Goal: Task Accomplishment & Management: Manage account settings

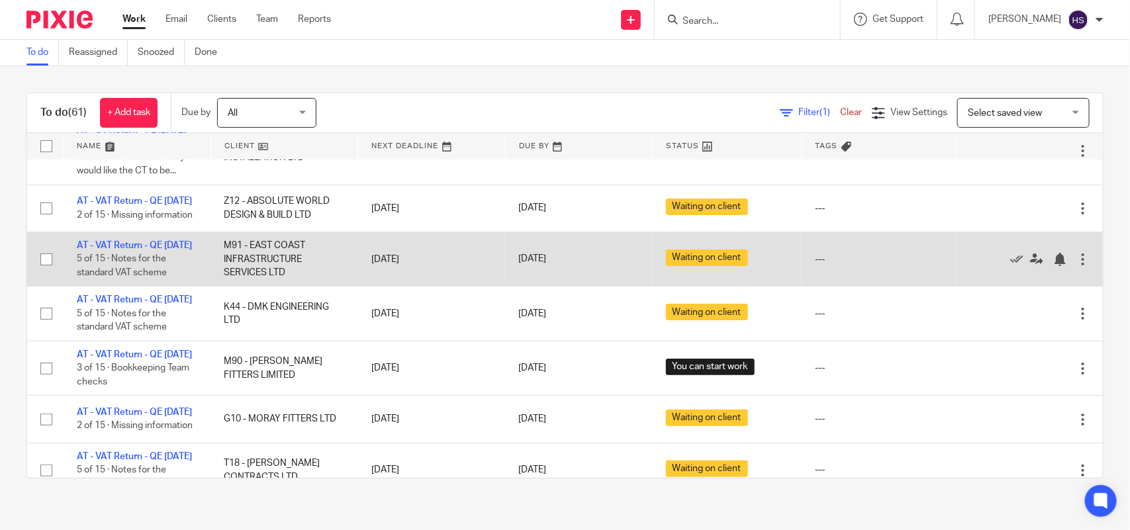
scroll to position [83, 0]
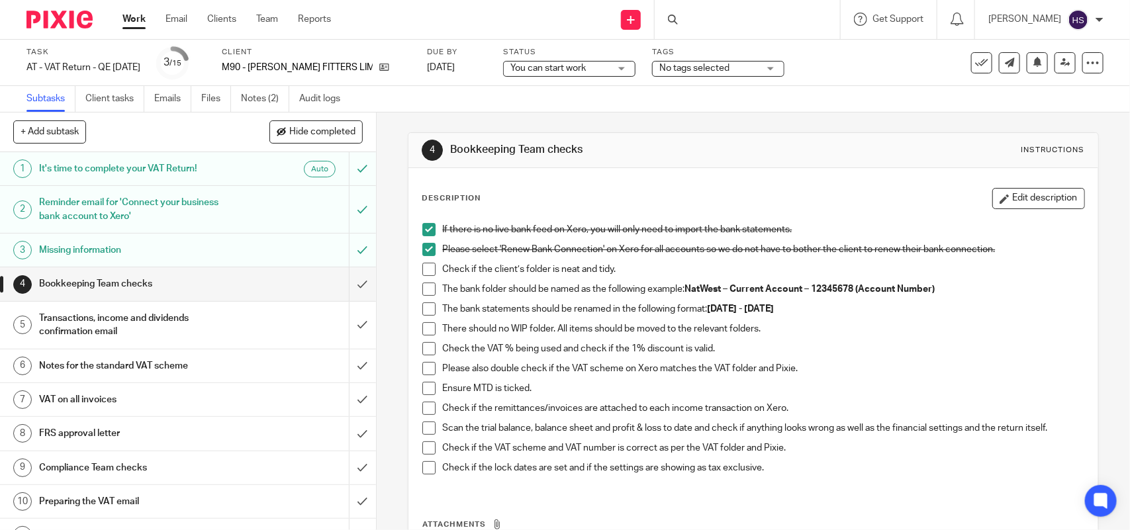
click at [736, 175] on div "Description Edit description If there is no live bank feed on Xero, you will on…" at bounding box center [752, 400] width 689 height 464
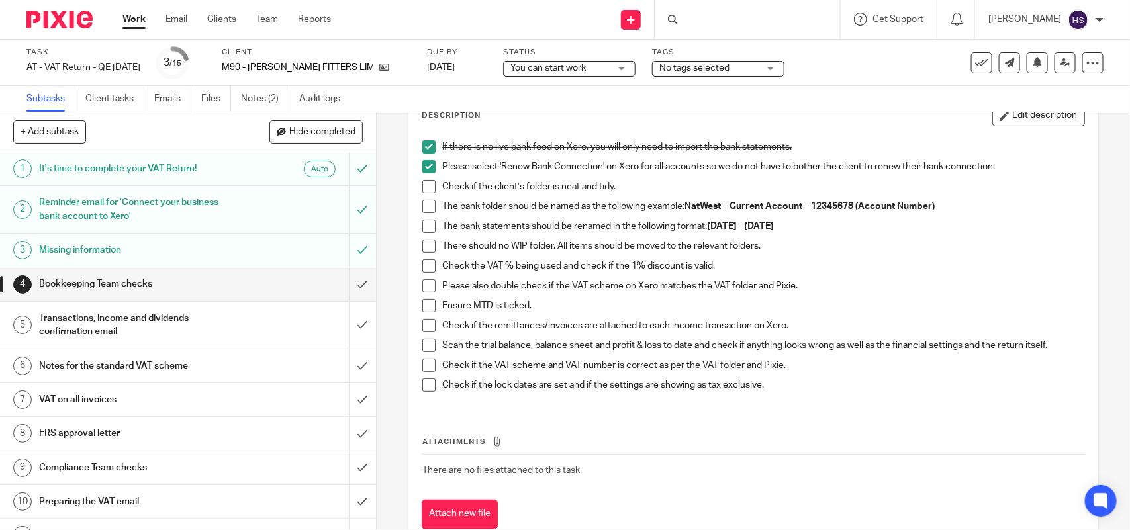
click at [422, 265] on span at bounding box center [428, 265] width 13 height 13
click at [426, 288] on span at bounding box center [428, 285] width 13 height 13
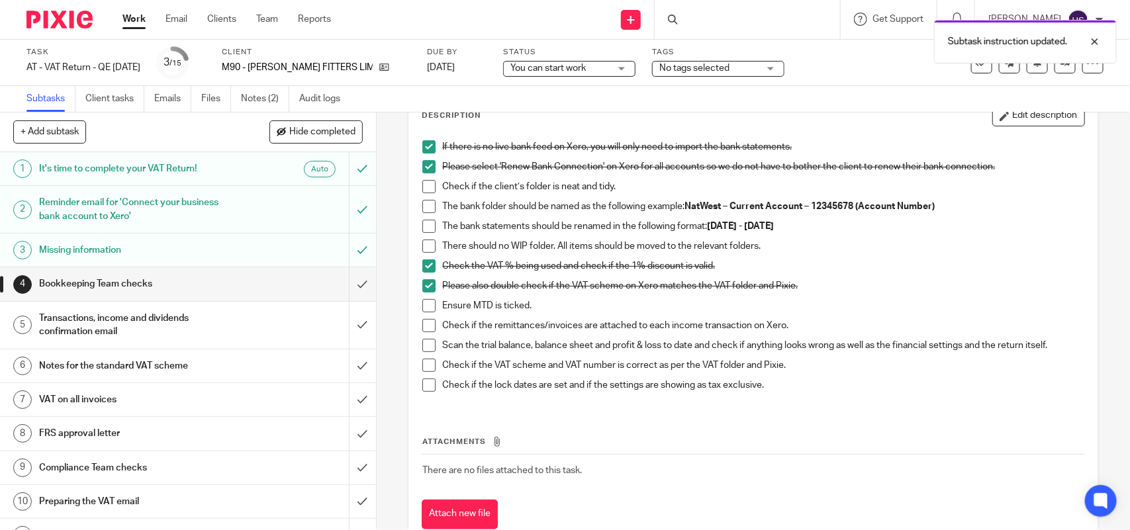
click at [427, 306] on span at bounding box center [428, 305] width 13 height 13
click at [422, 322] on span at bounding box center [428, 325] width 13 height 13
click at [428, 349] on span at bounding box center [428, 345] width 13 height 13
click at [422, 364] on span at bounding box center [428, 365] width 13 height 13
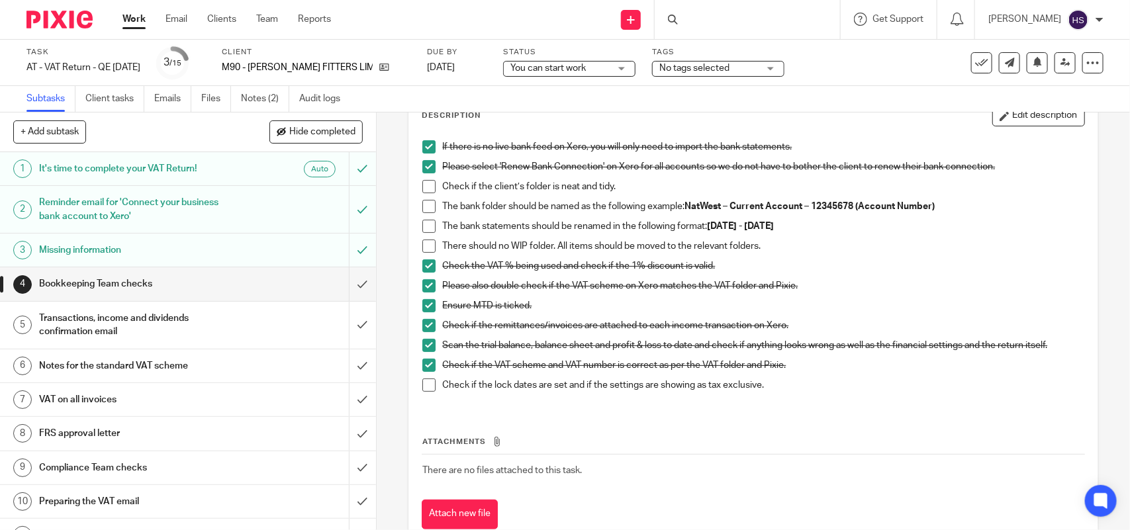
click at [422, 388] on span at bounding box center [428, 385] width 13 height 13
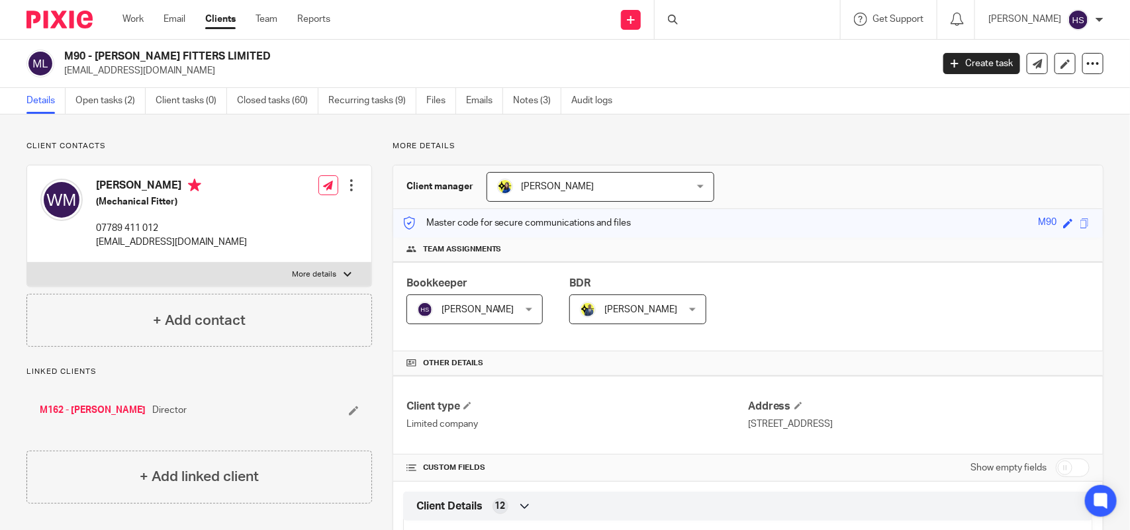
click at [809, 144] on p "More details" at bounding box center [748, 146] width 711 height 11
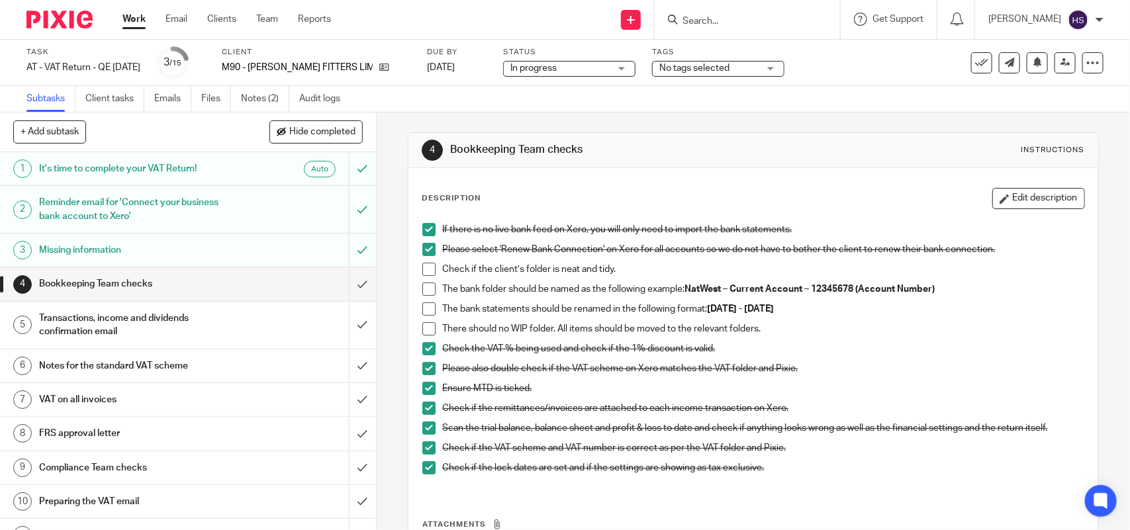
click at [755, 68] on div "No tags selected" at bounding box center [718, 69] width 132 height 16
click at [583, 71] on span "In progress" at bounding box center [559, 69] width 99 height 14
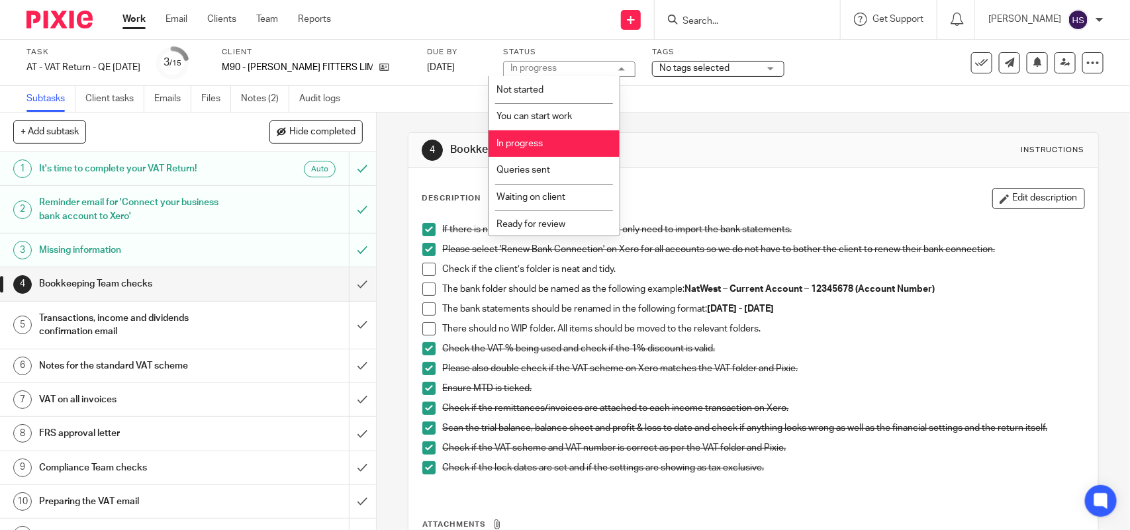
click at [538, 131] on li "In progress" at bounding box center [554, 143] width 131 height 27
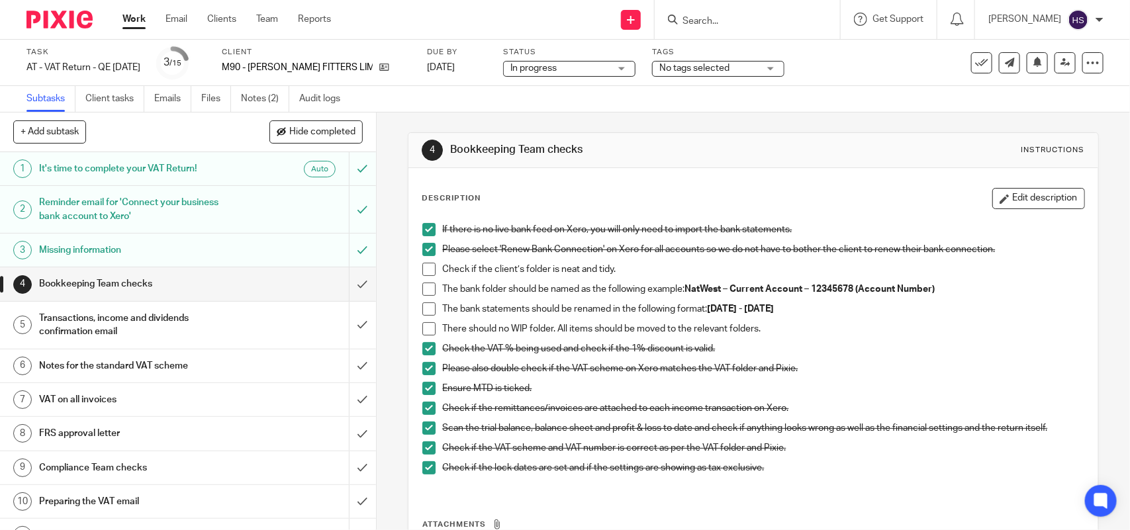
click at [426, 269] on span at bounding box center [428, 269] width 13 height 13
click at [427, 285] on span at bounding box center [428, 289] width 13 height 13
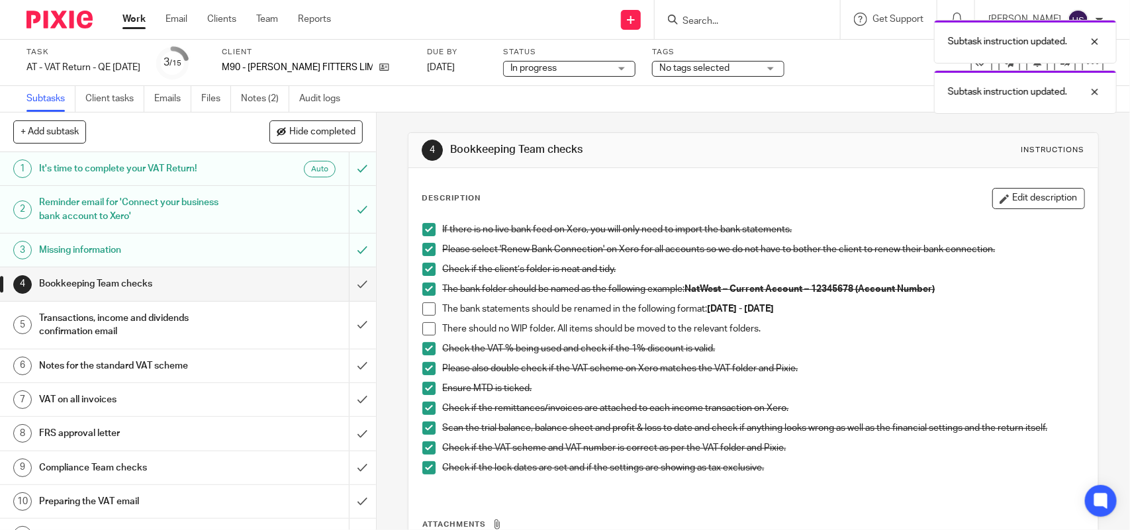
click at [424, 315] on span at bounding box center [428, 309] width 13 height 13
click at [425, 328] on span at bounding box center [428, 328] width 13 height 13
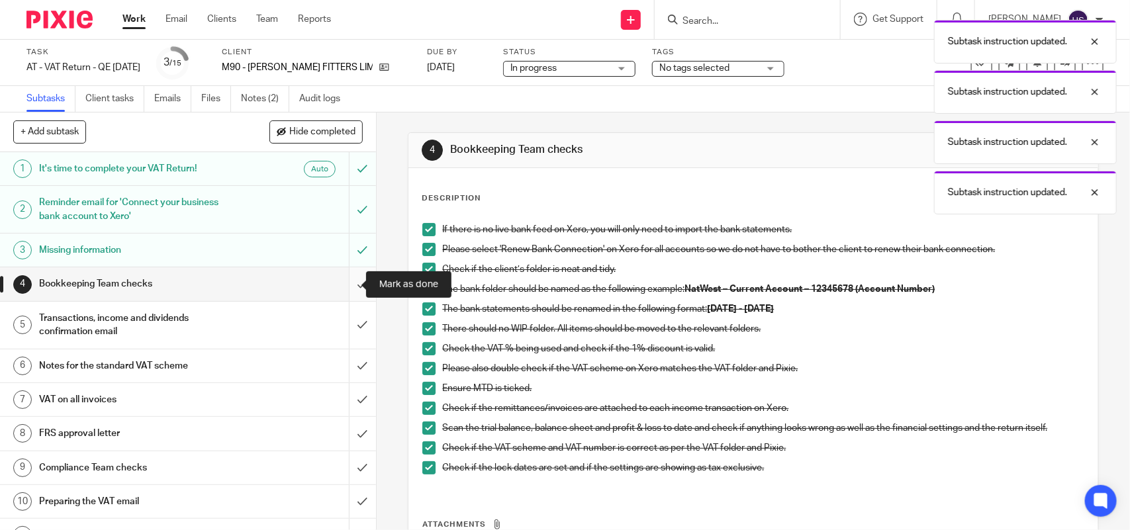
click at [352, 283] on input "submit" at bounding box center [188, 283] width 376 height 33
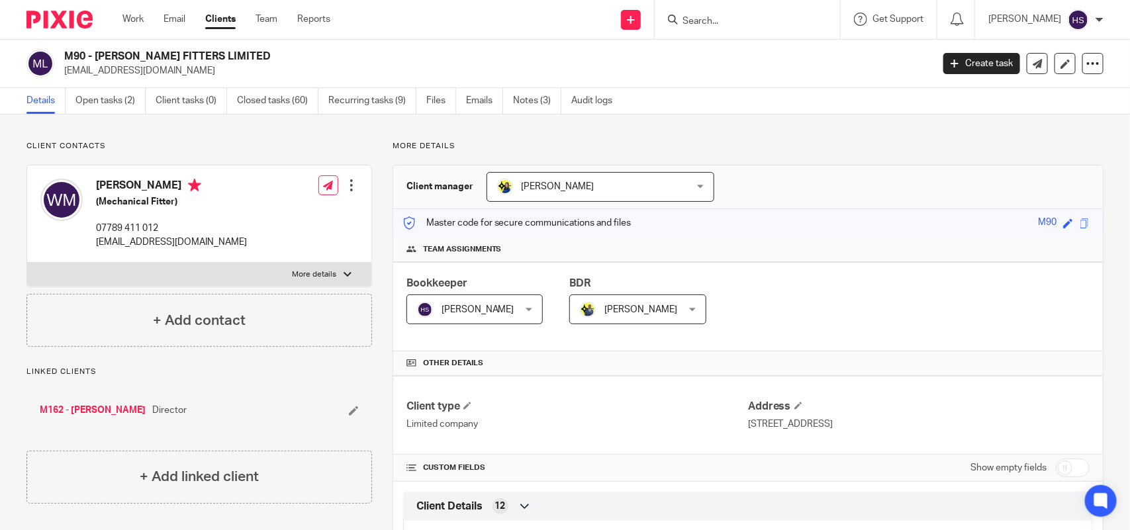
click at [720, 78] on div "M90 - MUIR HV FITTERS LIMITED waldo485@gmail.com Create task Update from Compan…" at bounding box center [565, 64] width 1130 height 48
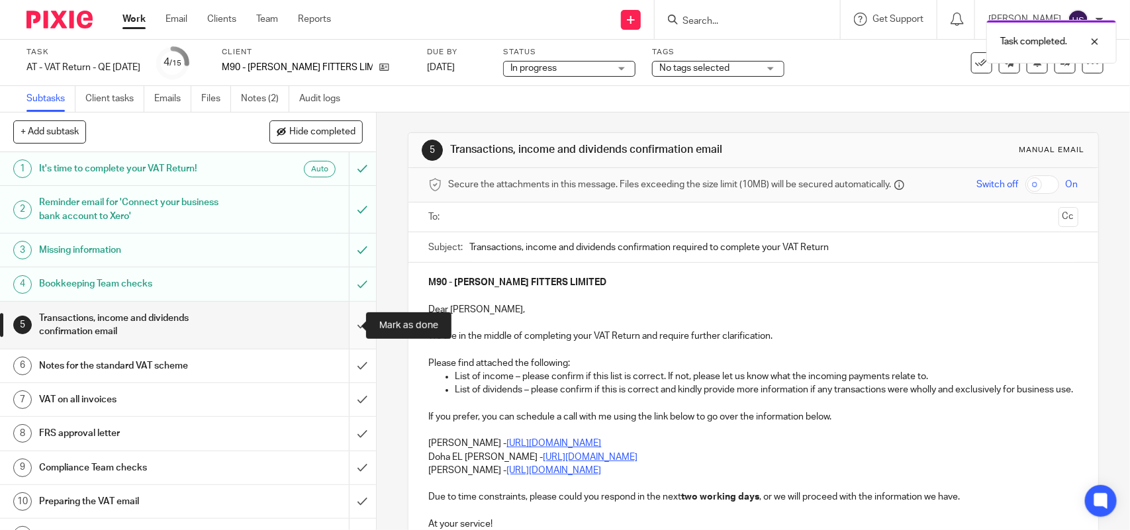
click at [348, 322] on input "submit" at bounding box center [188, 325] width 376 height 47
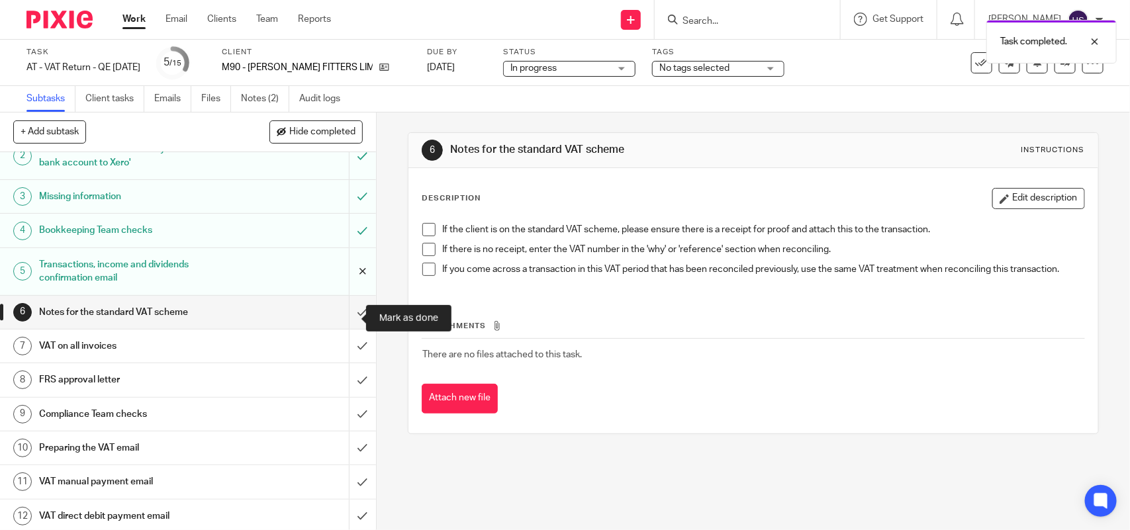
scroll to position [83, 0]
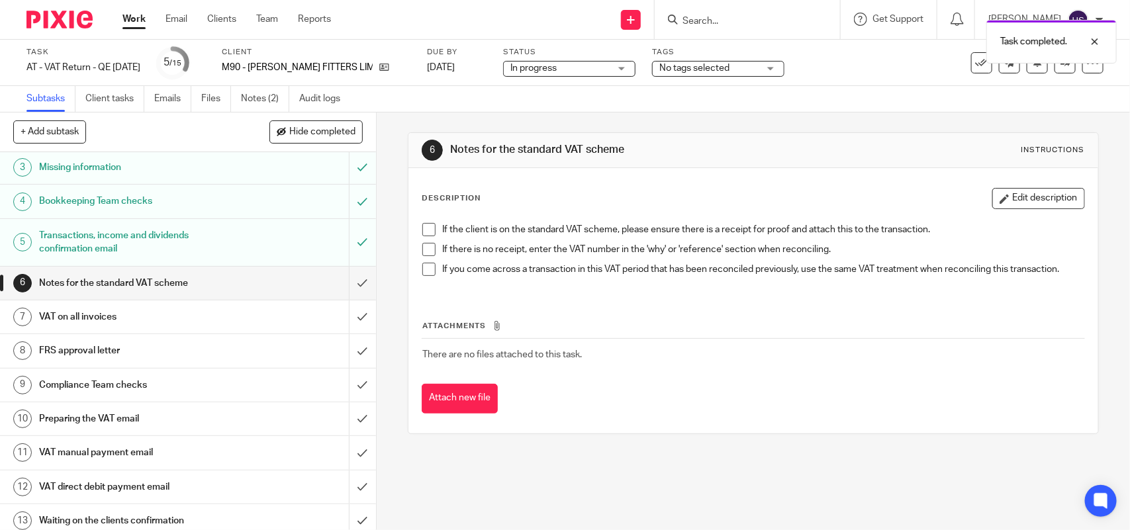
click at [425, 233] on span at bounding box center [428, 229] width 13 height 13
click at [424, 248] on span at bounding box center [428, 249] width 13 height 13
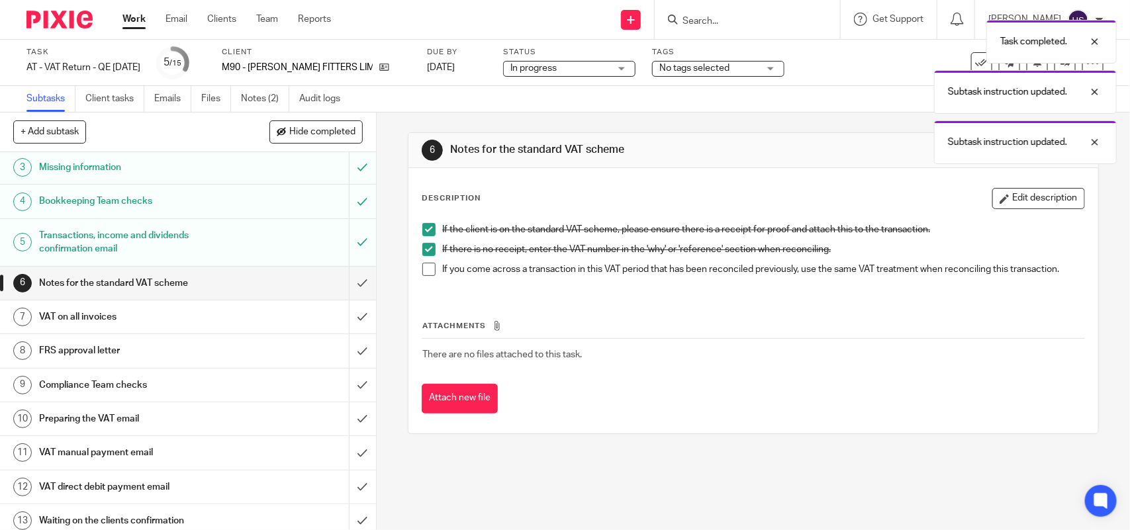
click at [422, 265] on span at bounding box center [428, 269] width 13 height 13
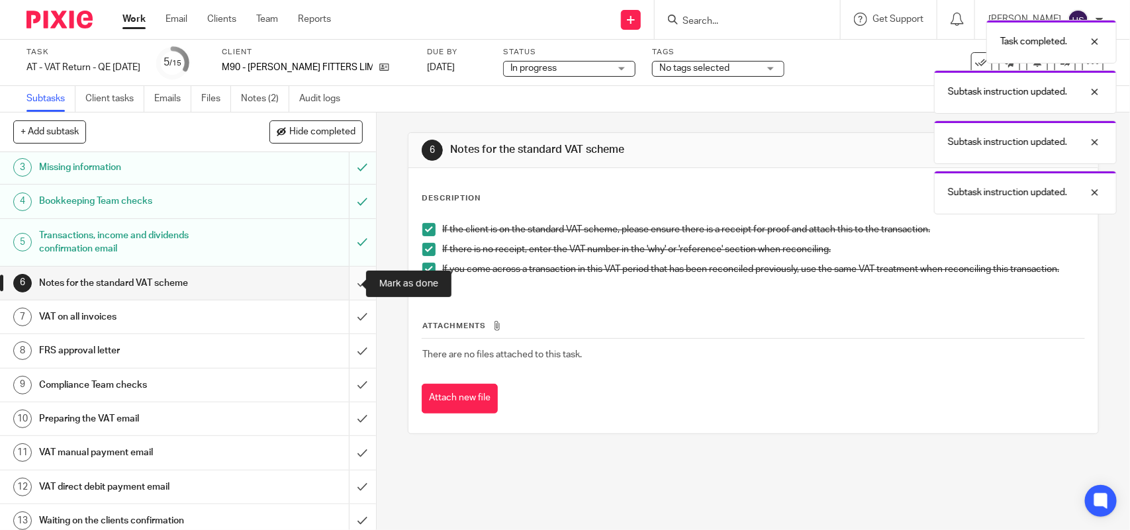
click at [346, 276] on input "submit" at bounding box center [188, 283] width 376 height 33
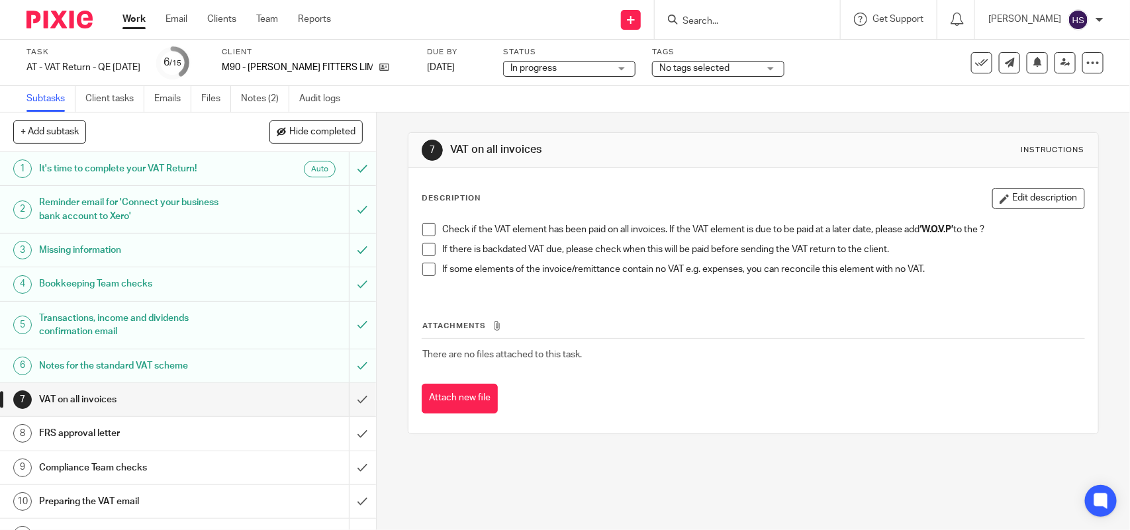
click at [430, 228] on span at bounding box center [428, 229] width 13 height 13
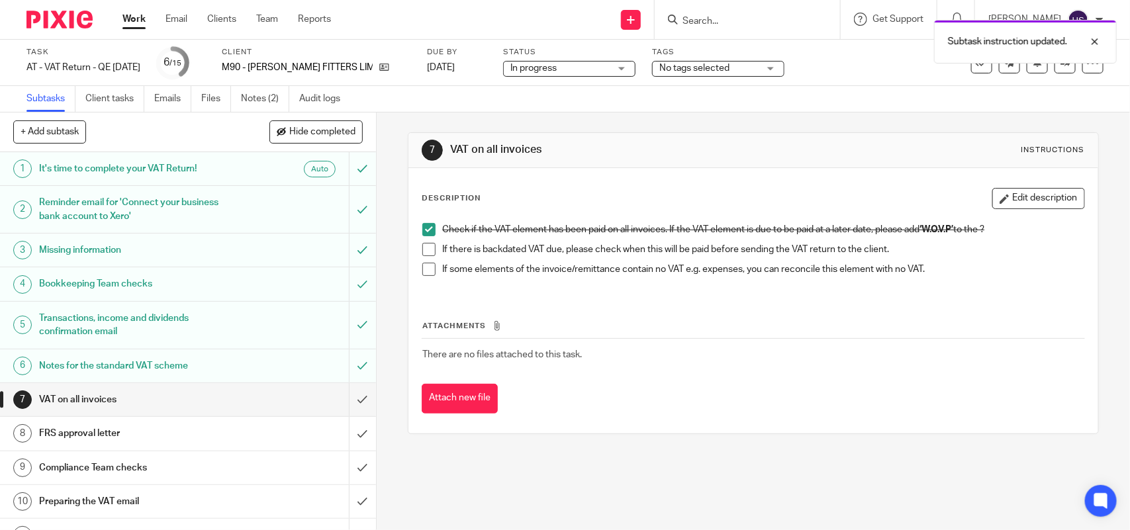
click at [425, 248] on span at bounding box center [428, 249] width 13 height 13
click at [422, 268] on span at bounding box center [428, 269] width 13 height 13
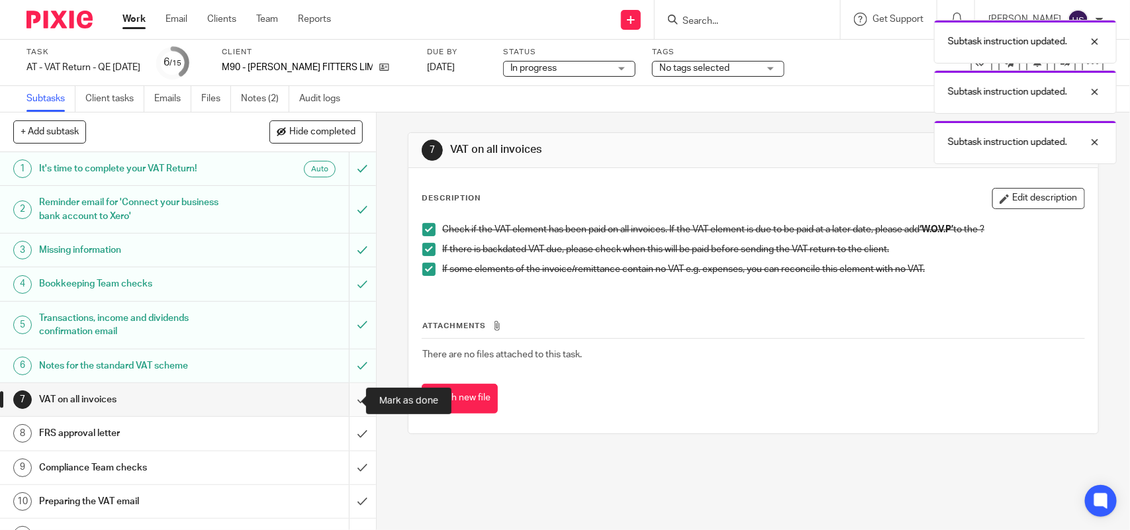
click at [346, 399] on input "submit" at bounding box center [188, 399] width 376 height 33
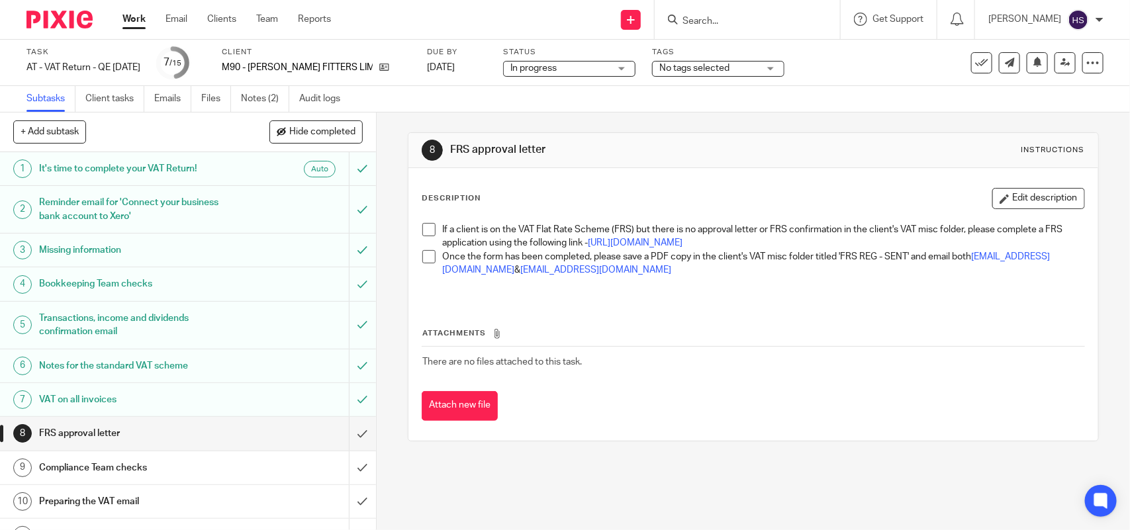
click at [424, 230] on span at bounding box center [428, 229] width 13 height 13
click at [422, 263] on span at bounding box center [428, 256] width 13 height 13
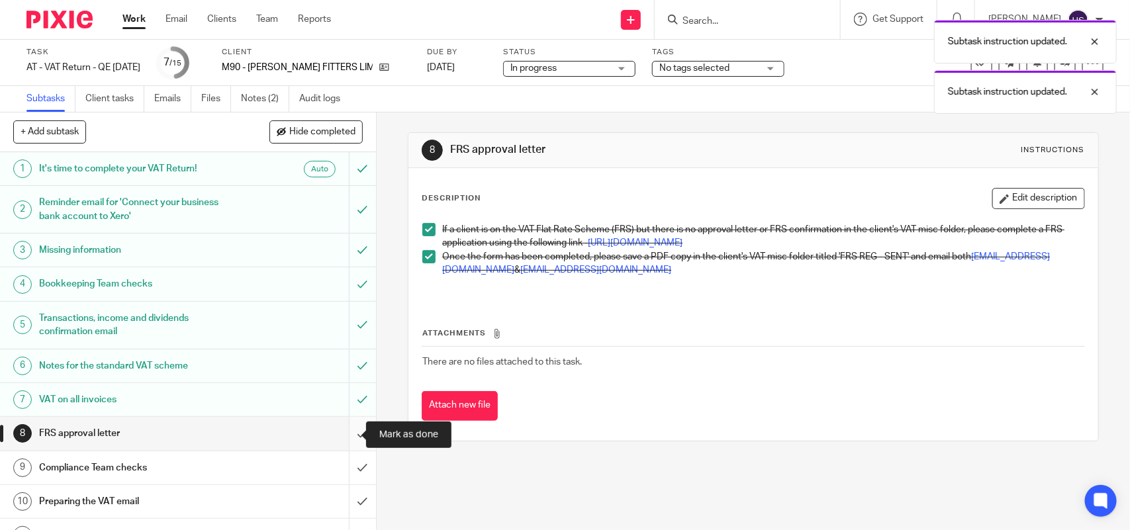
click at [348, 442] on input "submit" at bounding box center [188, 433] width 376 height 33
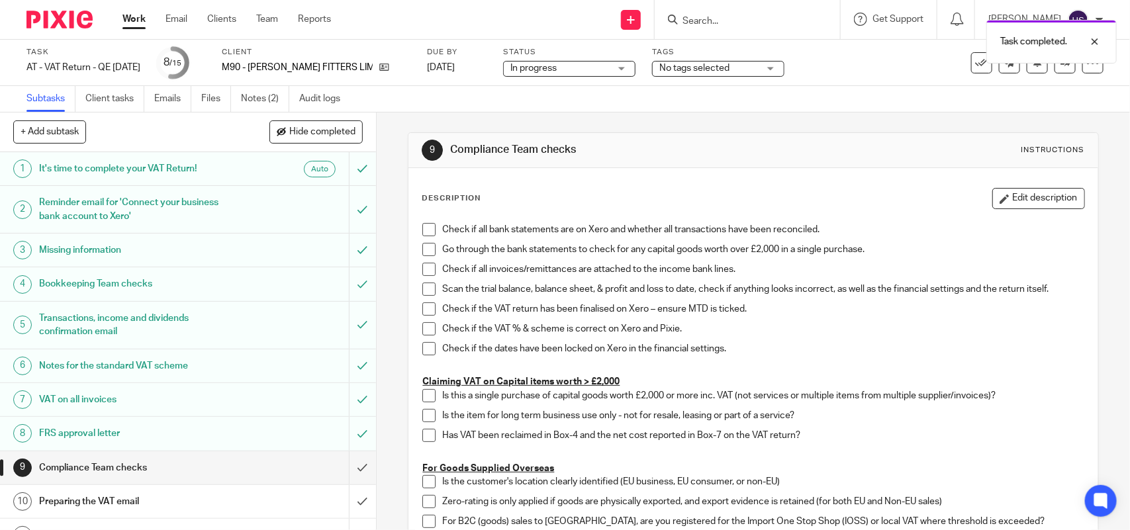
click at [607, 68] on div "In progress In progress" at bounding box center [569, 69] width 132 height 16
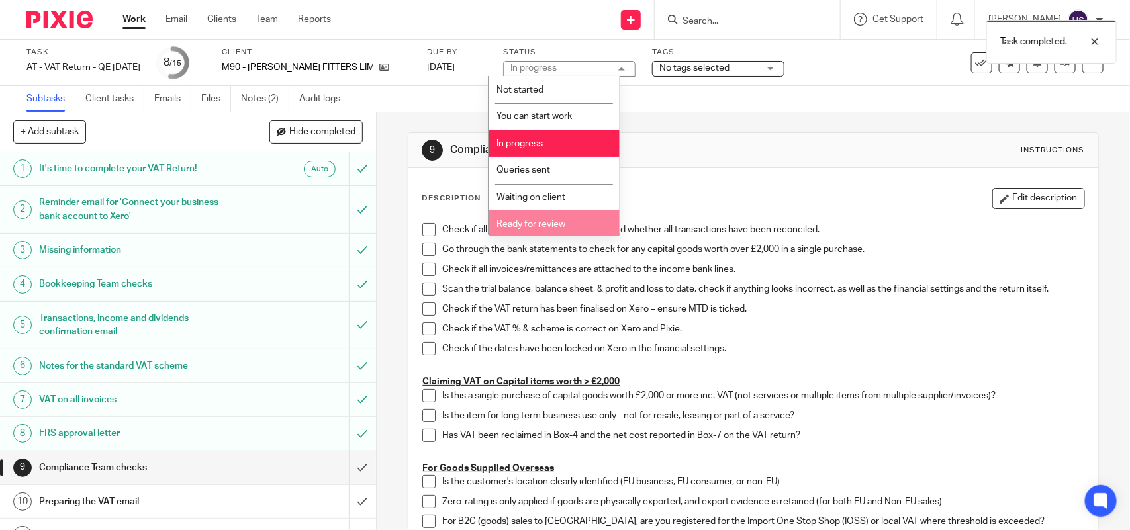
click at [548, 220] on span "Ready for review" at bounding box center [531, 224] width 69 height 9
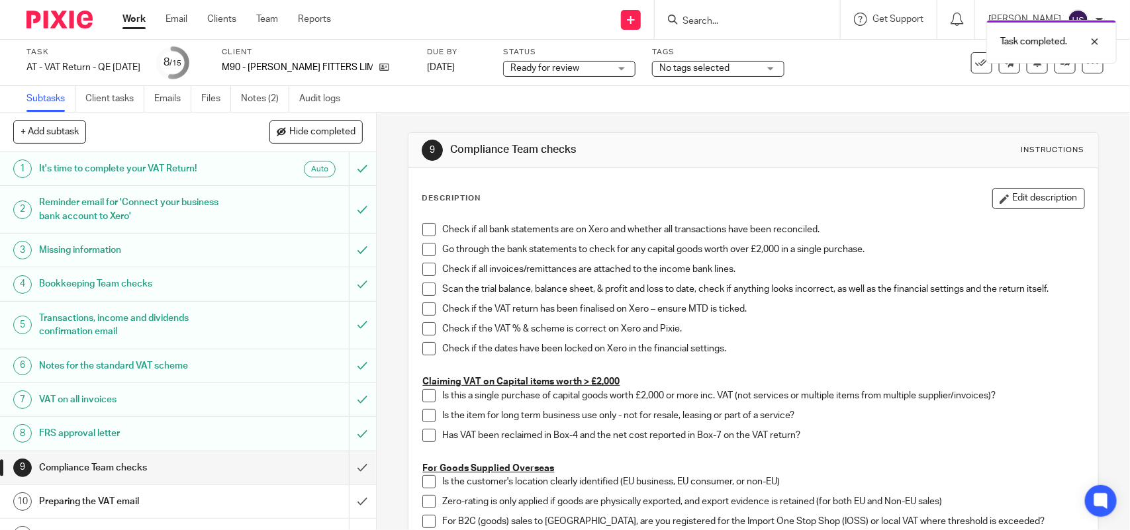
click at [637, 100] on div "Subtasks Client tasks Emails Files Notes (2) Audit logs" at bounding box center [565, 99] width 1130 height 26
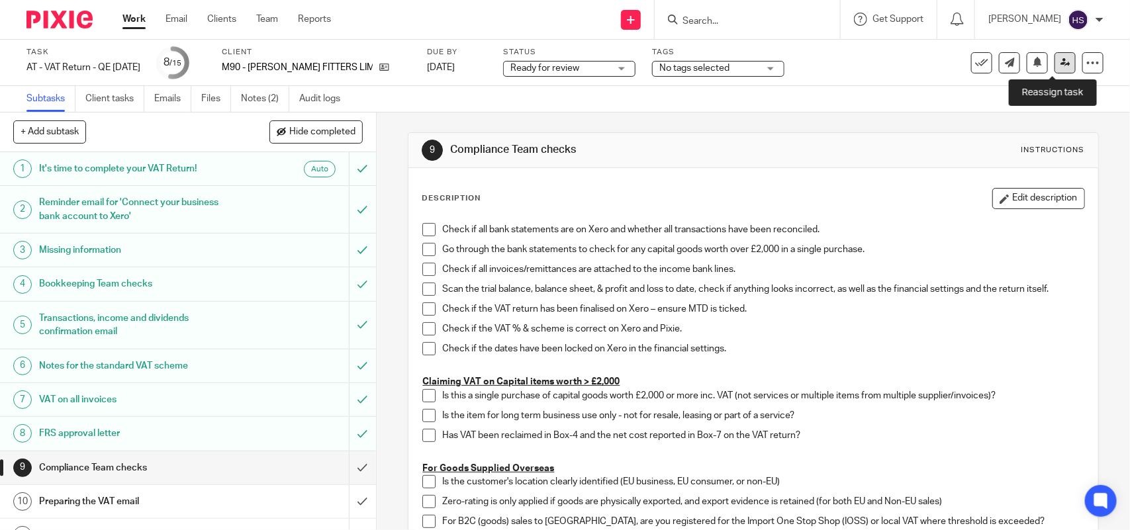
click at [1061, 63] on icon at bounding box center [1066, 63] width 10 height 10
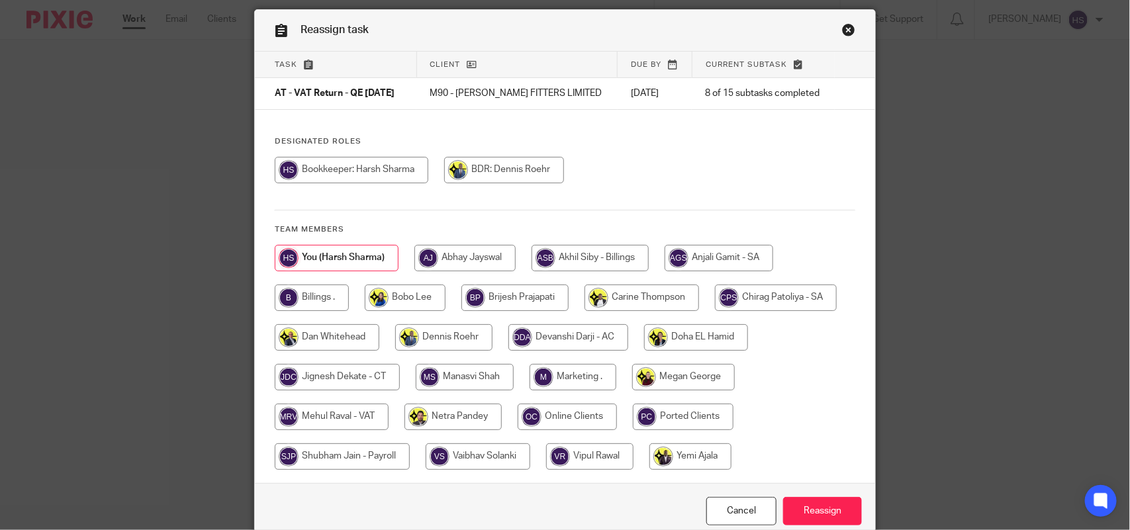
scroll to position [83, 0]
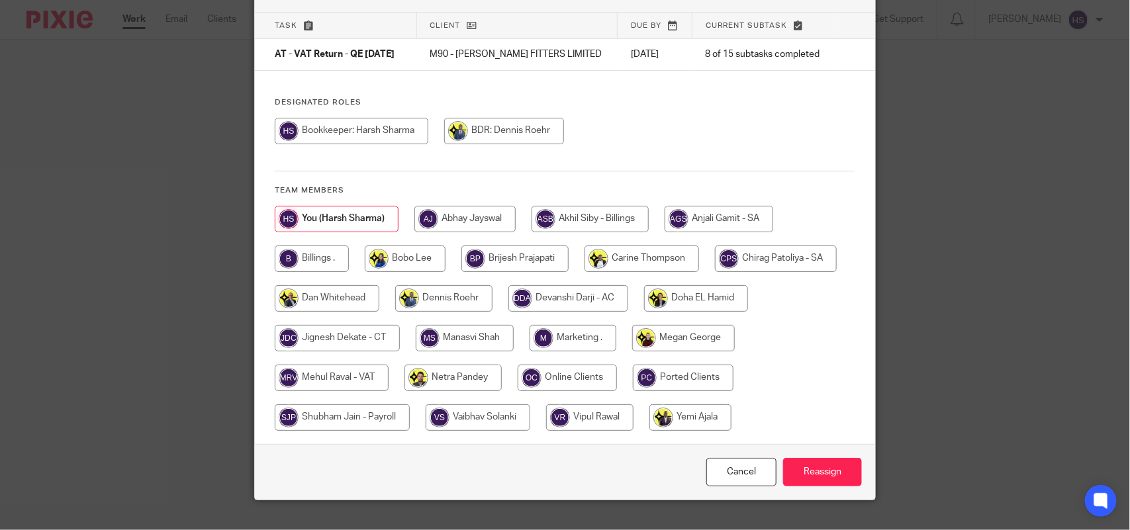
click at [353, 375] on input "radio" at bounding box center [332, 378] width 114 height 26
radio input "true"
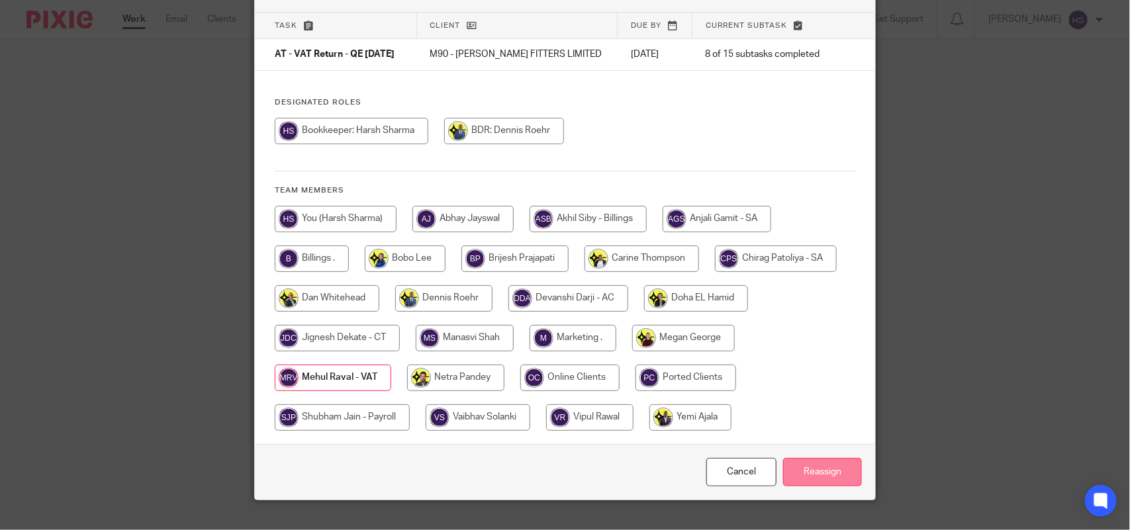
click at [818, 477] on input "Reassign" at bounding box center [822, 472] width 79 height 28
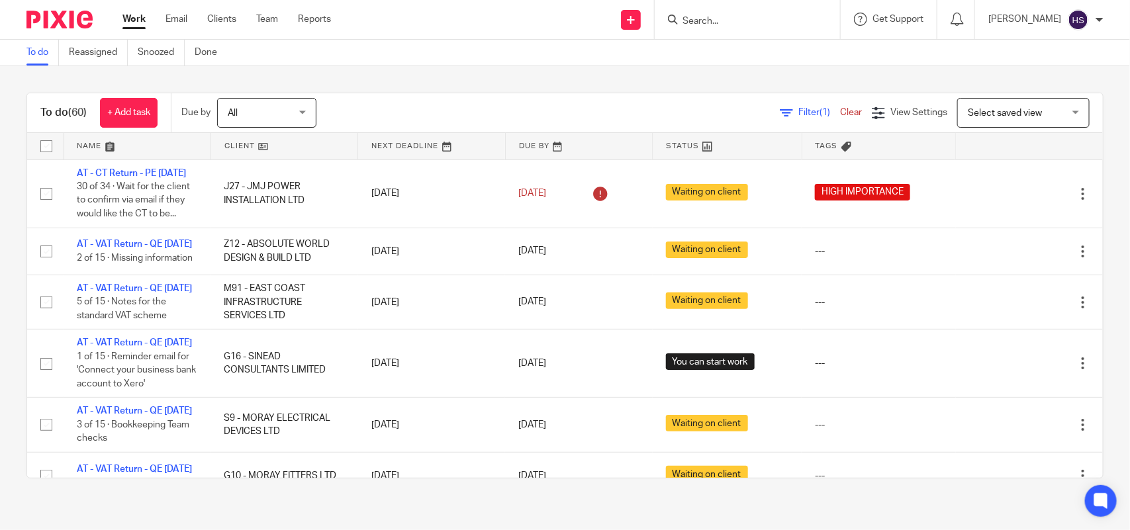
click at [783, 81] on div "To do (60) + Add task Due by All All [DATE] [DATE] This week Next week This mon…" at bounding box center [565, 285] width 1130 height 439
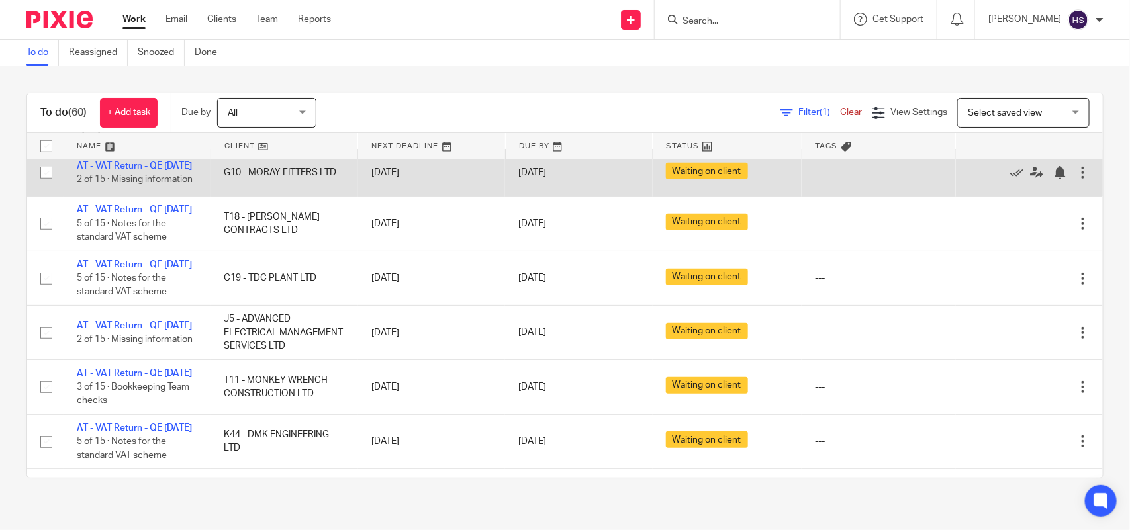
scroll to position [331, 0]
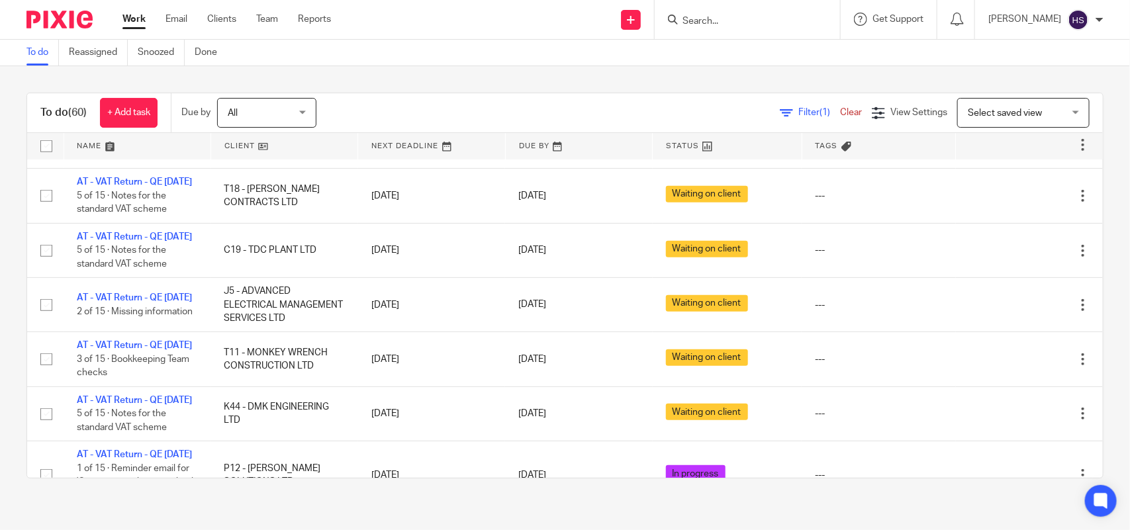
click at [500, 88] on div "To do (60) + Add task Due by All All Today Tomorrow This week Next week This mo…" at bounding box center [565, 285] width 1130 height 439
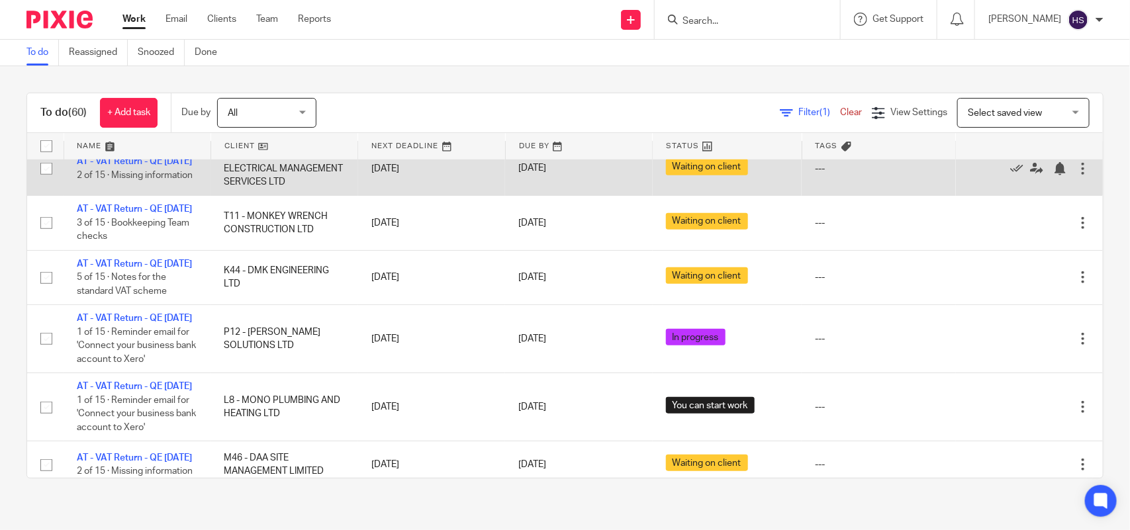
scroll to position [496, 0]
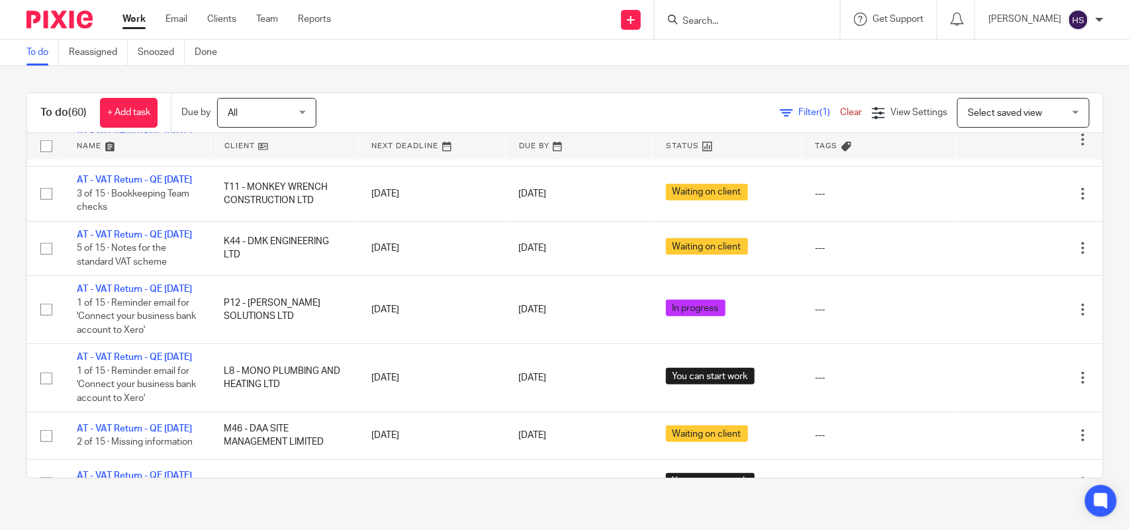
click at [1, 353] on div "To do (60) + Add task Due by All All Today Tomorrow This week Next week This mo…" at bounding box center [565, 285] width 1130 height 439
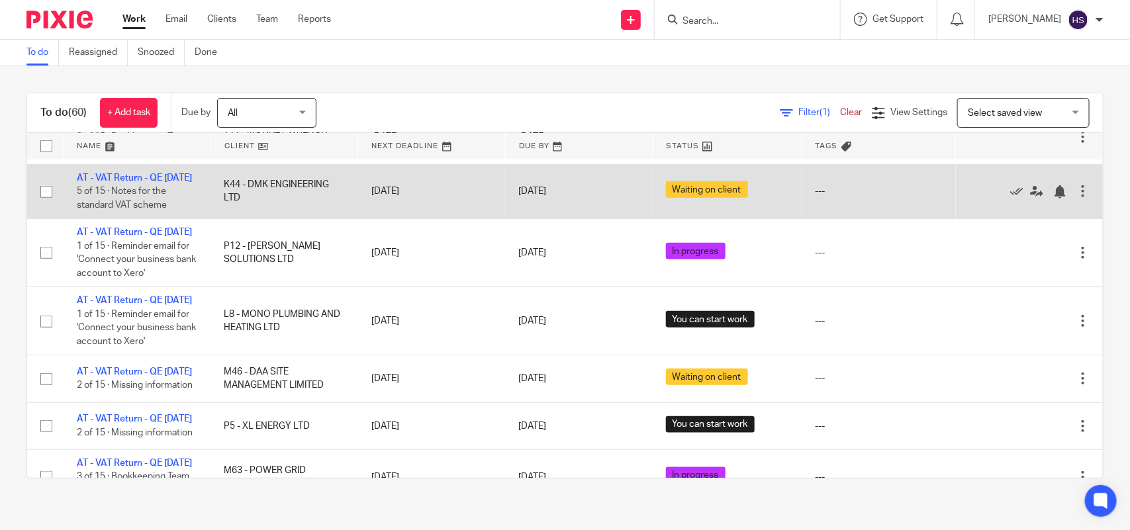
scroll to position [579, 0]
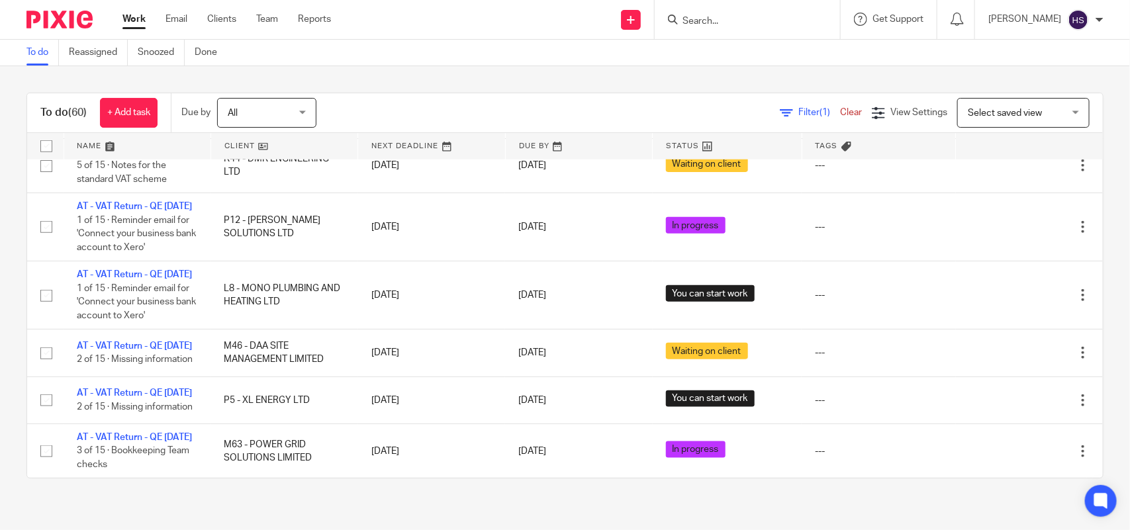
click at [5, 308] on div "To do (60) + Add task Due by All All Today Tomorrow This week Next week This mo…" at bounding box center [565, 285] width 1130 height 439
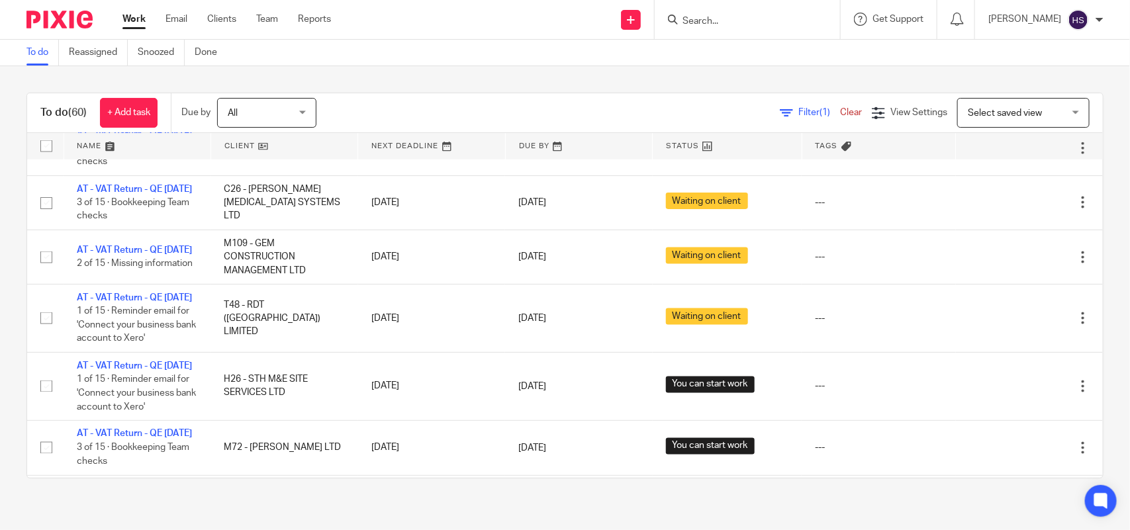
scroll to position [910, 0]
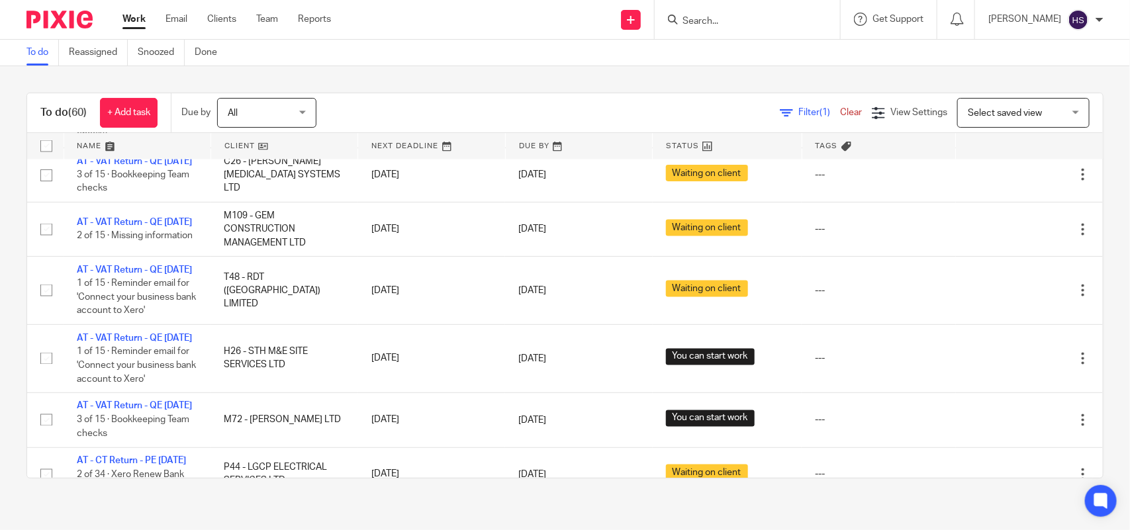
click at [10, 356] on div "To do (60) + Add task Due by All All Today Tomorrow This week Next week This mo…" at bounding box center [565, 285] width 1130 height 439
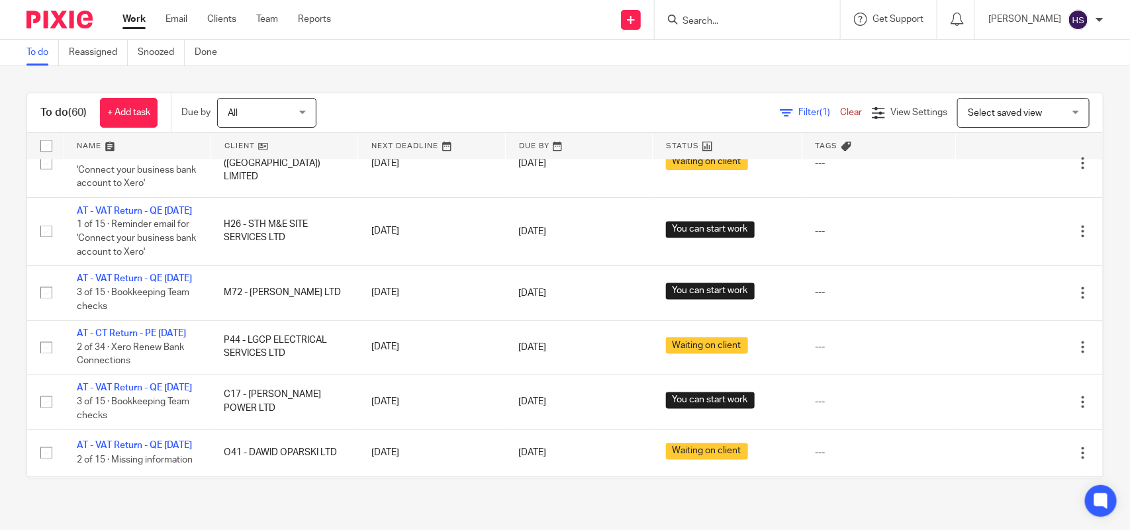
scroll to position [1076, 0]
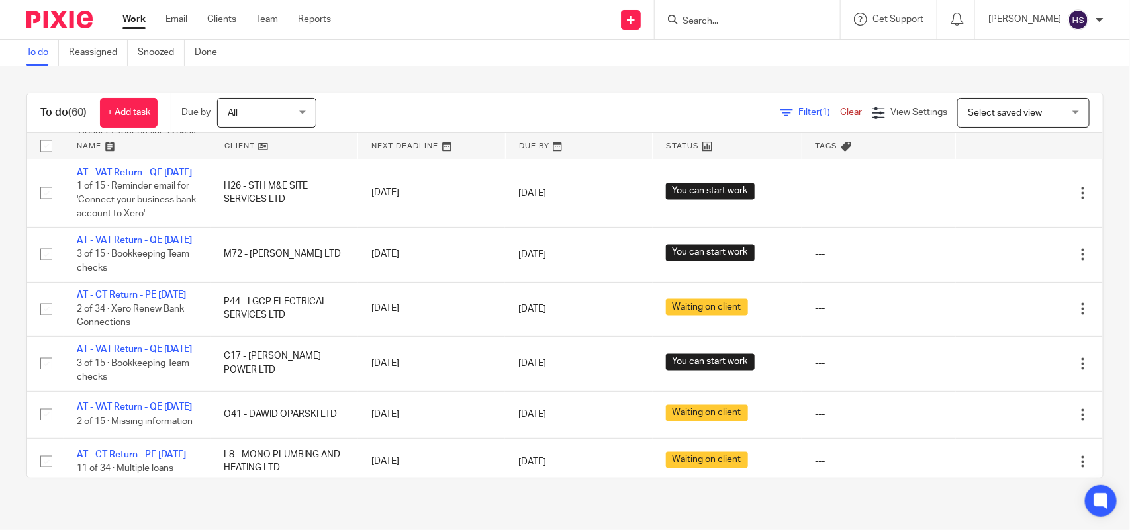
click at [650, 68] on div "To do (60) + Add task Due by All All Today Tomorrow This week Next week This mo…" at bounding box center [565, 285] width 1130 height 439
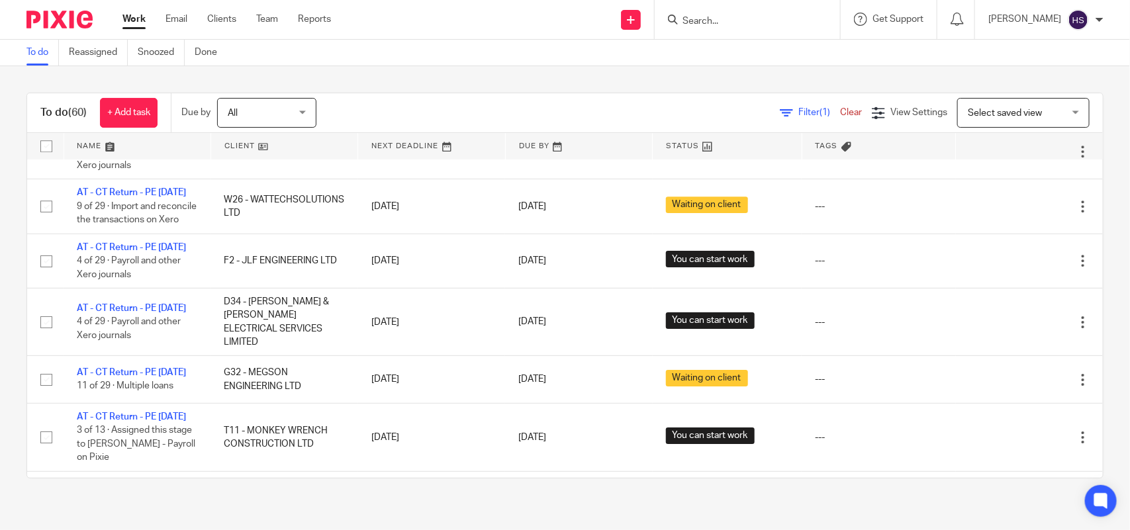
scroll to position [0, 0]
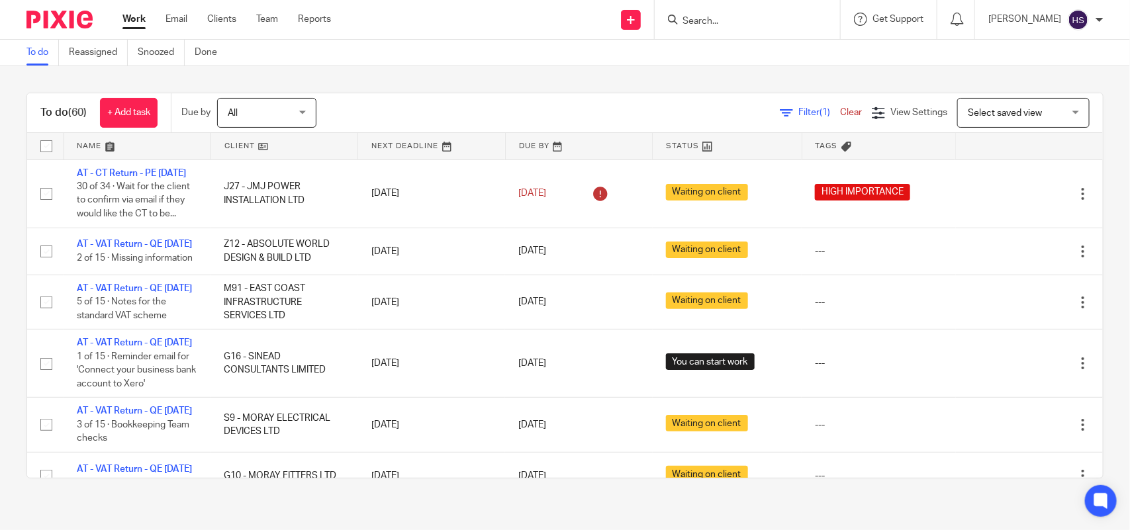
drag, startPoint x: 398, startPoint y: 306, endPoint x: 409, endPoint y: 144, distance: 162.6
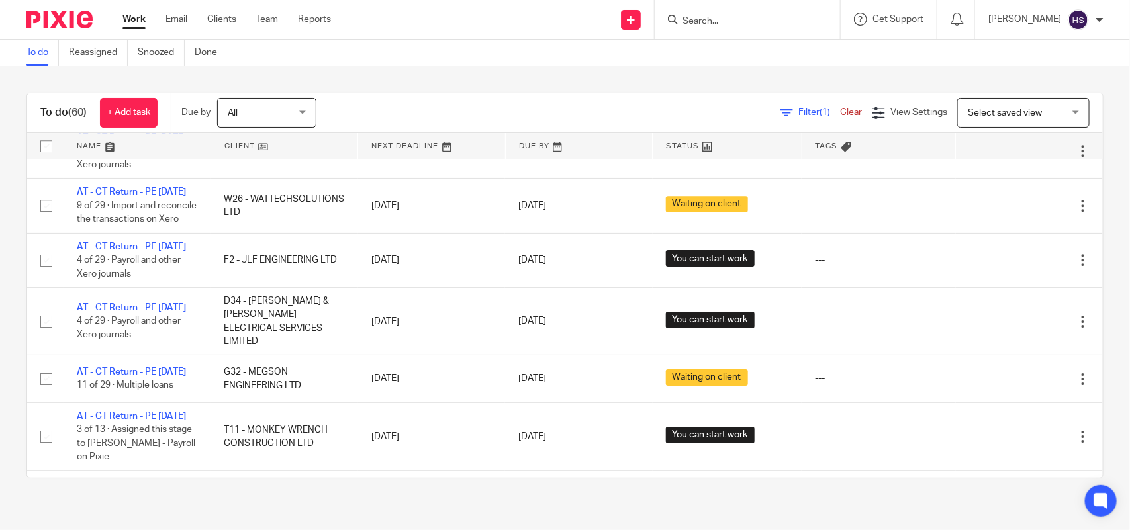
scroll to position [2069, 0]
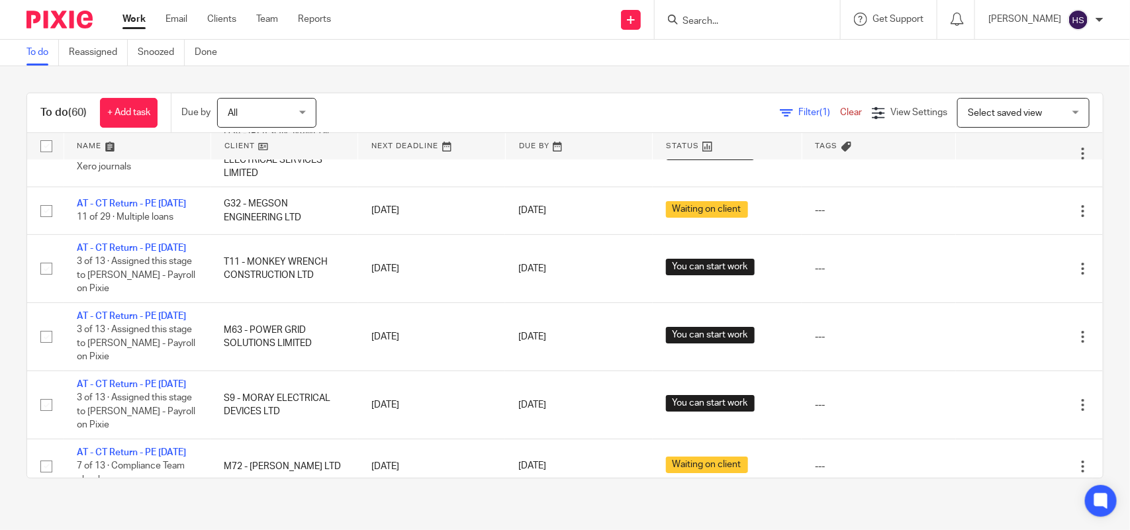
click at [105, 143] on link at bounding box center [137, 146] width 146 height 26
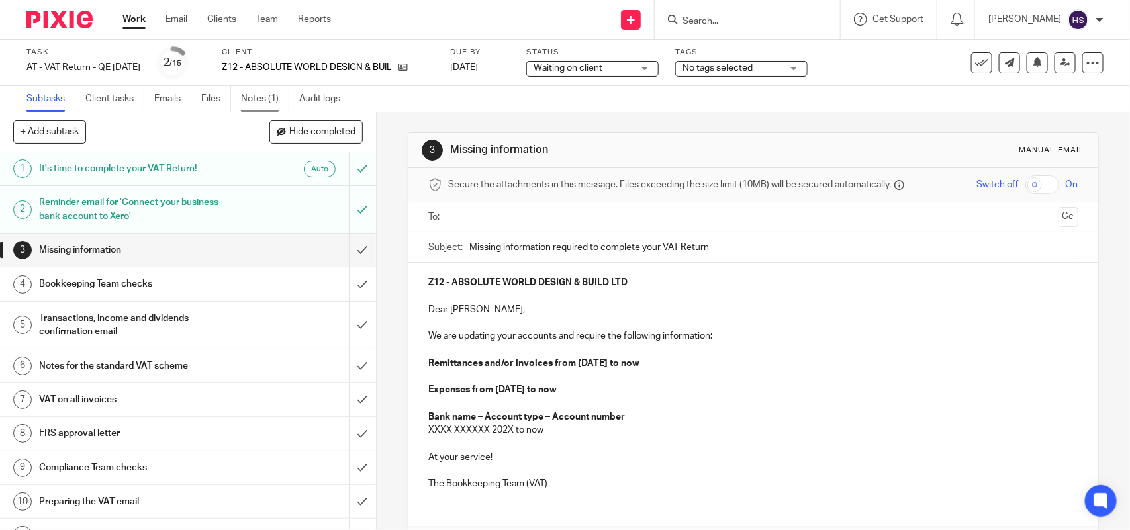
click at [253, 95] on link "Notes (1)" at bounding box center [265, 99] width 48 height 26
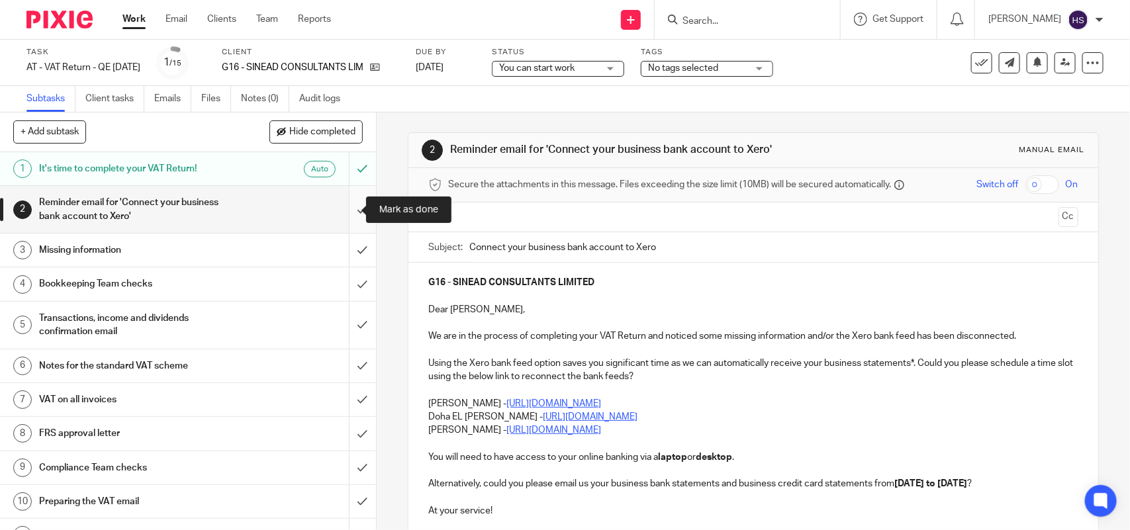
click at [342, 216] on input "submit" at bounding box center [188, 209] width 376 height 47
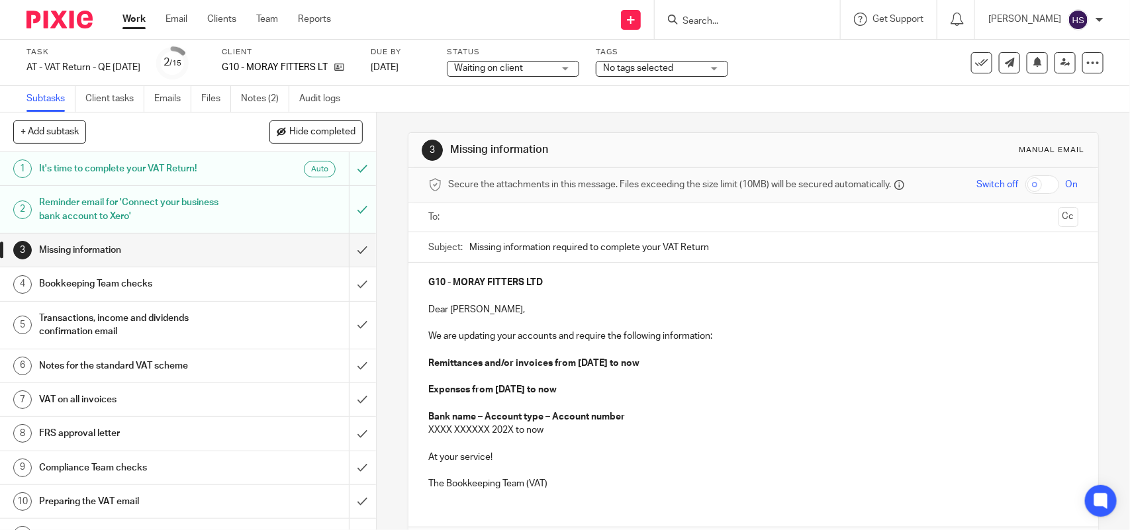
click at [185, 201] on h1 "Reminder email for 'Connect your business bank account to Xero'" at bounding box center [138, 210] width 198 height 34
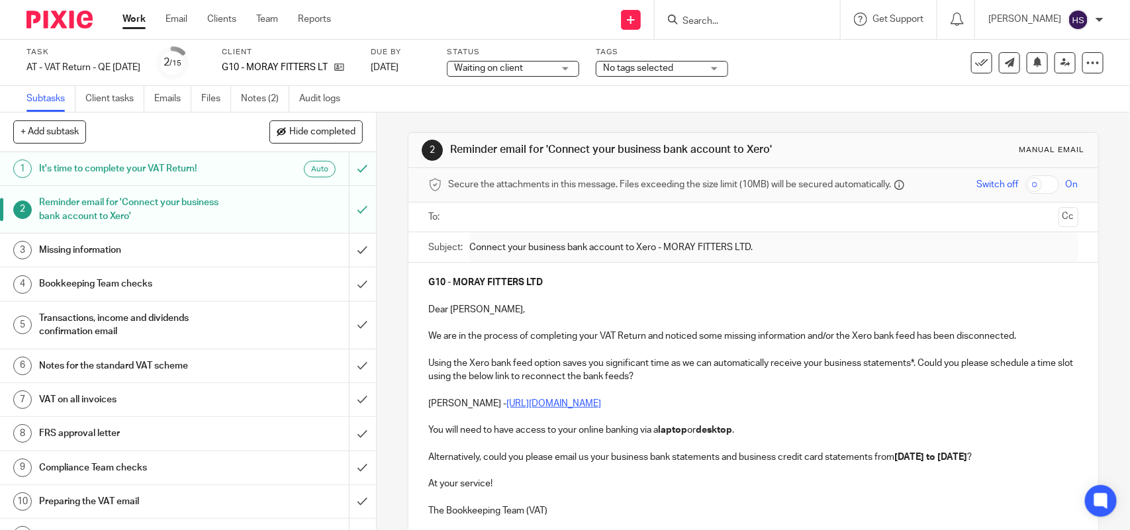
click at [537, 280] on strong "G10 - MORAY FITTERS LTD" at bounding box center [485, 282] width 115 height 9
click at [583, 290] on p at bounding box center [752, 295] width 649 height 13
click at [481, 216] on input "text" at bounding box center [753, 217] width 600 height 15
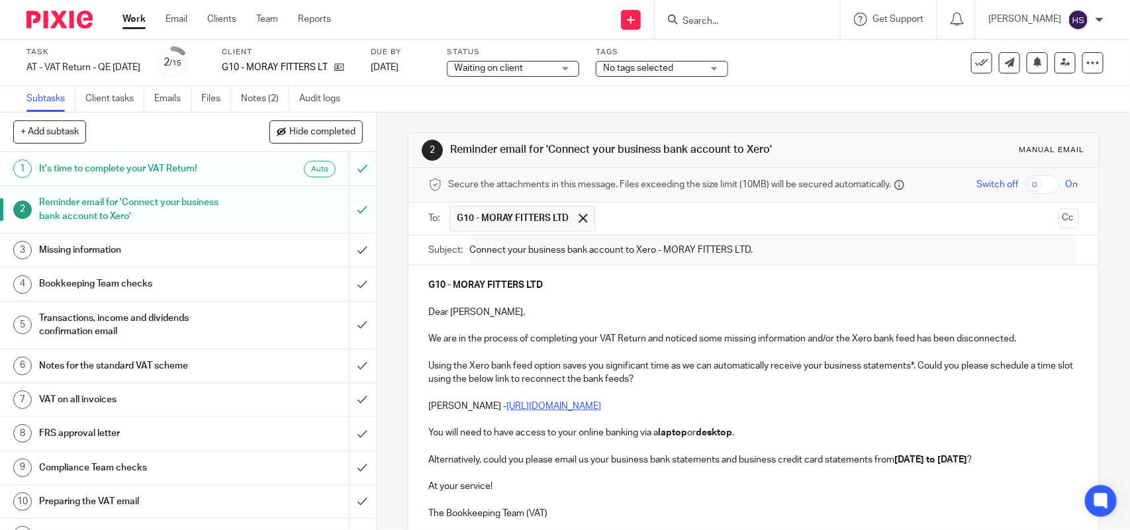
click at [563, 292] on p "G10 - MORAY FITTERS LTD" at bounding box center [752, 285] width 649 height 13
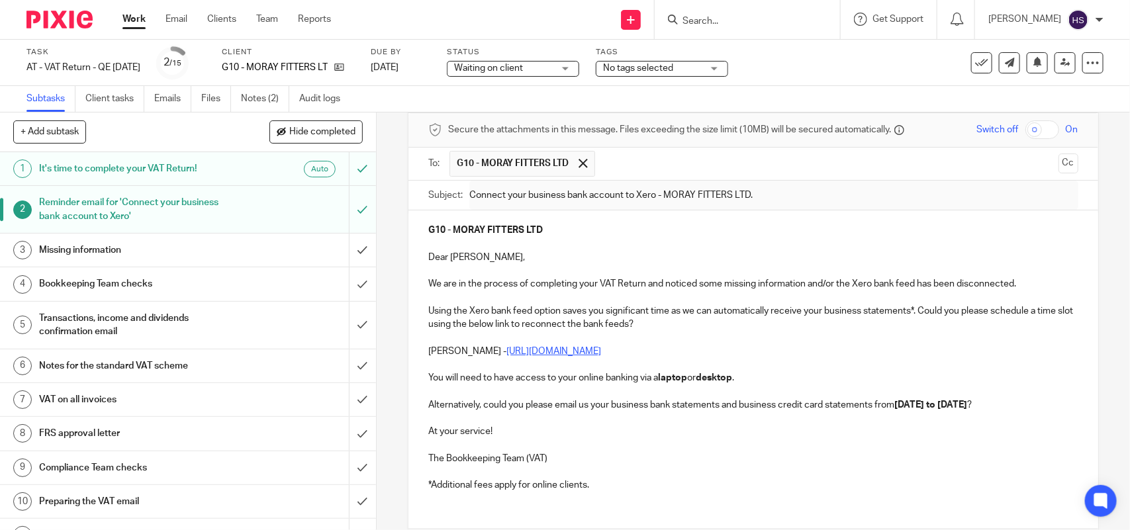
scroll to position [83, 0]
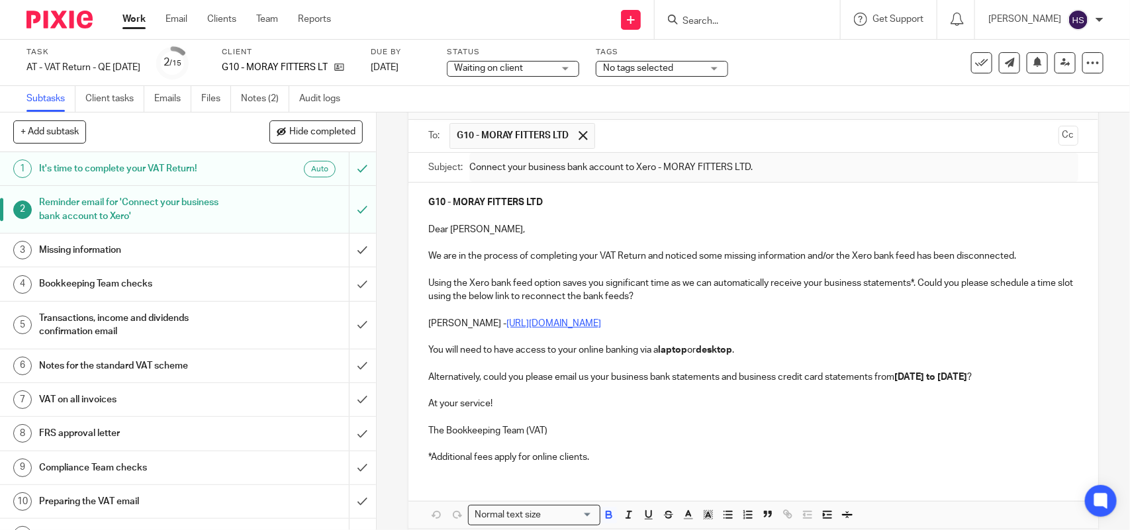
click at [596, 464] on p "*Additional fees apply for online clients." at bounding box center [752, 457] width 649 height 13
click at [739, 352] on p "You will need to have access to your online banking via a laptop or desktop ." at bounding box center [752, 350] width 649 height 13
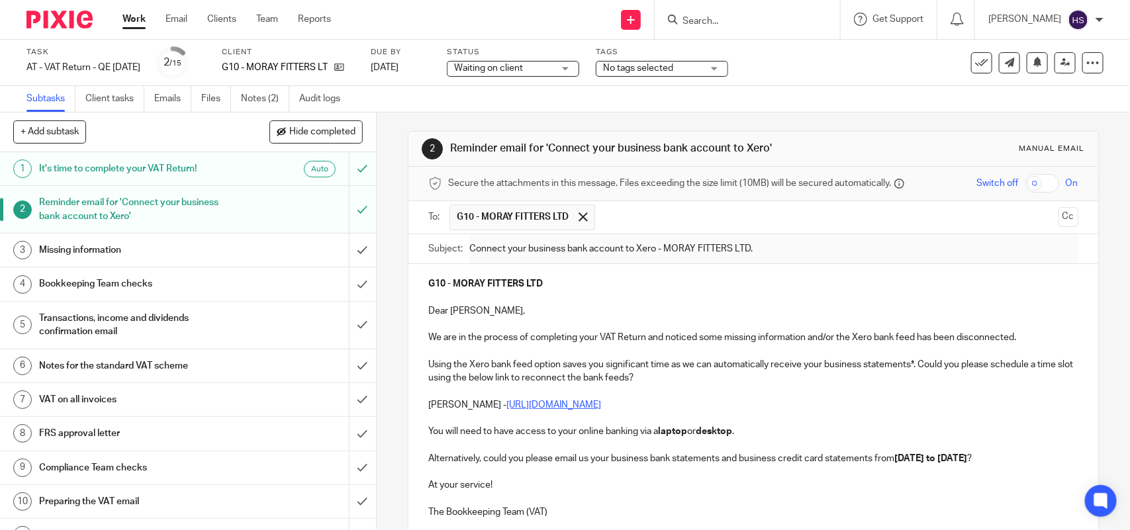
scroll to position [0, 0]
click at [583, 224] on div at bounding box center [582, 219] width 15 height 20
click at [530, 219] on input "text" at bounding box center [753, 217] width 600 height 15
click at [555, 308] on p "Dear Andrew," at bounding box center [752, 312] width 649 height 13
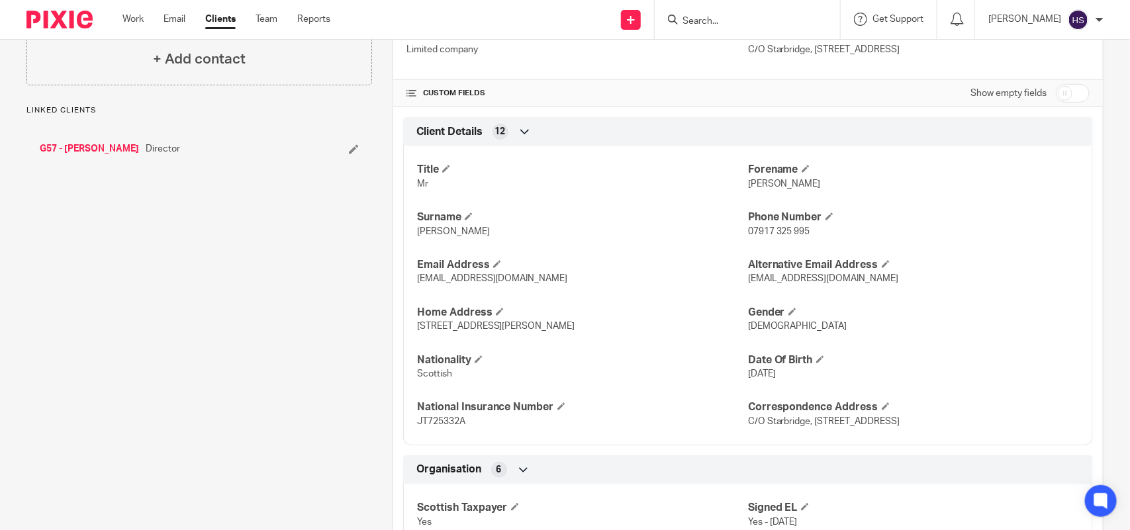
scroll to position [414, 0]
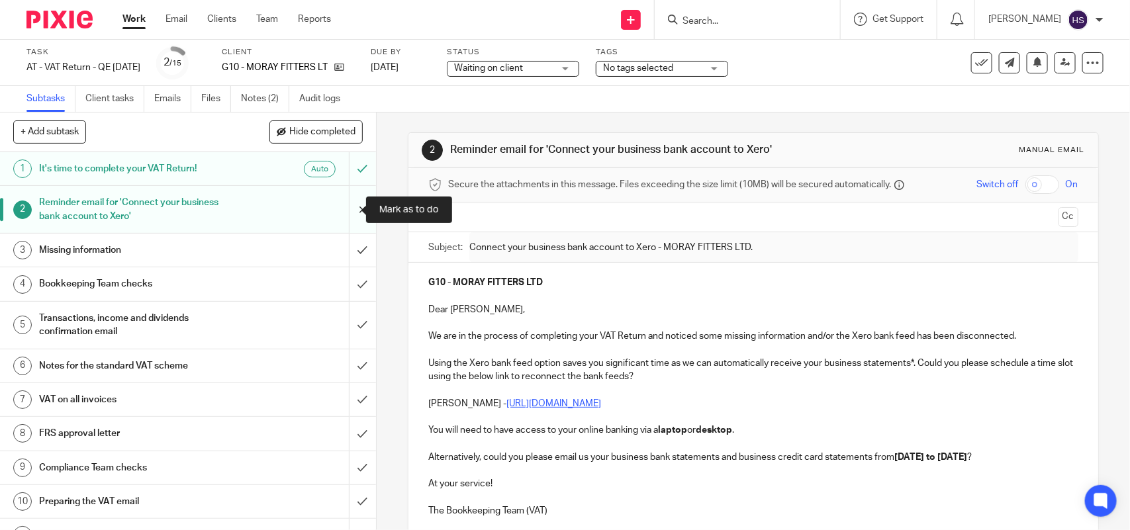
click at [343, 205] on input "submit" at bounding box center [188, 209] width 376 height 47
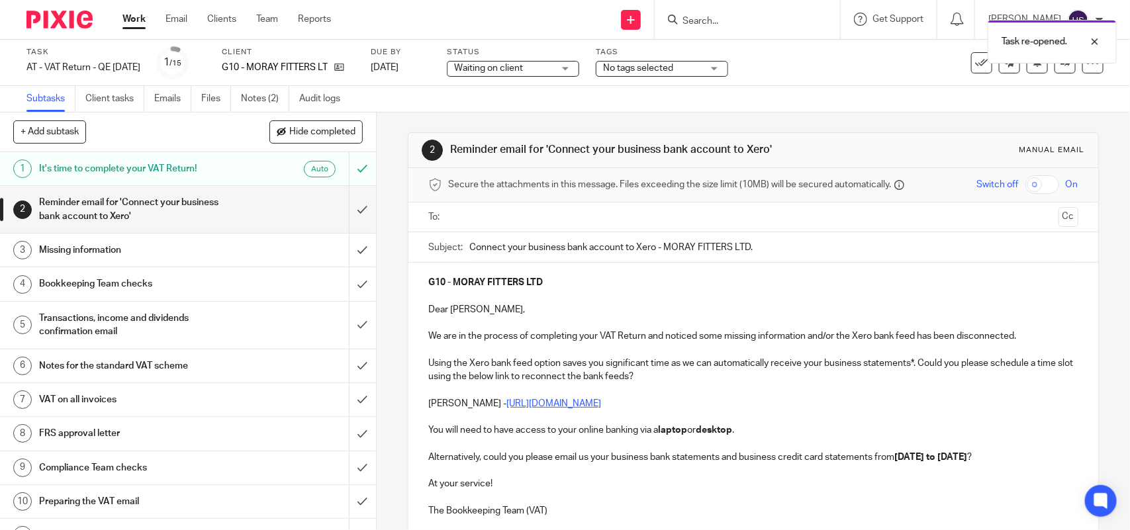
click at [481, 212] on input "text" at bounding box center [753, 217] width 600 height 15
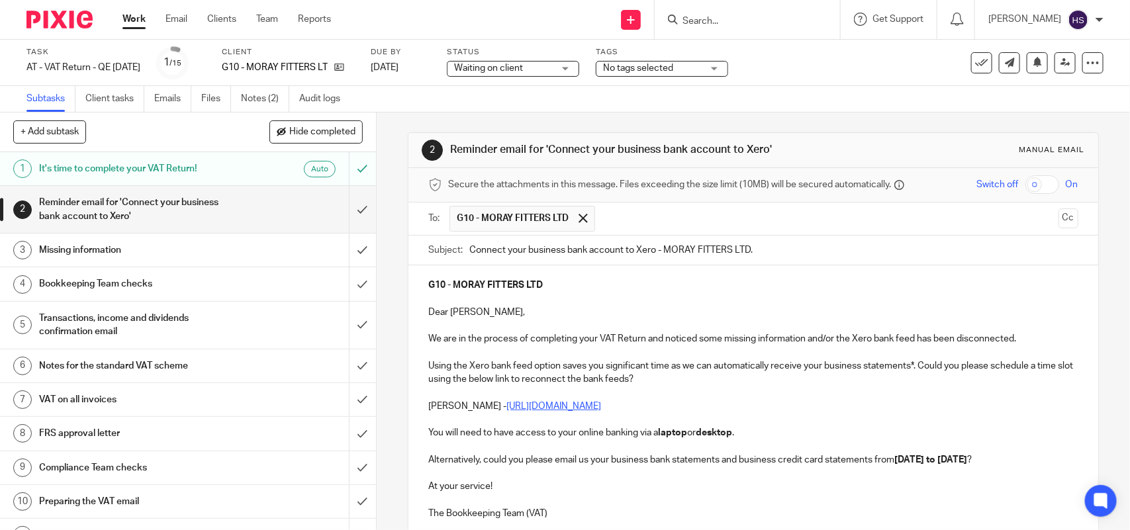
click at [738, 435] on p "You will need to have access to your online banking via a laptop or desktop ." at bounding box center [752, 432] width 649 height 13
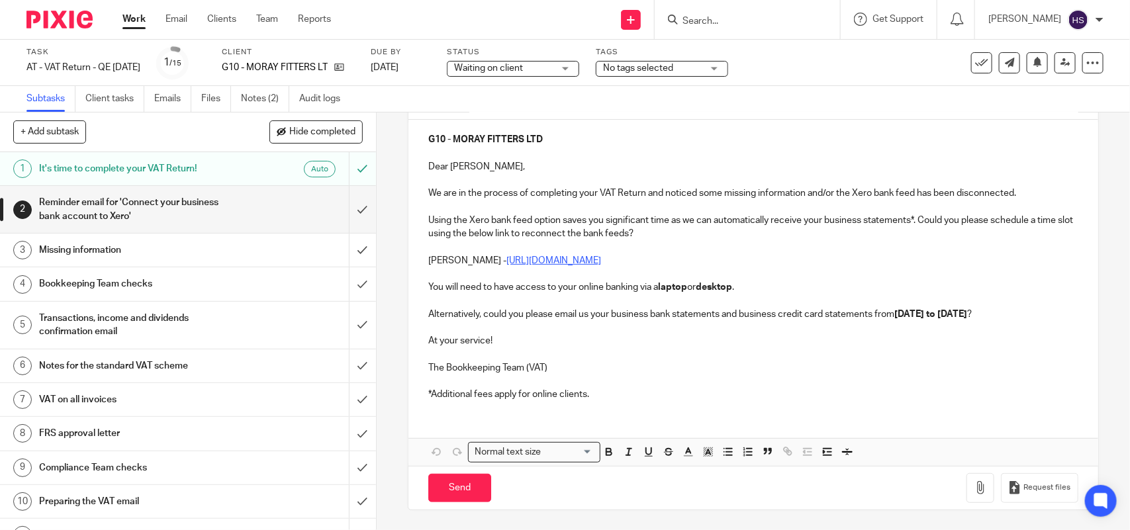
scroll to position [161, 0]
click at [586, 397] on p "*Additional fees apply for online clients." at bounding box center [752, 394] width 649 height 13
click at [550, 365] on p "The Bookkeeping Team (VAT)" at bounding box center [752, 367] width 649 height 13
click at [498, 338] on p "At your service!" at bounding box center [752, 340] width 649 height 13
click at [745, 281] on p "You will need to have access to your online banking via a laptop or desktop ." at bounding box center [752, 287] width 649 height 13
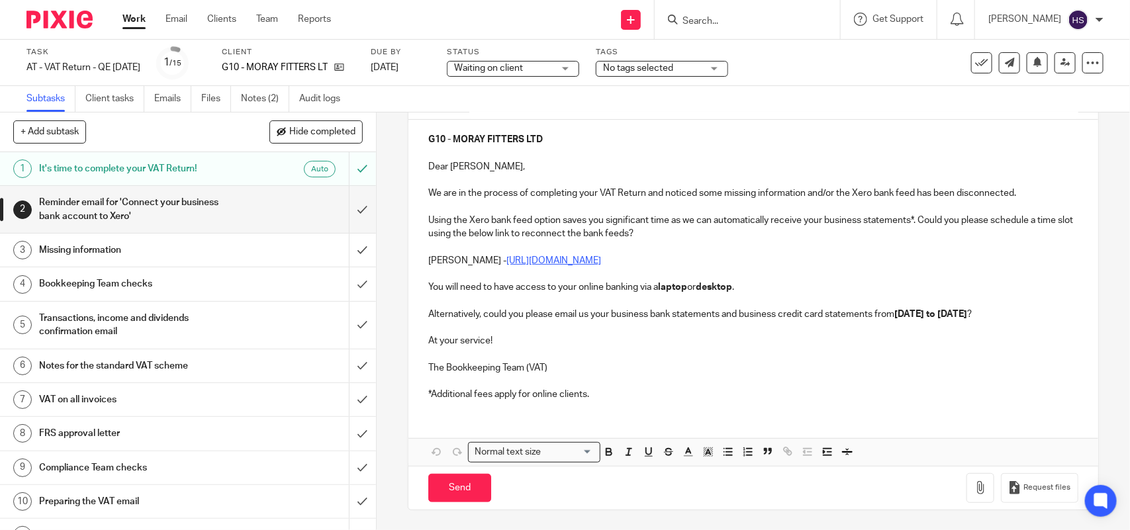
click at [458, 311] on p "Alternatively, could you please email us your business bank statements and busi…" at bounding box center [752, 314] width 649 height 13
click at [495, 340] on p "At your service!" at bounding box center [752, 340] width 649 height 13
click at [559, 368] on p "The Bookkeeping Team (VAT)" at bounding box center [752, 367] width 649 height 13
click at [600, 391] on p "*Additional fees apply for online clients." at bounding box center [752, 394] width 649 height 13
click at [453, 490] on input "Send" at bounding box center [459, 488] width 63 height 28
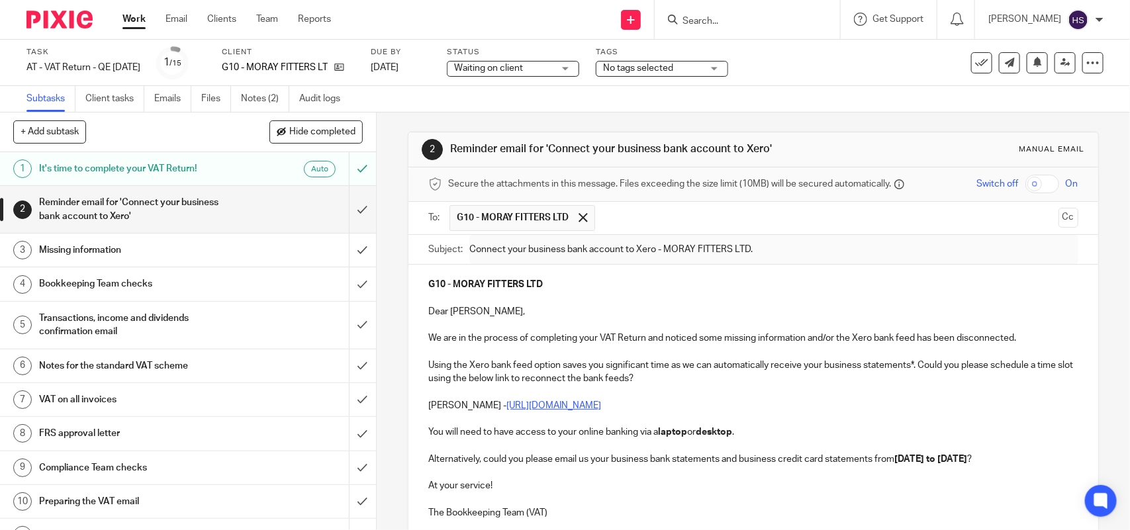
scroll to position [0, 0]
type input "Sent"
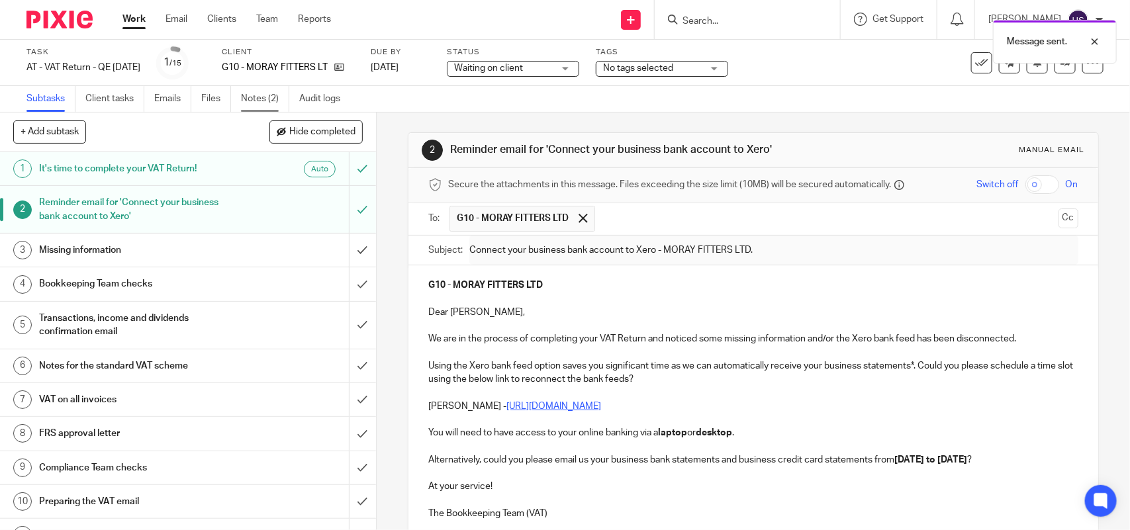
click at [269, 99] on link "Notes (2)" at bounding box center [265, 99] width 48 height 26
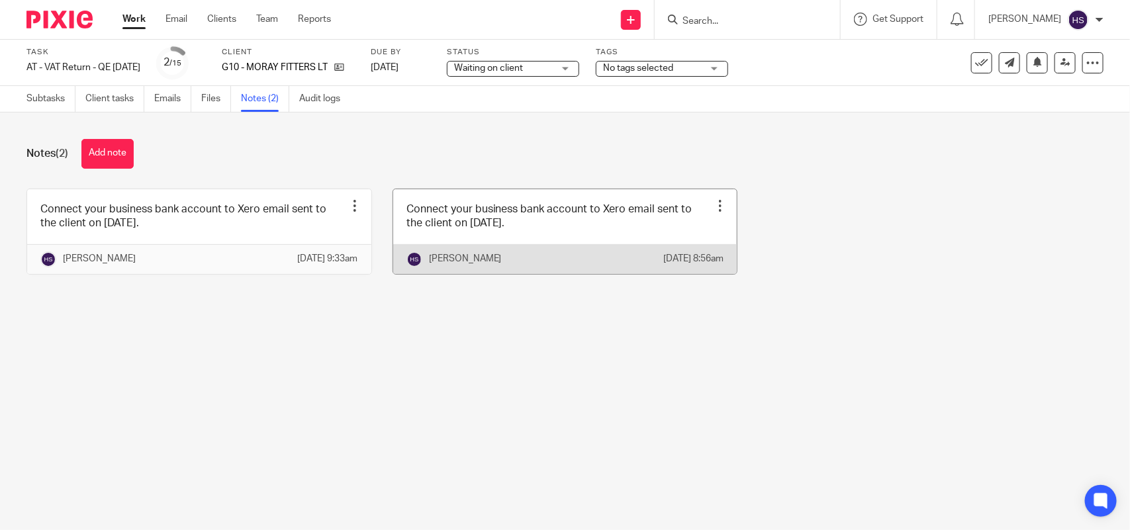
click at [512, 236] on link at bounding box center [565, 231] width 344 height 85
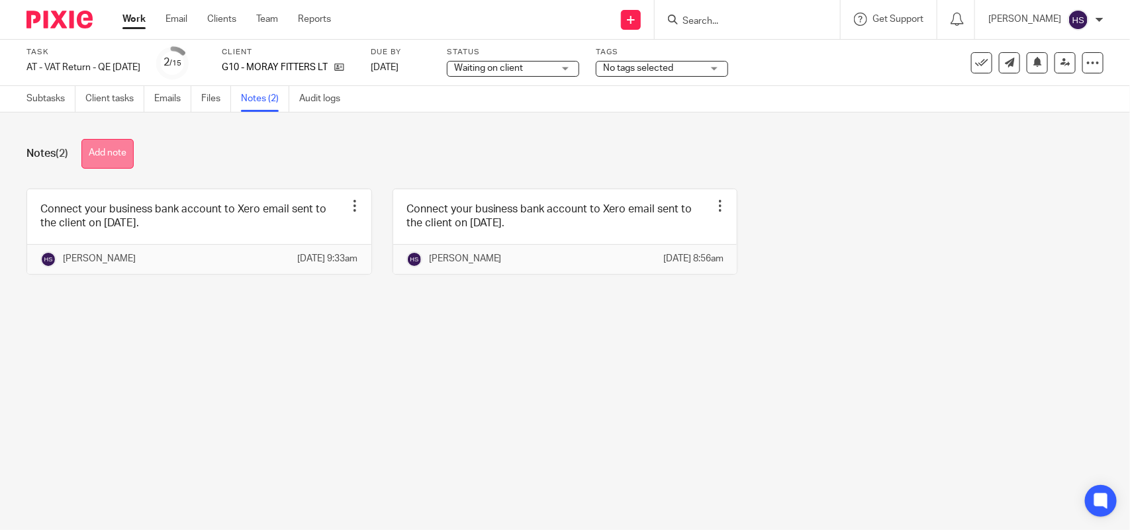
click at [111, 156] on button "Add note" at bounding box center [107, 154] width 52 height 30
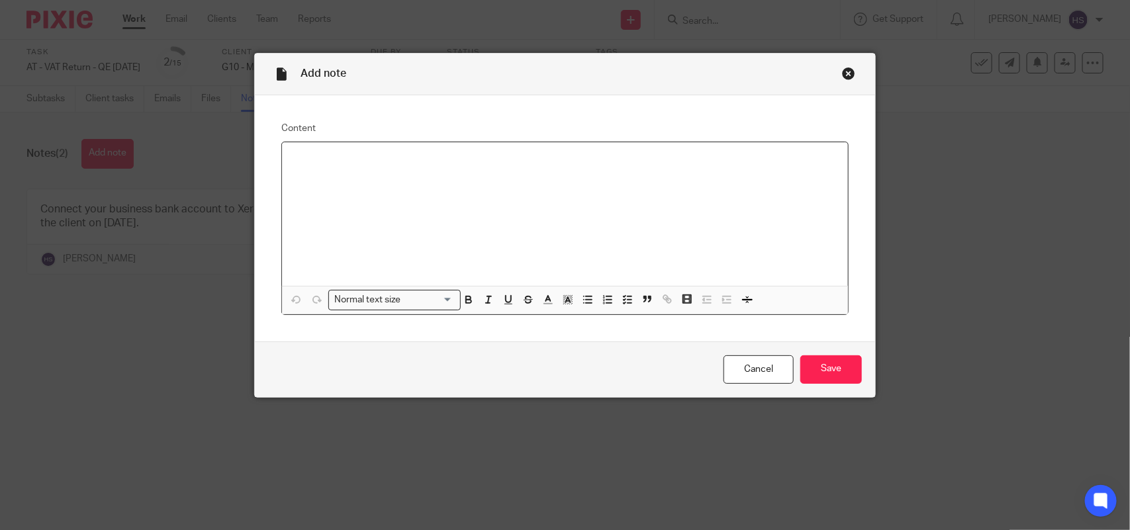
click at [300, 161] on p at bounding box center [565, 159] width 545 height 13
drag, startPoint x: 286, startPoint y: 160, endPoint x: 653, endPoint y: 151, distance: 366.8
click at [653, 151] on div "Connect your business bank account to Xero email sent to the client on 01.09.20…" at bounding box center [565, 214] width 566 height 144
click at [622, 300] on icon "button" at bounding box center [628, 300] width 12 height 12
click at [553, 186] on p at bounding box center [565, 179] width 545 height 13
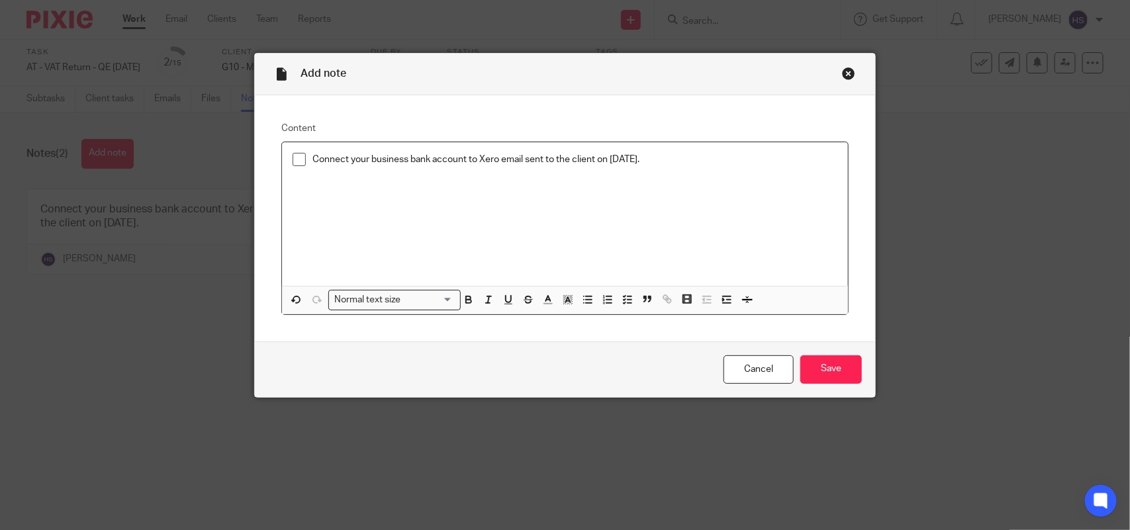
click at [517, 156] on p "Connect your business bank account to Xero email sent to the client on [DATE]." at bounding box center [574, 159] width 525 height 13
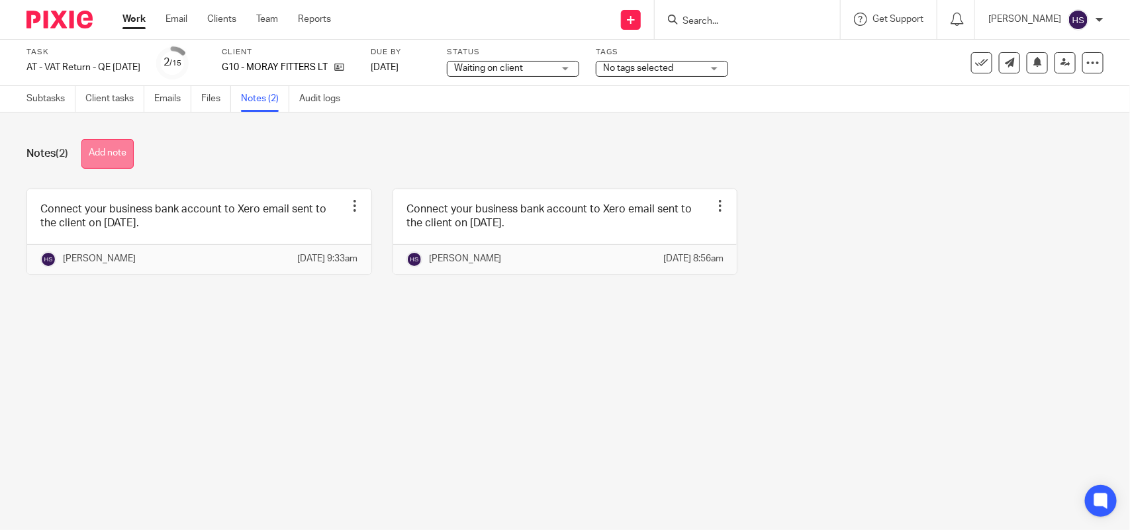
click at [120, 162] on button "Add note" at bounding box center [107, 154] width 52 height 30
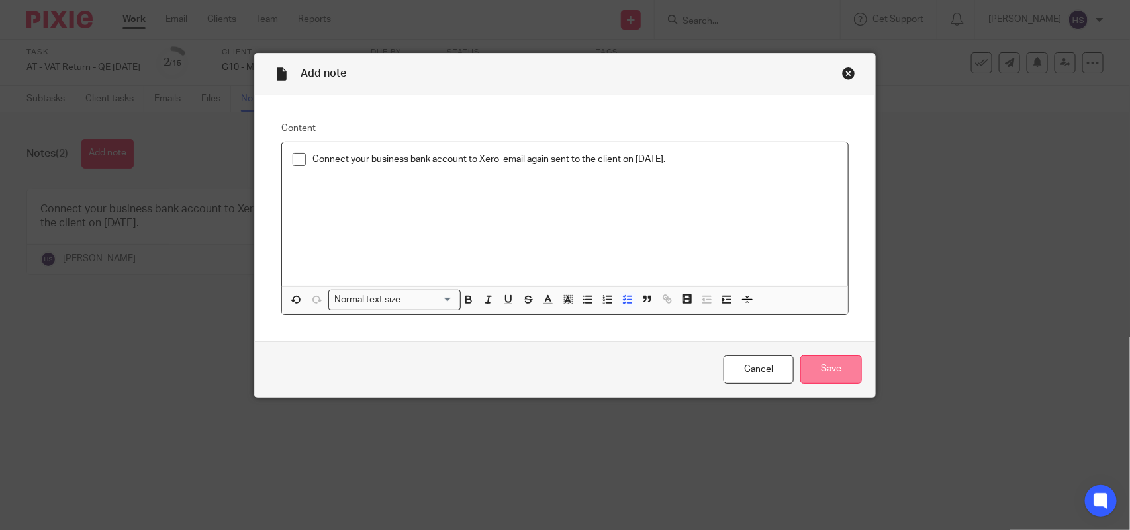
click at [818, 365] on input "Save" at bounding box center [831, 369] width 62 height 28
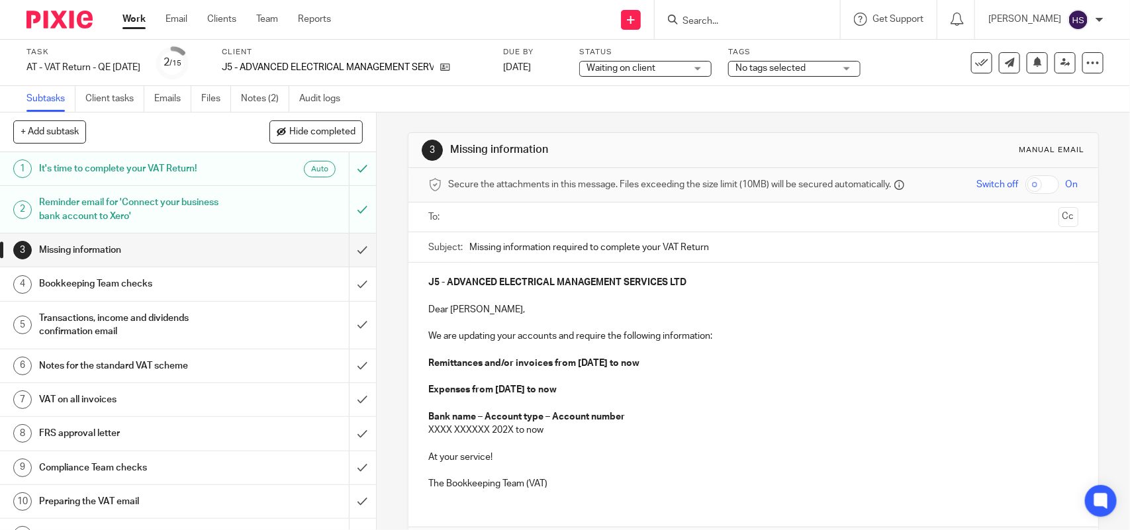
click at [245, 202] on div "Reminder email for 'Connect your business bank account to Xero'" at bounding box center [187, 210] width 297 height 34
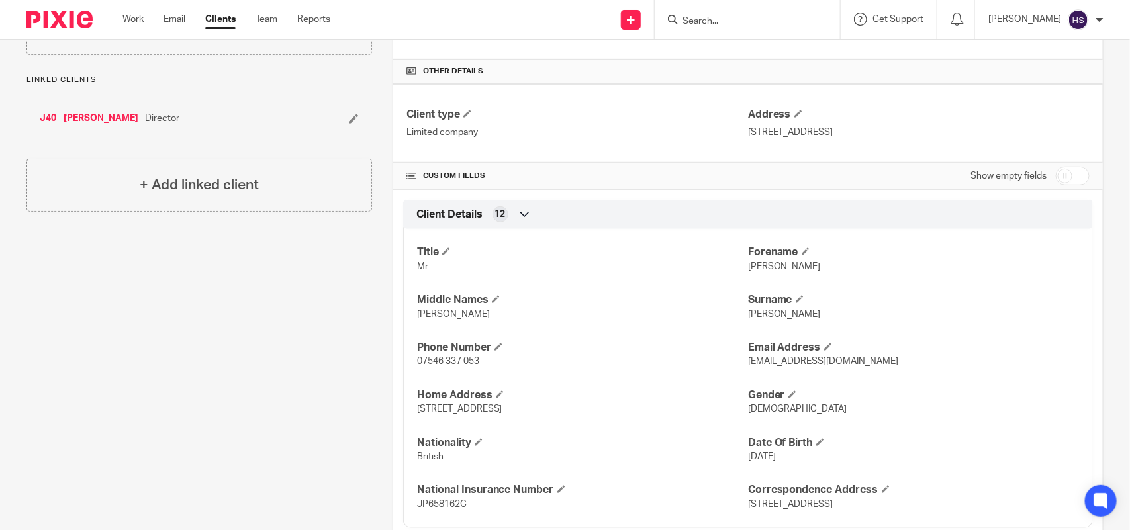
scroll to position [331, 0]
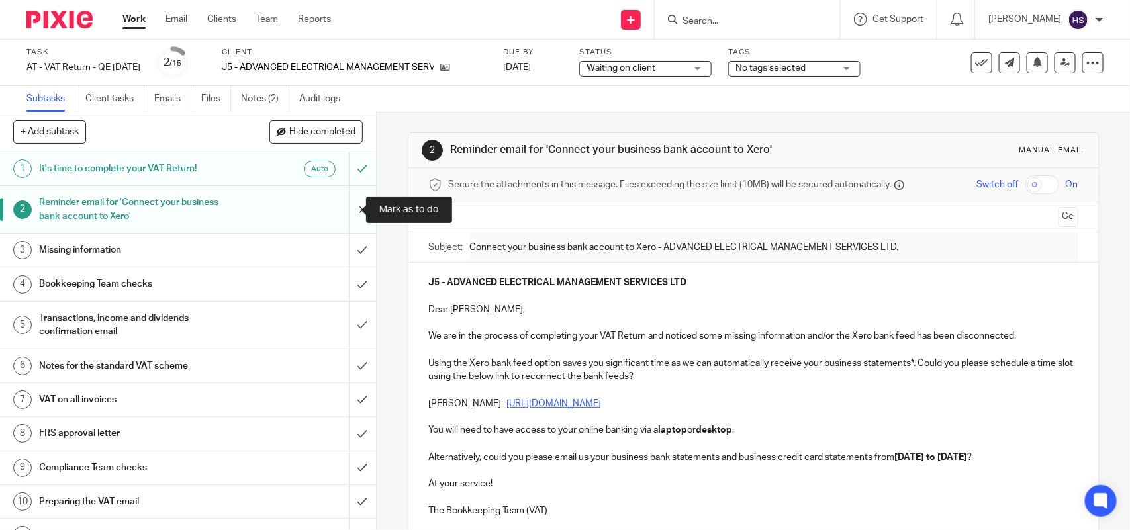
click at [348, 209] on input "submit" at bounding box center [188, 209] width 376 height 47
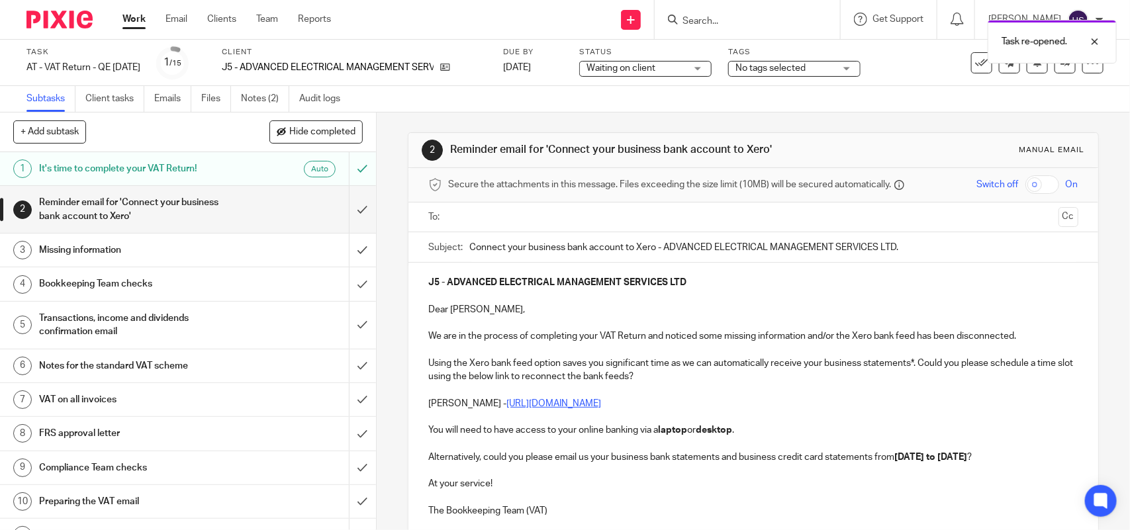
click at [487, 214] on input "text" at bounding box center [753, 217] width 600 height 15
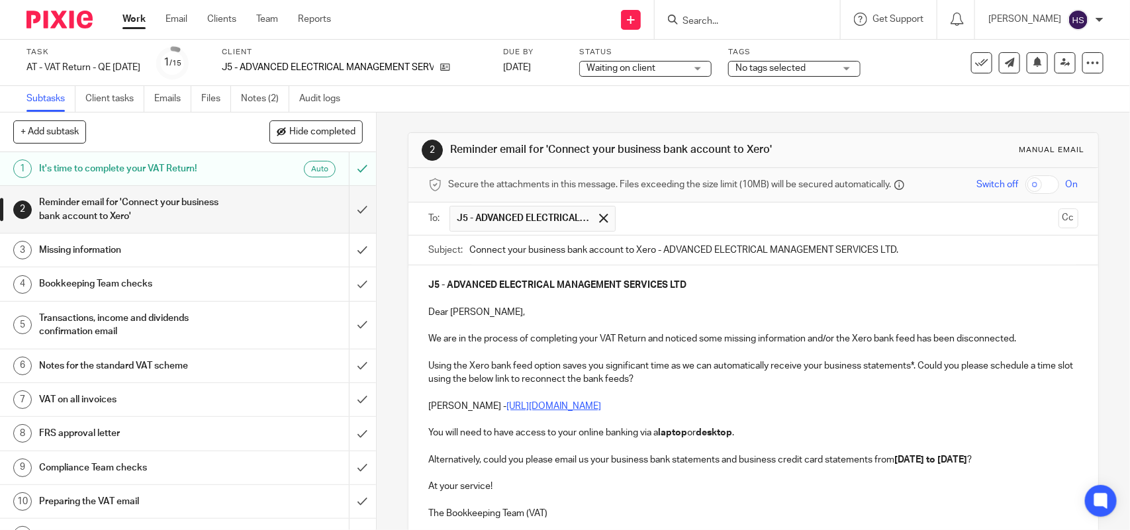
scroll to position [83, 0]
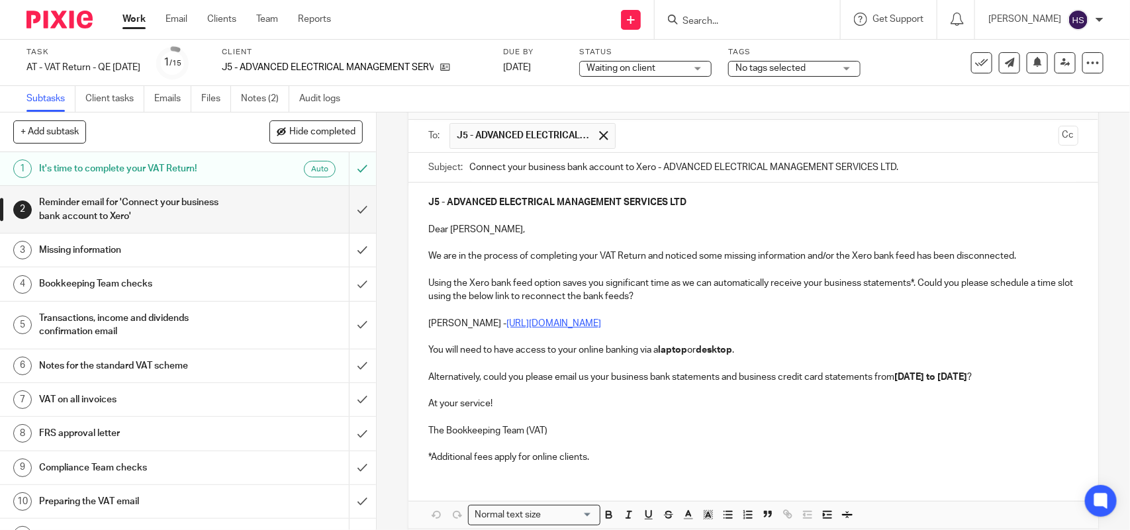
click at [679, 296] on p "Using the Xero bank feed option saves you significant time as we can automatica…" at bounding box center [752, 290] width 649 height 27
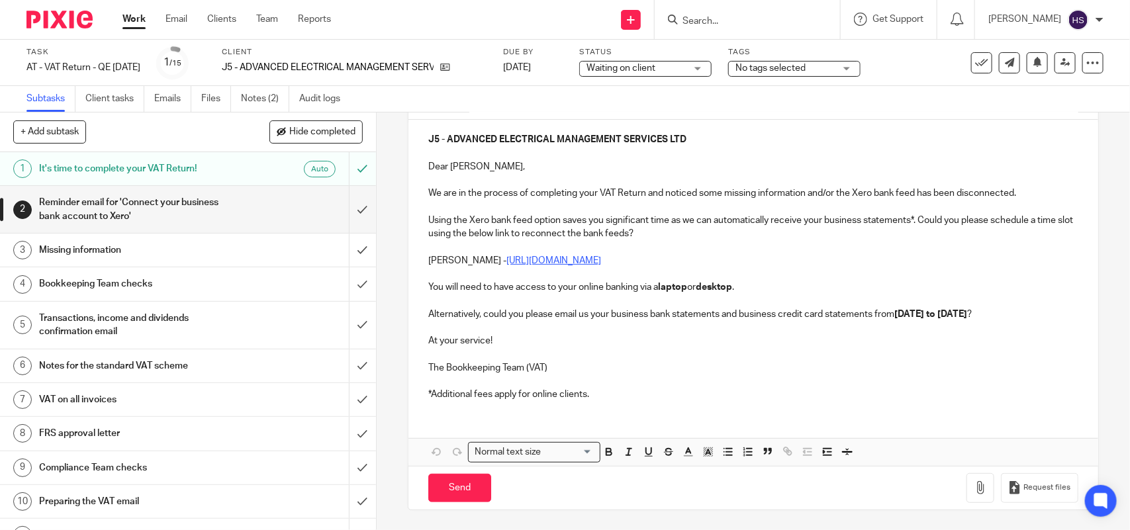
scroll to position [0, 0]
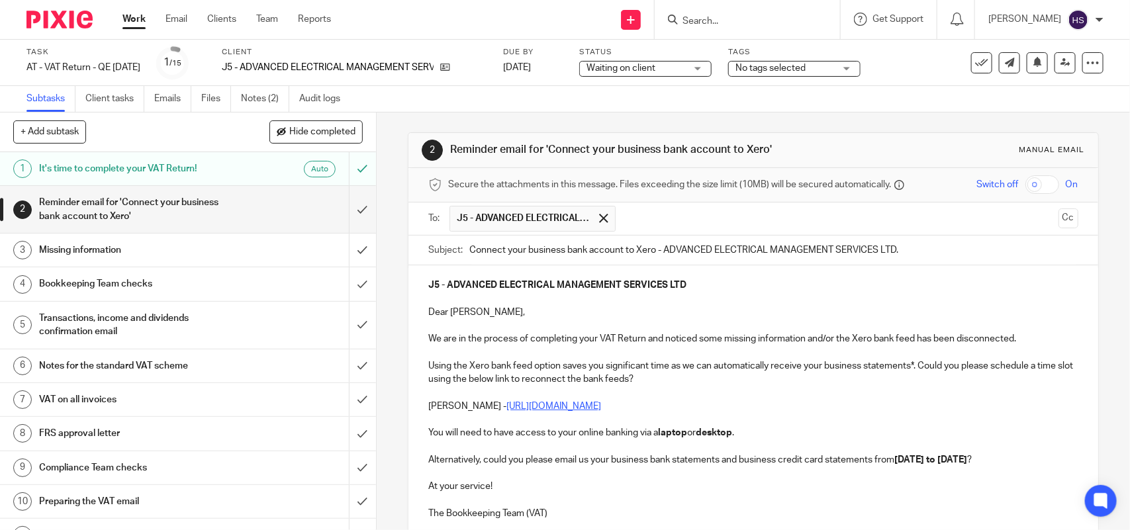
drag, startPoint x: 543, startPoint y: 150, endPoint x: 762, endPoint y: 156, distance: 218.6
click at [762, 156] on h1 "Reminder email for 'Connect your business bank account to Xero'" at bounding box center [616, 150] width 332 height 14
copy h1 "Connect your business bank account to Xero"
click at [700, 295] on p at bounding box center [752, 299] width 649 height 13
click at [1021, 338] on p "We are in the process of completing your VAT Return and noticed some missing in…" at bounding box center [752, 338] width 649 height 13
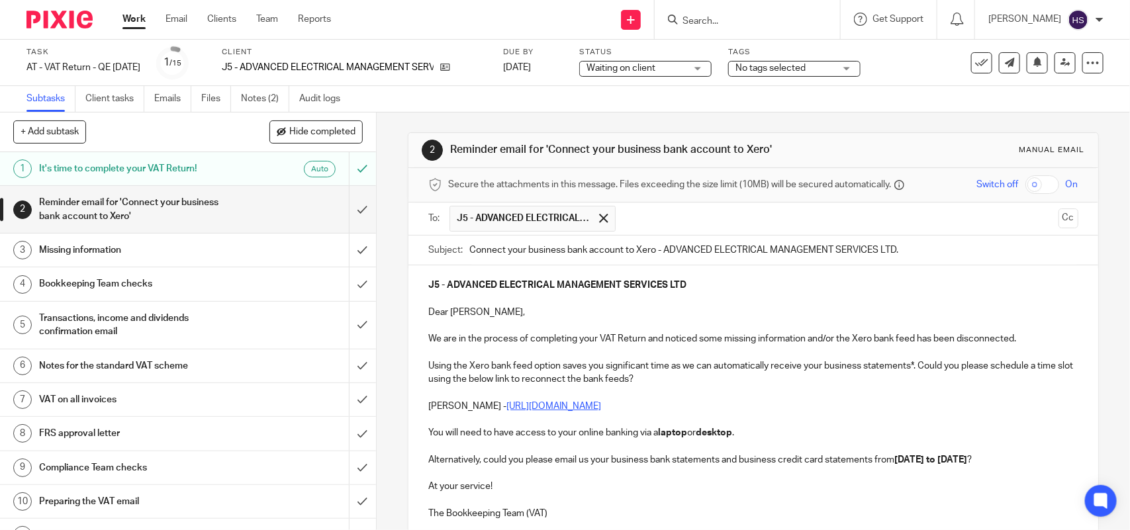
click at [753, 435] on p "You will need to have access to your online banking via a laptop or desktop ." at bounding box center [752, 432] width 649 height 13
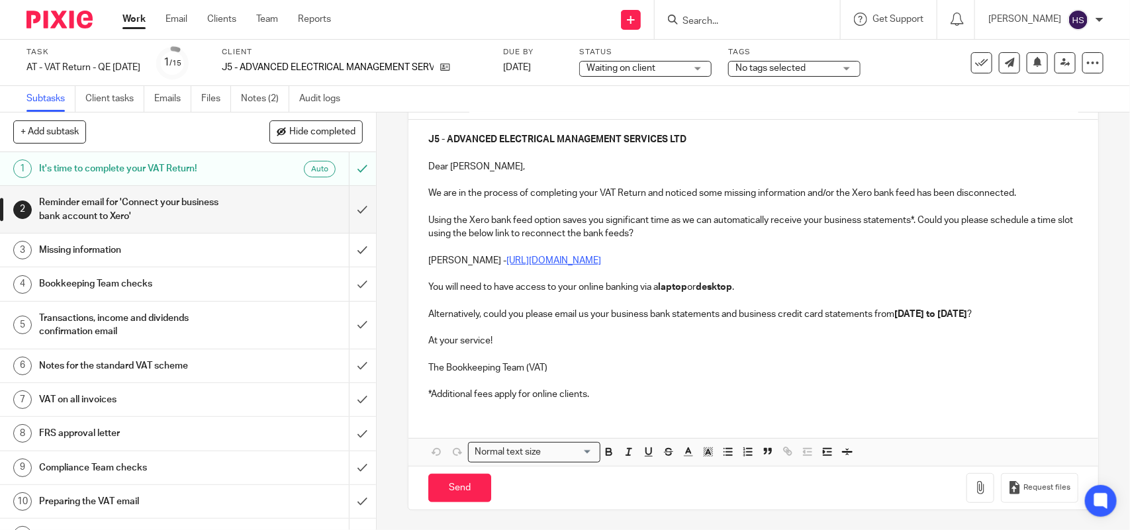
scroll to position [161, 0]
click at [462, 483] on input "Send" at bounding box center [459, 488] width 63 height 28
type input "Sent"
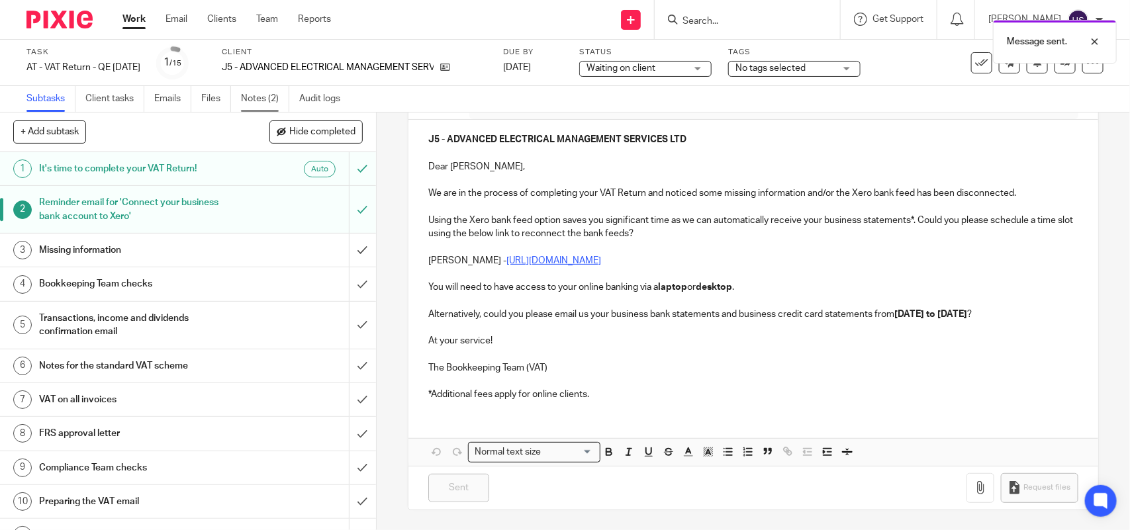
click at [262, 103] on link "Notes (2)" at bounding box center [265, 99] width 48 height 26
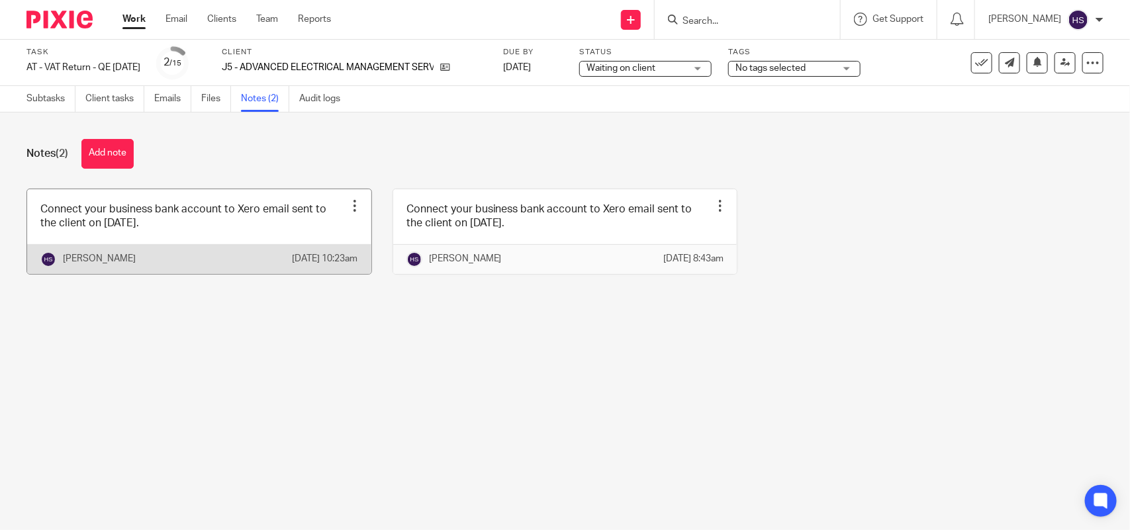
click at [228, 230] on link at bounding box center [199, 231] width 344 height 85
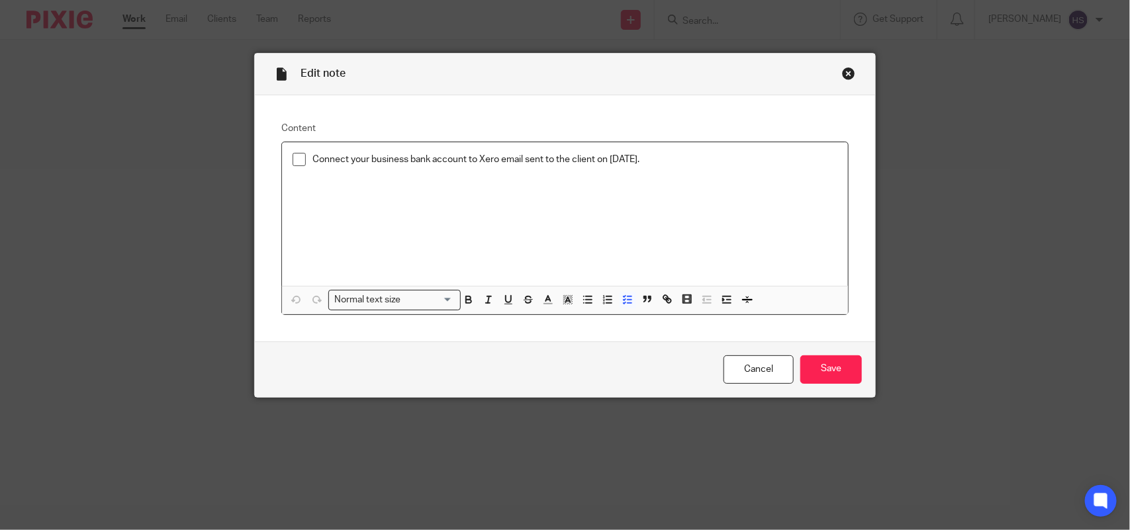
drag, startPoint x: 306, startPoint y: 154, endPoint x: 669, endPoint y: 159, distance: 362.1
click at [669, 159] on p "Connect your business bank account to Xero email sent to the client on [DATE]." at bounding box center [574, 159] width 525 height 13
copy p "Connect your business bank account to Xero email sent to the client on [DATE]."
click at [842, 75] on div "Close this dialog window" at bounding box center [848, 73] width 13 height 13
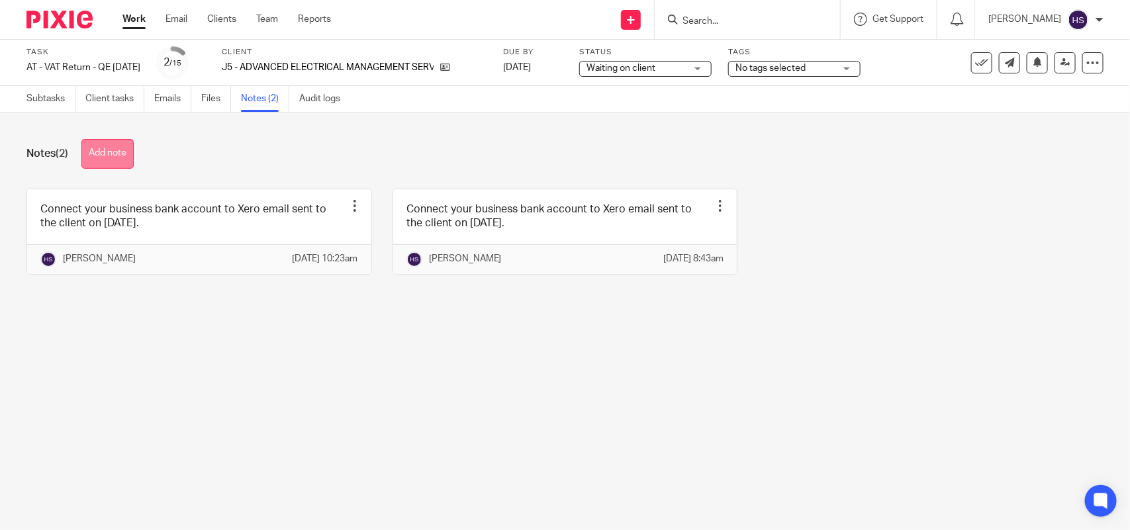
click at [120, 154] on button "Add note" at bounding box center [107, 154] width 52 height 30
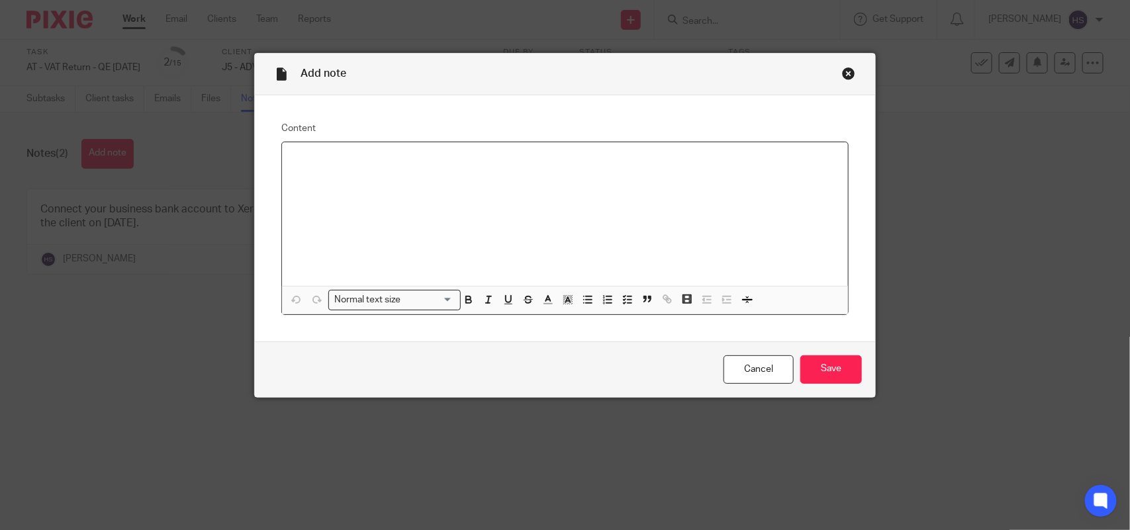
click at [355, 166] on p at bounding box center [565, 159] width 545 height 13
click at [591, 156] on p "Connect your business bank account to Xero email sent to the client on 11.09.20…" at bounding box center [565, 159] width 545 height 13
drag, startPoint x: 289, startPoint y: 156, endPoint x: 686, endPoint y: 127, distance: 398.9
click at [686, 127] on fieldset "Content Connect your business bank account to Xero email again sent to the clie…" at bounding box center [564, 218] width 567 height 193
click at [623, 297] on icon "button" at bounding box center [628, 300] width 12 height 12
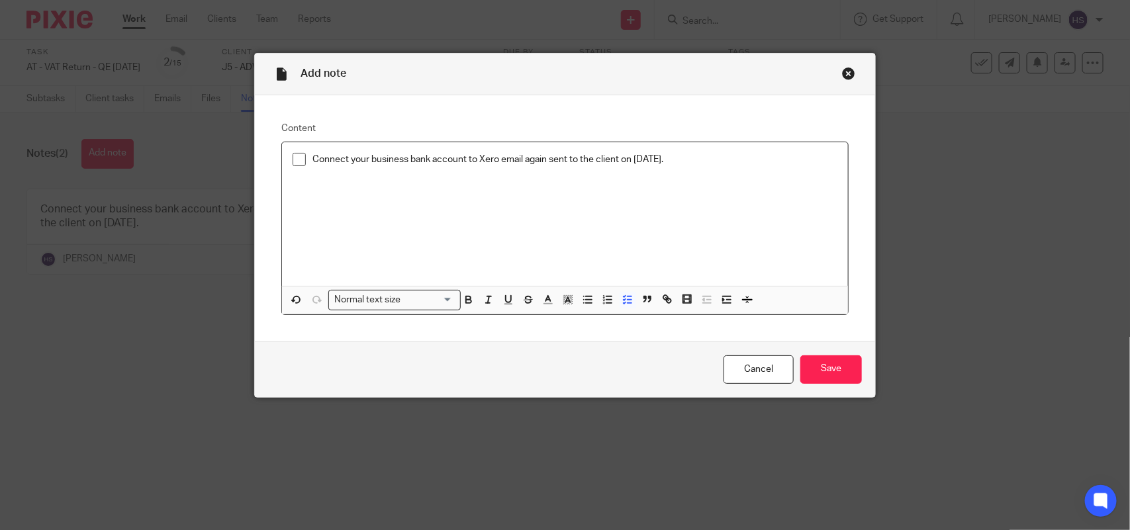
click at [690, 164] on p "Connect your business bank account to Xero email again sent to the client on 17…" at bounding box center [574, 159] width 525 height 13
click at [821, 372] on input "Save" at bounding box center [831, 369] width 62 height 28
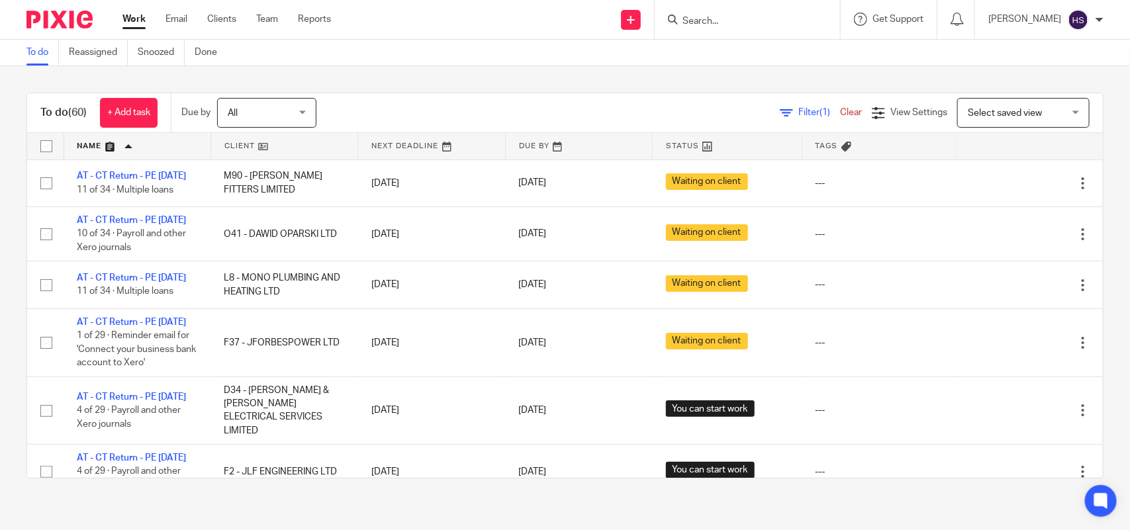
drag, startPoint x: 383, startPoint y: 239, endPoint x: 375, endPoint y: 146, distance: 93.0
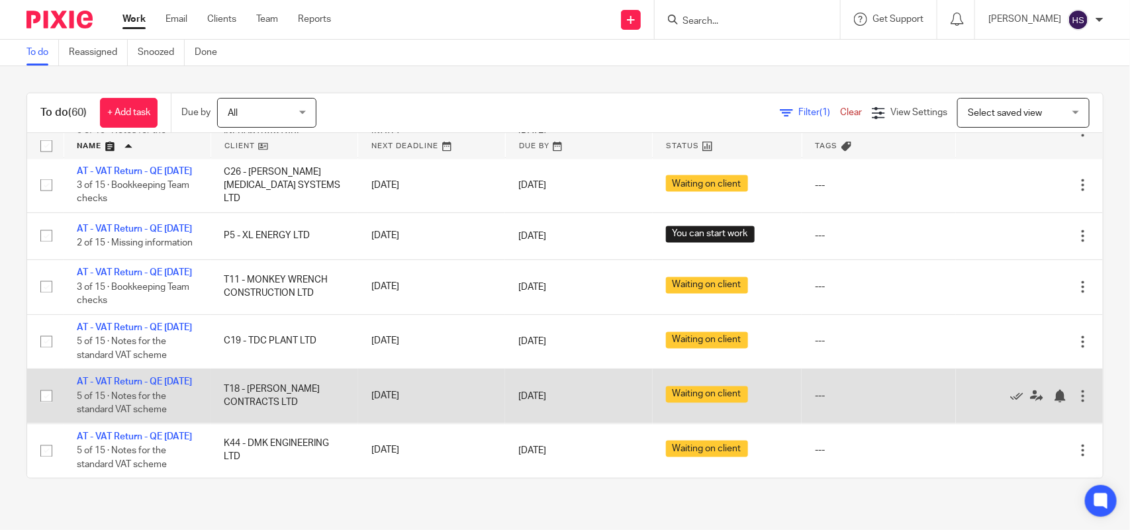
scroll to position [4132, 0]
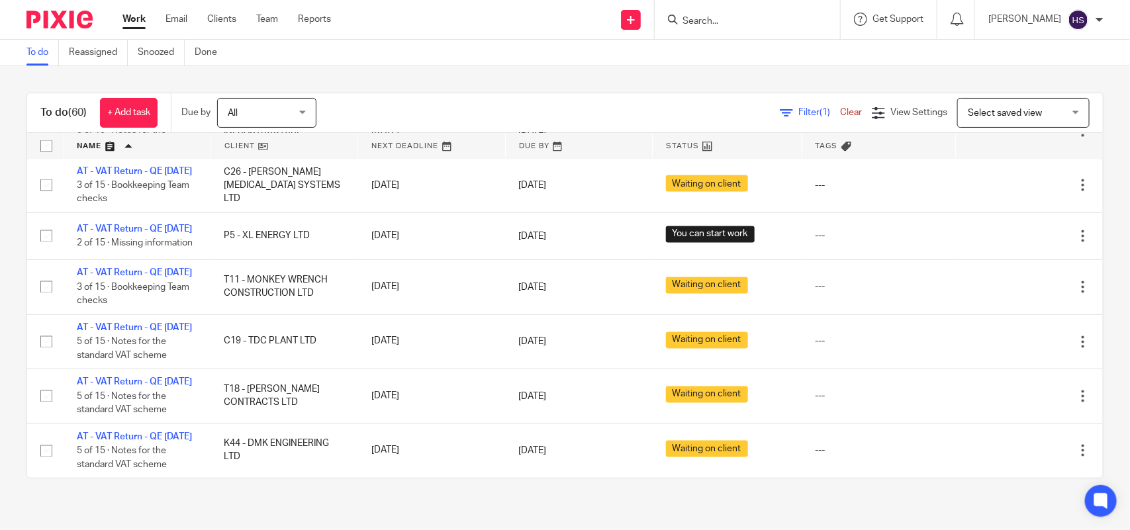
click at [134, 18] on link "Work" at bounding box center [133, 19] width 23 height 13
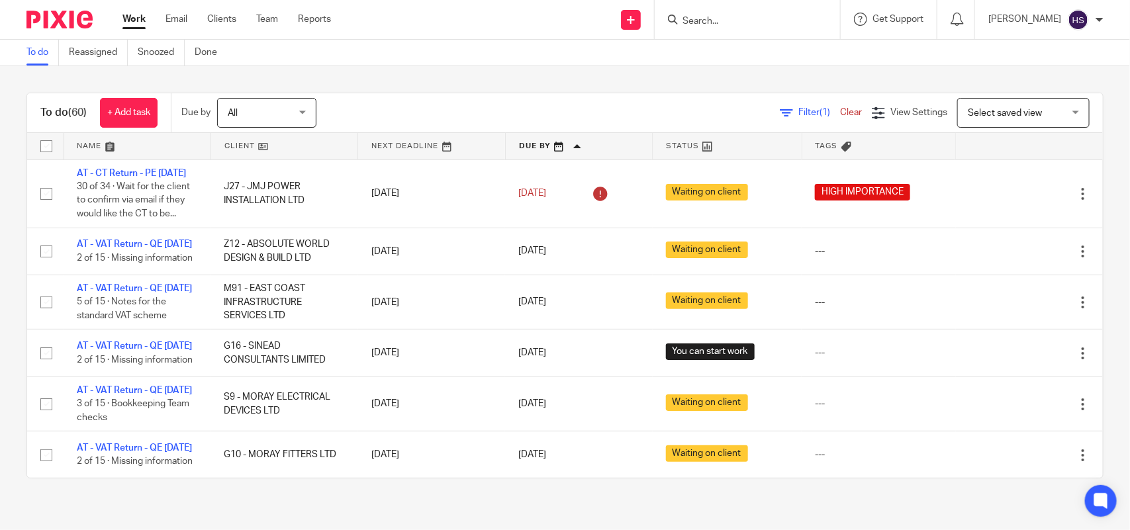
drag, startPoint x: 193, startPoint y: 326, endPoint x: 191, endPoint y: 115, distance: 211.2
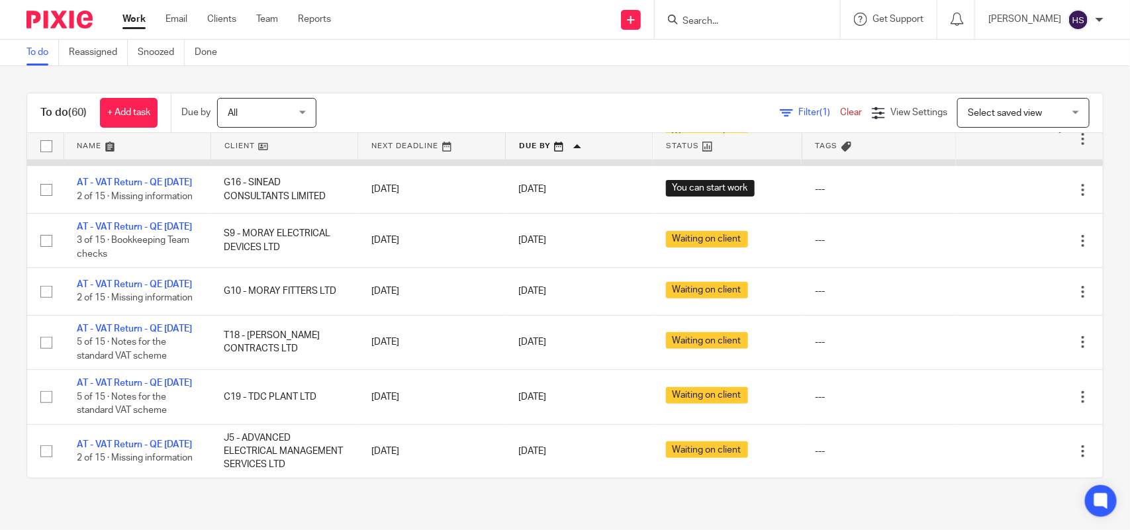
scroll to position [165, 0]
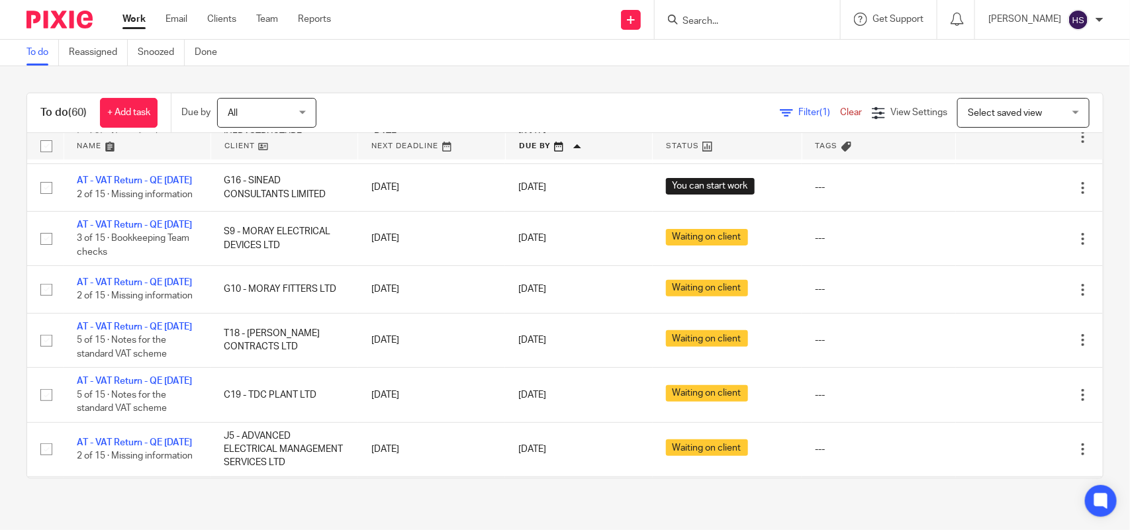
click at [629, 87] on div "To do (60) + Add task Due by All All Today Tomorrow This week Next week This mo…" at bounding box center [565, 285] width 1130 height 439
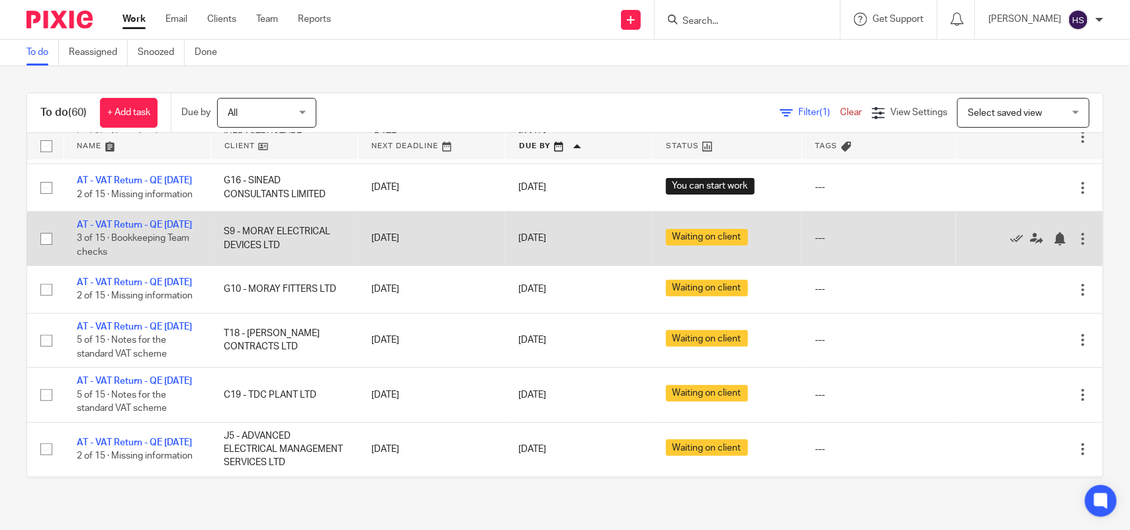
scroll to position [248, 0]
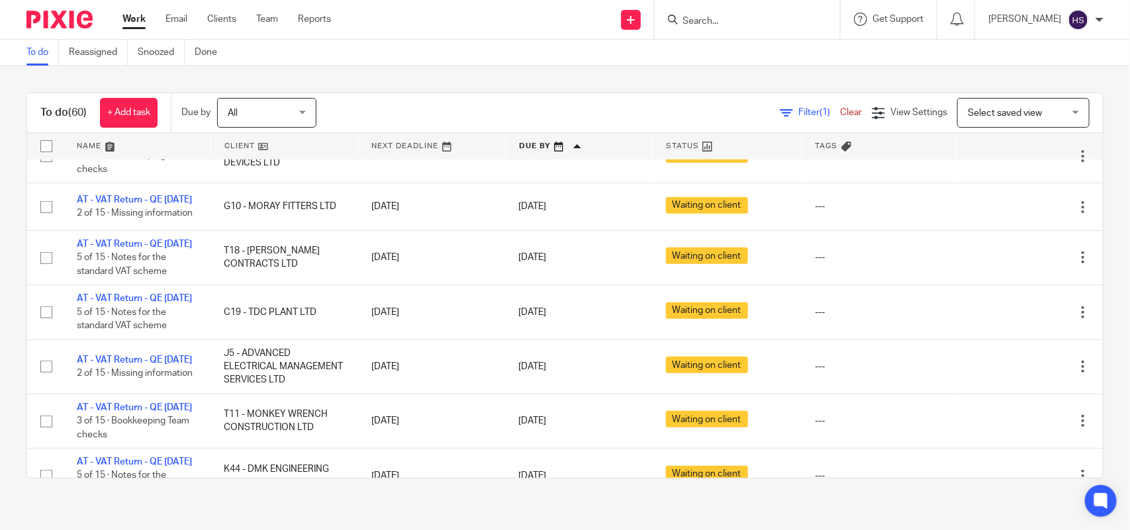
click at [0, 216] on div "To do (60) + Add task Due by All All Today Tomorrow This week Next week This mo…" at bounding box center [565, 285] width 1130 height 439
click at [4, 326] on div "To do (60) + Add task Due by All All Today Tomorrow This week Next week This mo…" at bounding box center [565, 285] width 1130 height 439
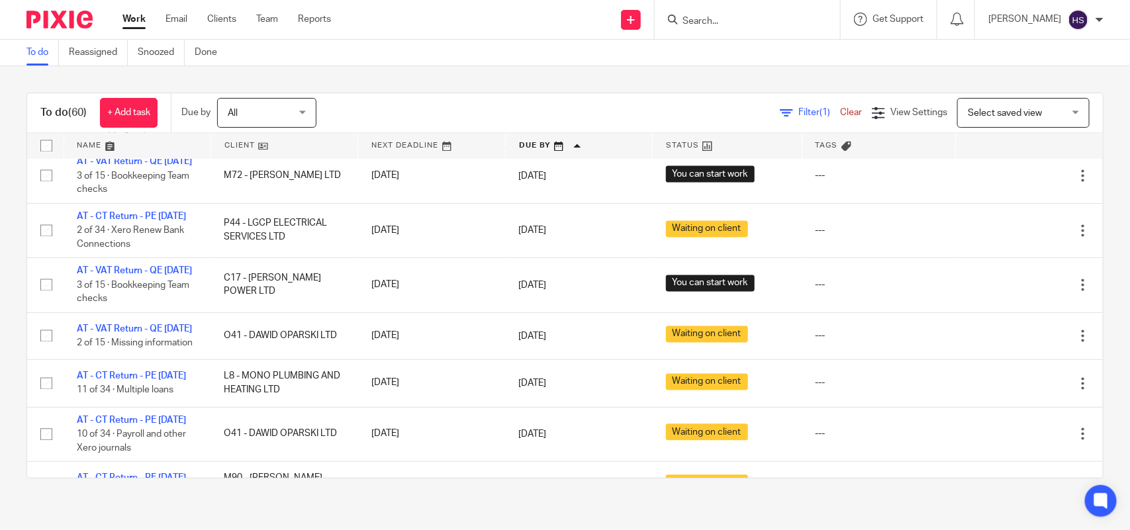
scroll to position [1158, 0]
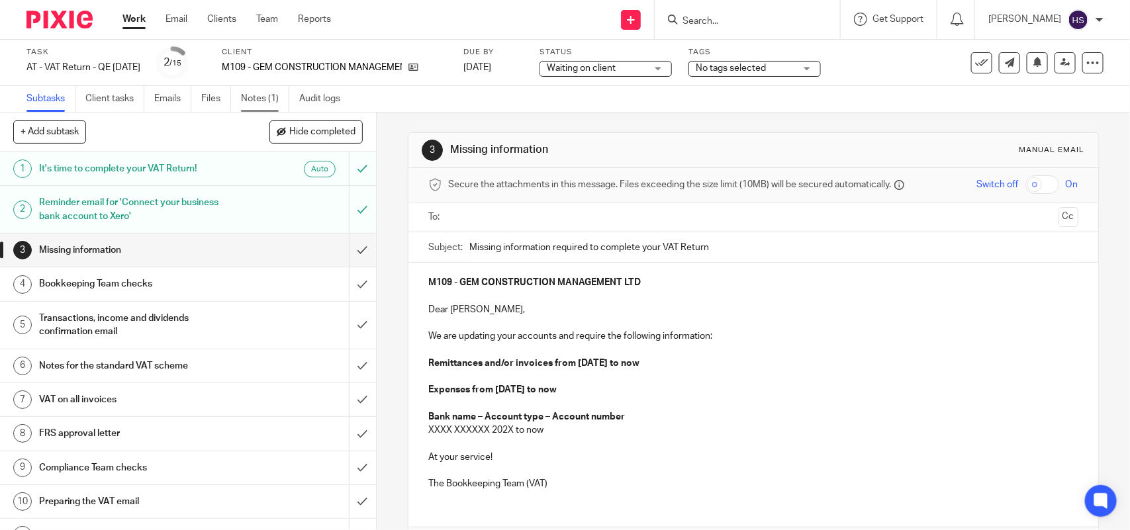
click at [267, 95] on link "Notes (1)" at bounding box center [265, 99] width 48 height 26
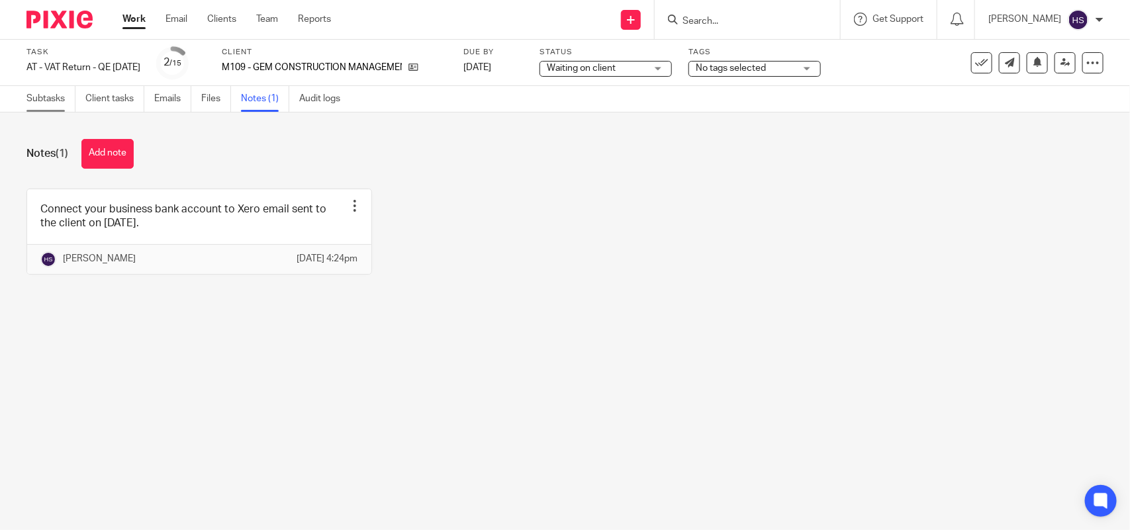
click at [54, 99] on link "Subtasks" at bounding box center [50, 99] width 49 height 26
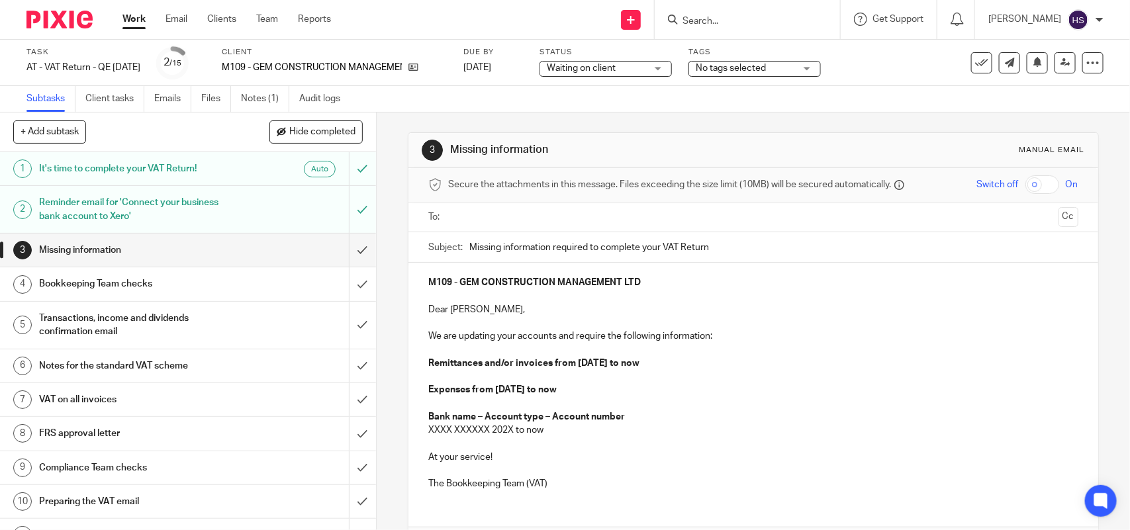
click at [199, 204] on h1 "Reminder email for 'Connect your business bank account to Xero'" at bounding box center [138, 210] width 198 height 34
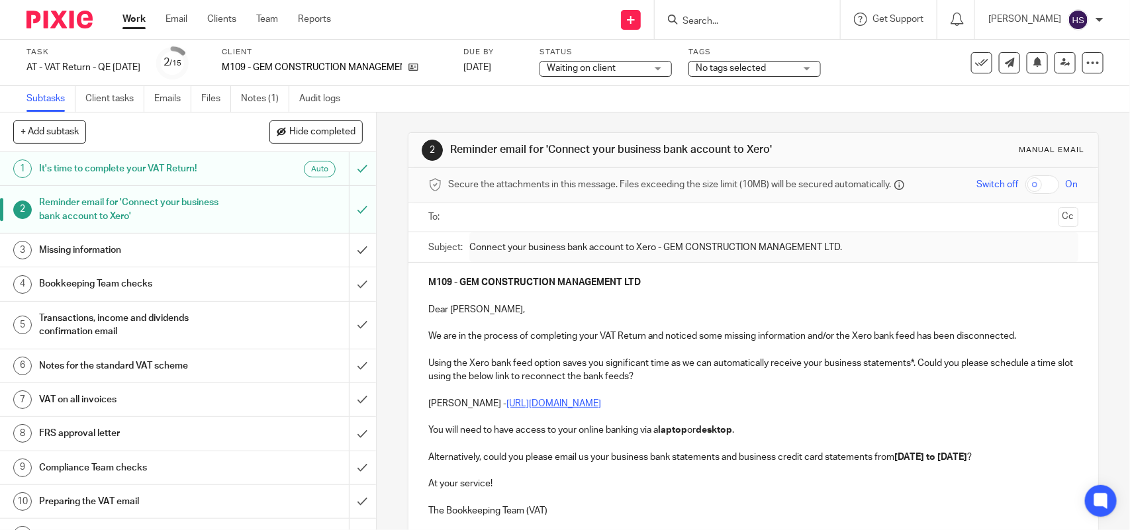
click at [1019, 338] on p "We are in the process of completing your VAT Return and noticed some missing in…" at bounding box center [752, 336] width 649 height 13
click at [673, 385] on p at bounding box center [752, 389] width 649 height 13
click at [667, 464] on p "Alternatively, could you please email us your business bank statements and busi…" at bounding box center [752, 457] width 649 height 13
click at [798, 457] on p "Alternatively, could you please email us your business bank statements and busi…" at bounding box center [752, 457] width 649 height 13
click at [901, 455] on strong "[DATE] to [DATE]" at bounding box center [930, 457] width 73 height 9
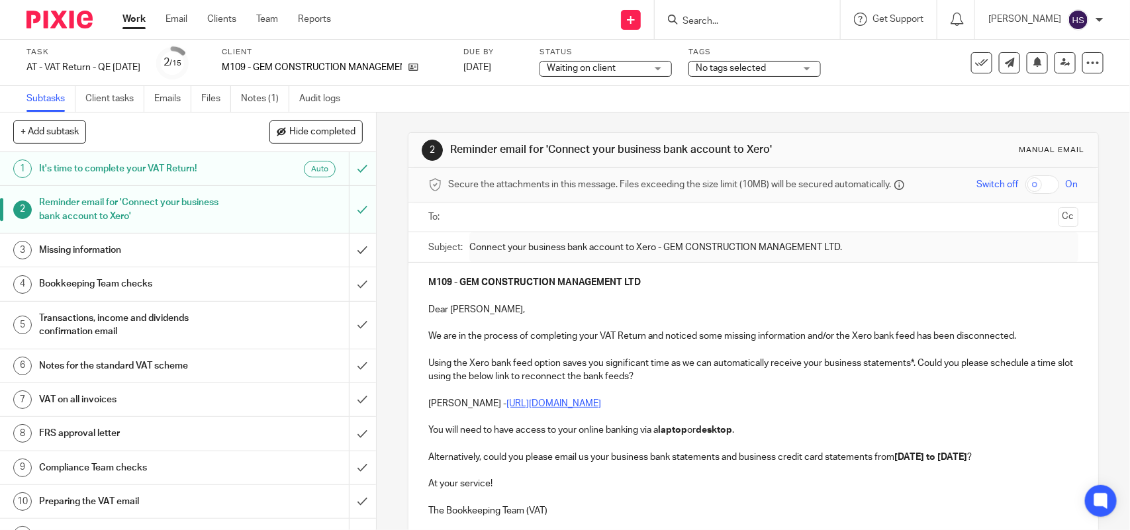
click at [767, 438] on p at bounding box center [752, 443] width 649 height 13
click at [478, 218] on input "text" at bounding box center [753, 217] width 600 height 15
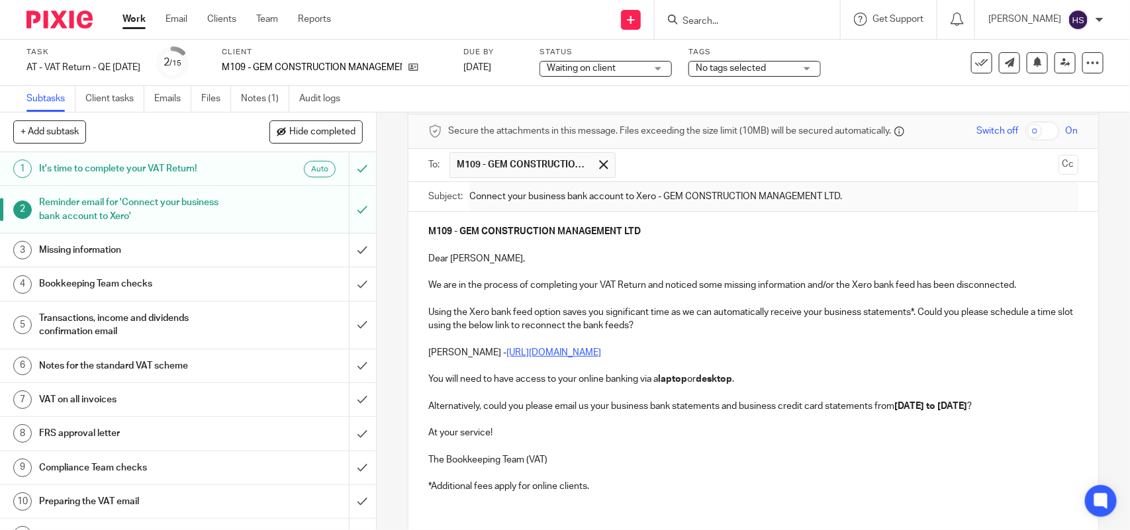
scroll to position [83, 0]
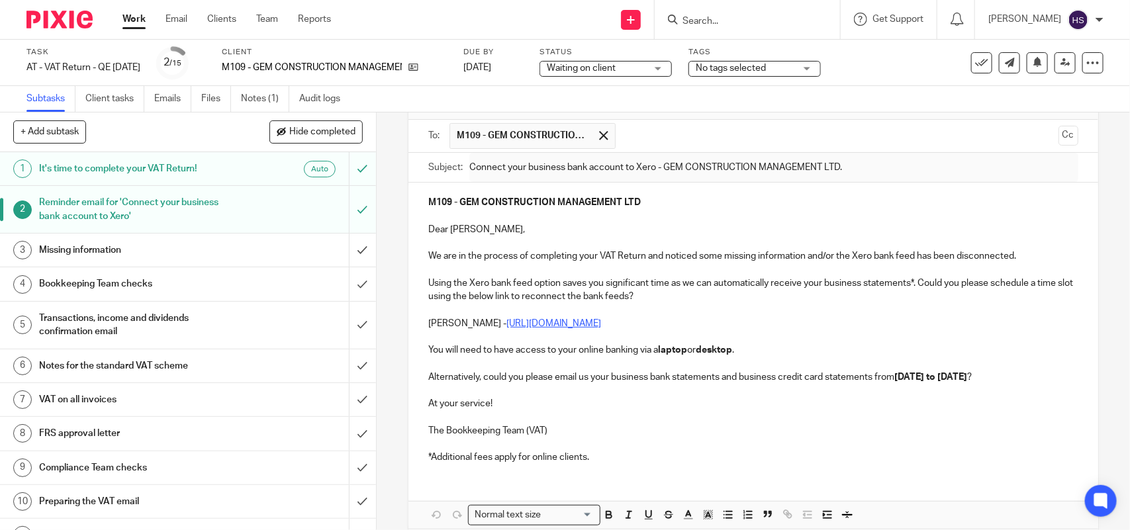
click at [743, 355] on p "You will need to have access to your online banking via a laptop or desktop ." at bounding box center [752, 350] width 649 height 13
click at [457, 384] on p "Alternatively, could you please email us your business bank statements and busi…" at bounding box center [752, 377] width 649 height 13
click at [498, 410] on p "At your service!" at bounding box center [752, 403] width 649 height 13
click at [551, 438] on p "The Bookkeeping Team (VAT)" at bounding box center [752, 430] width 649 height 13
click at [598, 464] on p "*Additional fees apply for online clients." at bounding box center [752, 457] width 649 height 13
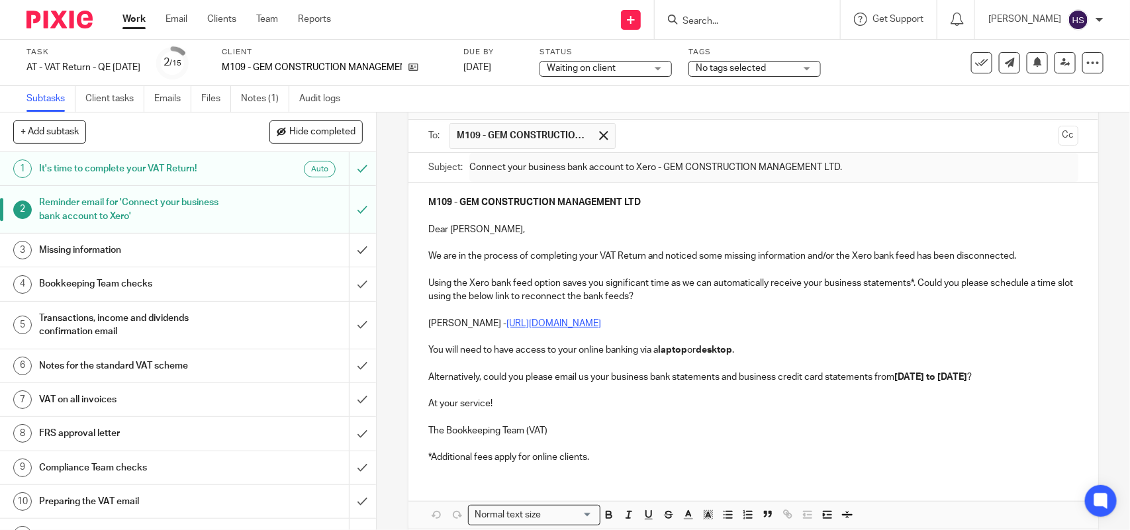
click at [743, 356] on p "You will need to have access to your online banking via a laptop or desktop ." at bounding box center [752, 350] width 649 height 13
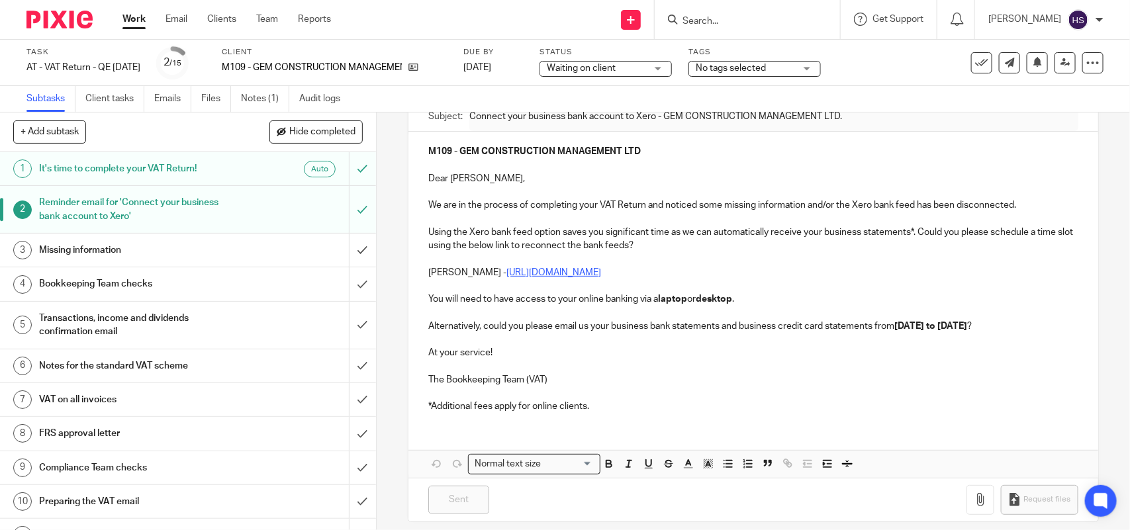
scroll to position [161, 0]
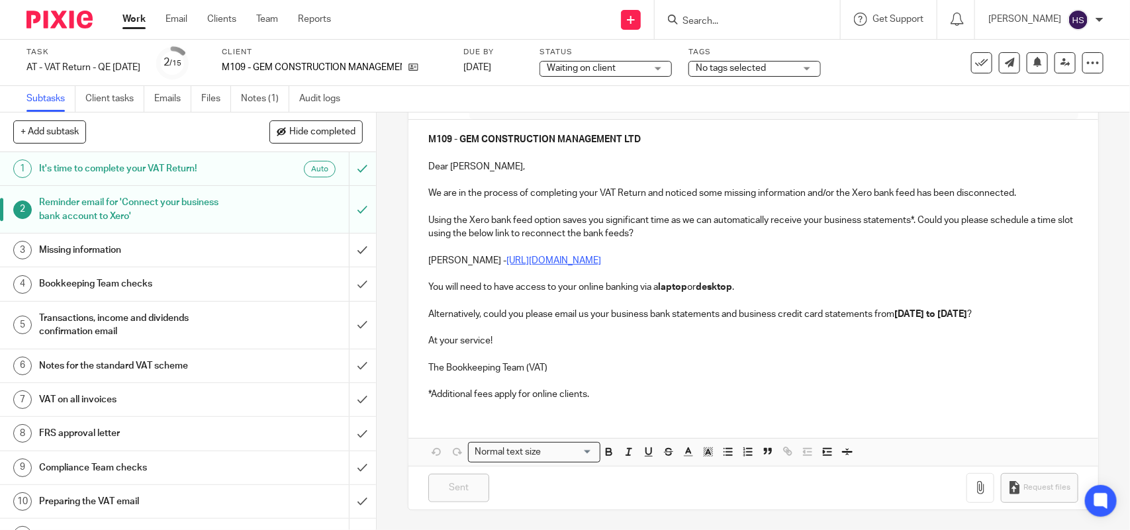
click at [601, 391] on p "*Additional fees apply for online clients." at bounding box center [752, 394] width 649 height 13
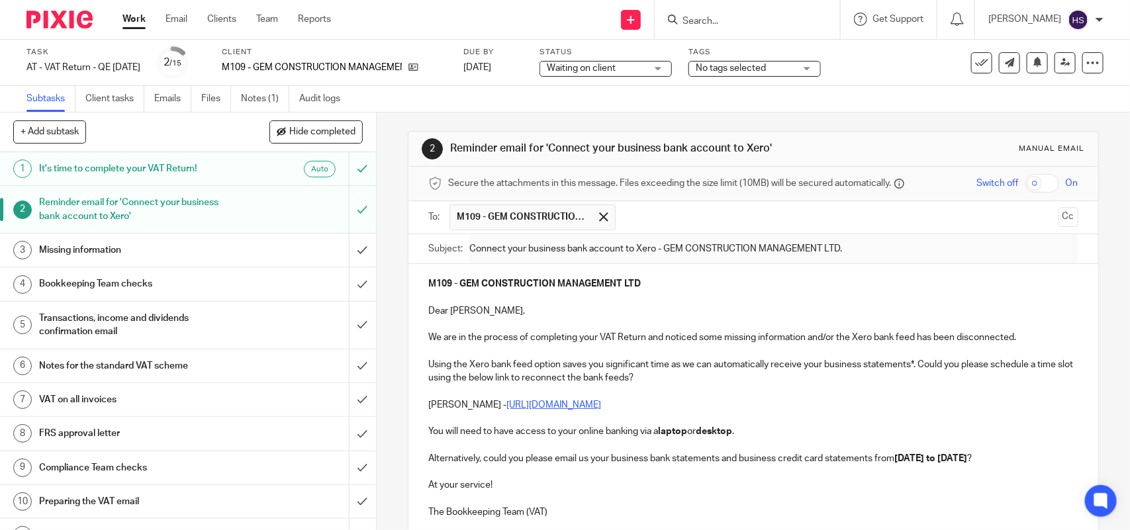
scroll to position [0, 0]
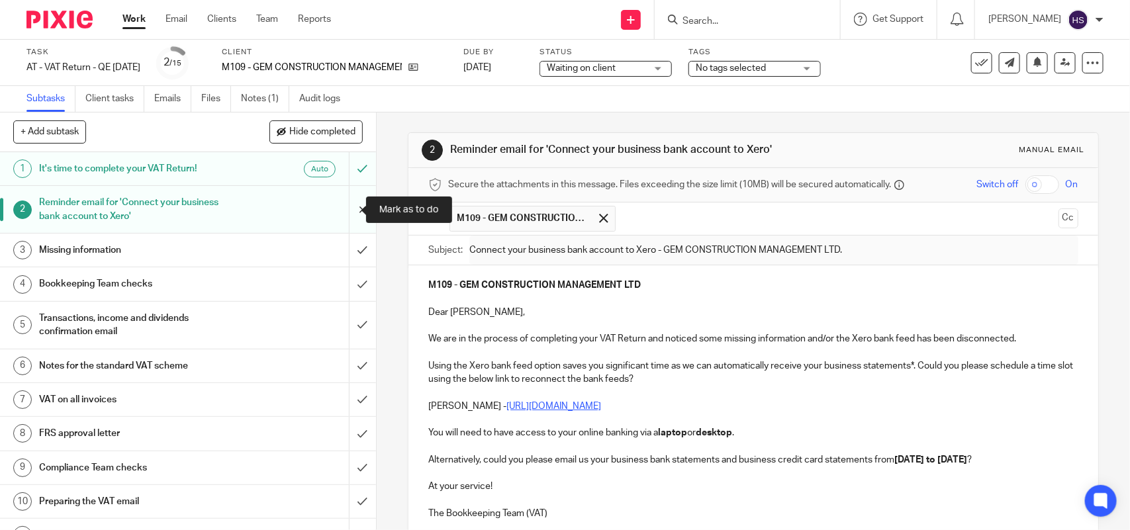
click at [343, 210] on input "submit" at bounding box center [188, 209] width 376 height 47
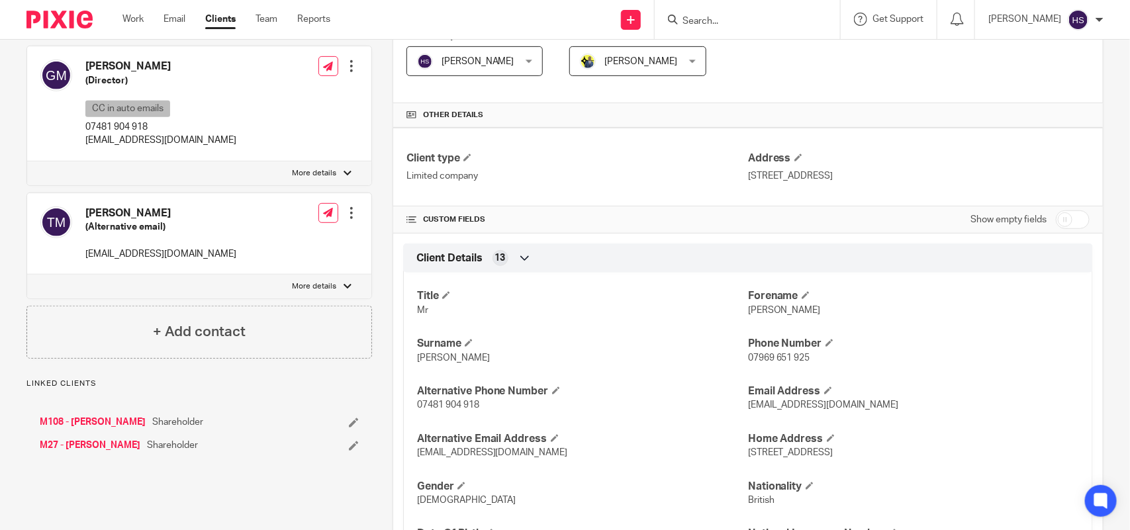
scroll to position [331, 0]
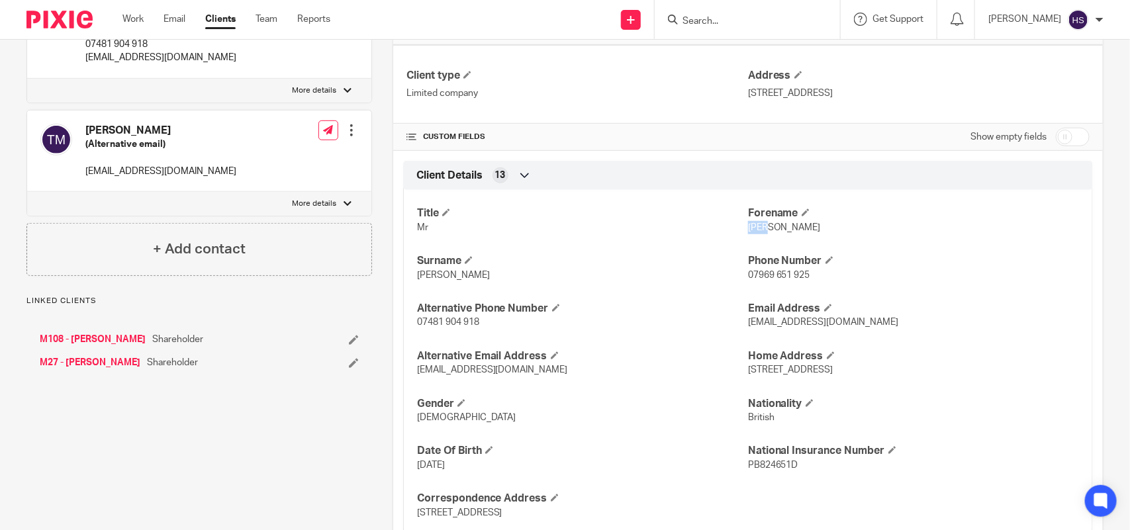
drag, startPoint x: 740, startPoint y: 229, endPoint x: 765, endPoint y: 229, distance: 25.2
click at [765, 229] on p "Tony" at bounding box center [913, 227] width 331 height 13
click at [799, 234] on p "Tony" at bounding box center [913, 227] width 331 height 13
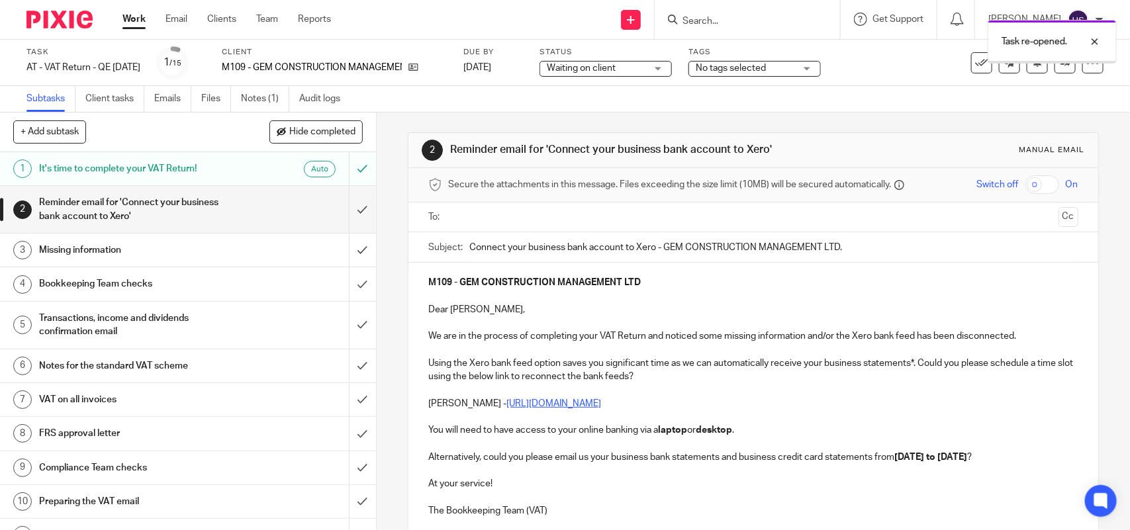
click at [484, 218] on input "text" at bounding box center [753, 217] width 600 height 15
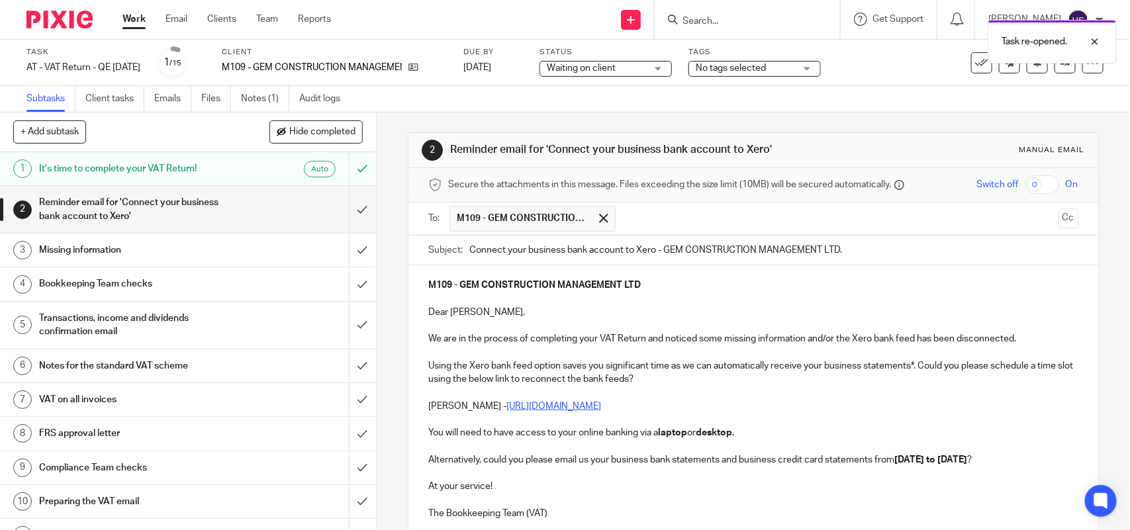
click at [651, 290] on p "M109 - GEM CONSTRUCTION MANAGEMENT LTD" at bounding box center [752, 285] width 649 height 13
click at [1021, 342] on p "We are in the process of completing your VAT Return and noticed some missing in…" at bounding box center [752, 338] width 649 height 13
click at [677, 381] on p "Using the Xero bank feed option saves you significant time as we can automatica…" at bounding box center [752, 372] width 649 height 27
click at [659, 414] on p at bounding box center [752, 419] width 649 height 13
click at [749, 436] on p "You will need to have access to your online banking via a laptop or desktop ." at bounding box center [752, 432] width 649 height 13
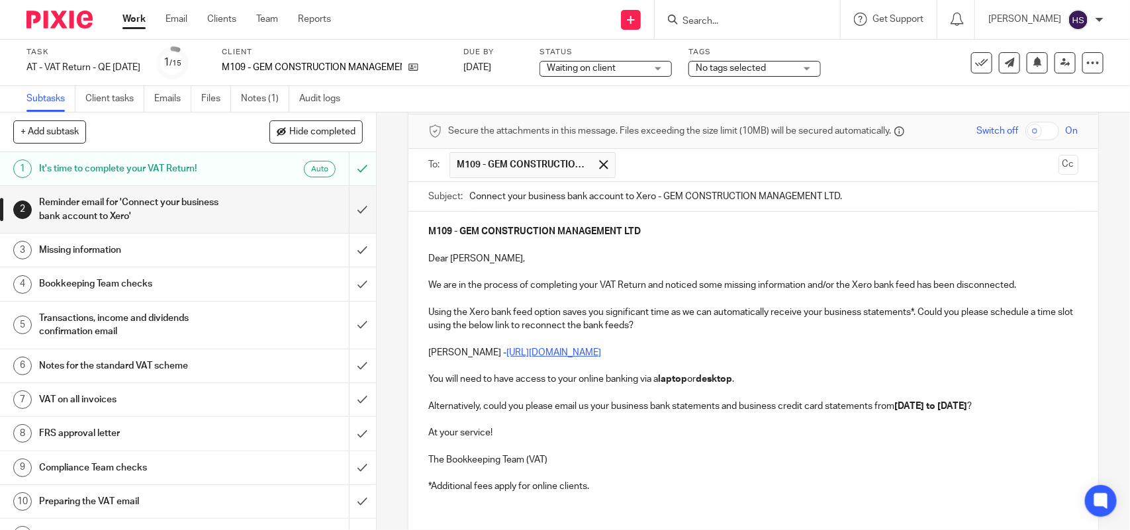
scroll to position [83, 0]
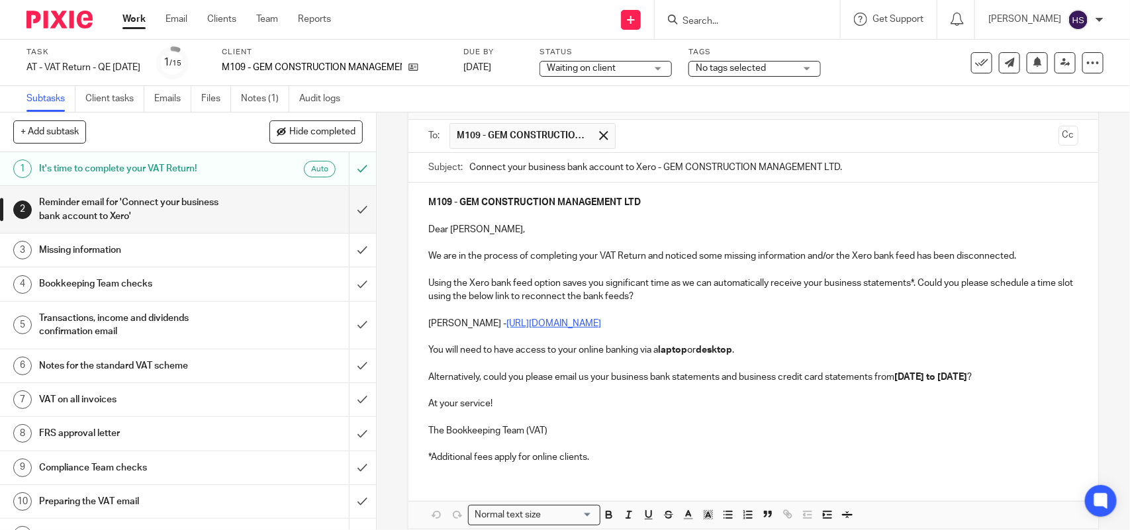
click at [544, 438] on p "The Bookkeeping Team (VAT)" at bounding box center [752, 430] width 649 height 13
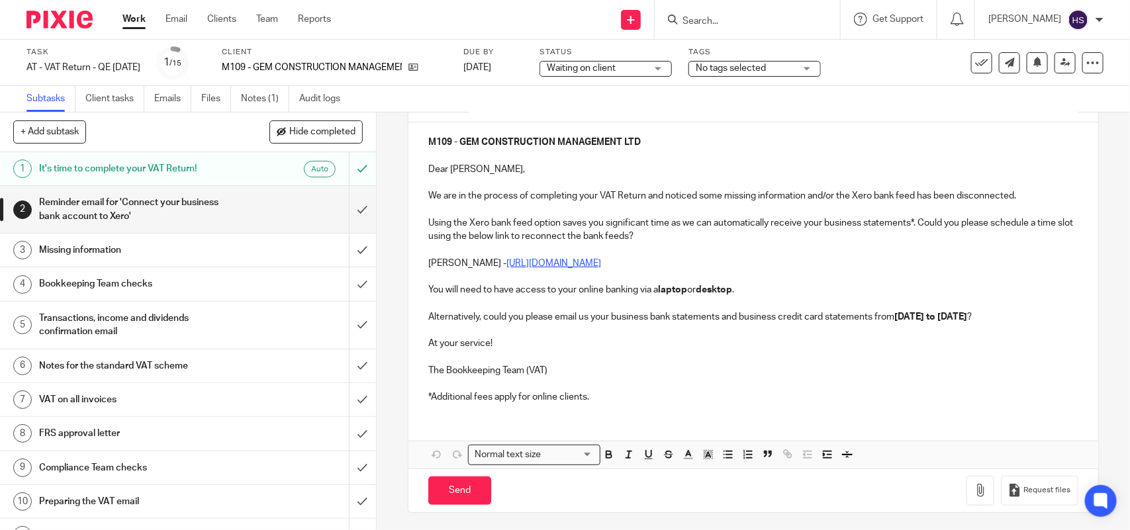
scroll to position [161, 0]
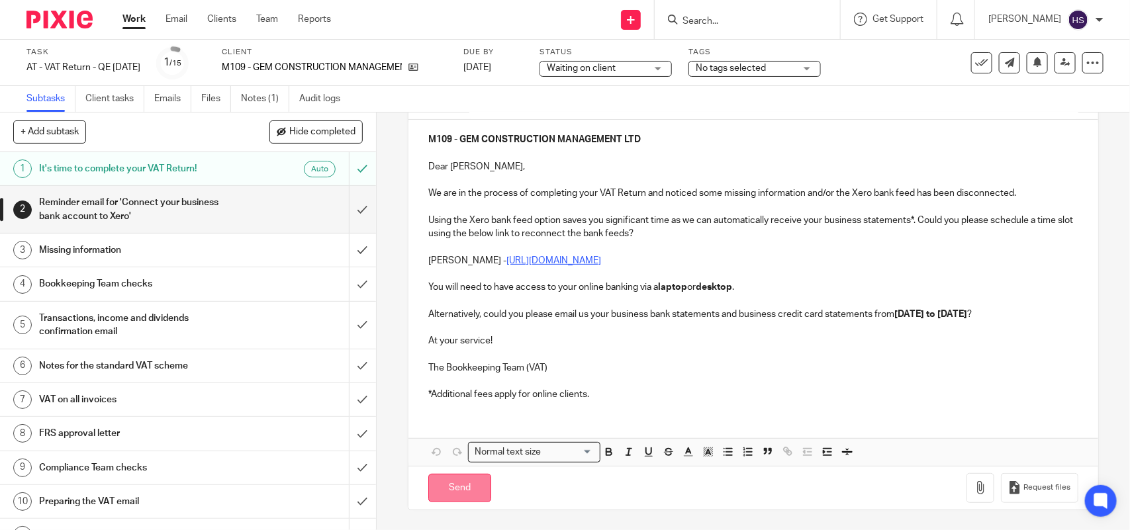
click at [451, 484] on input "Send" at bounding box center [459, 488] width 63 height 28
type input "Sent"
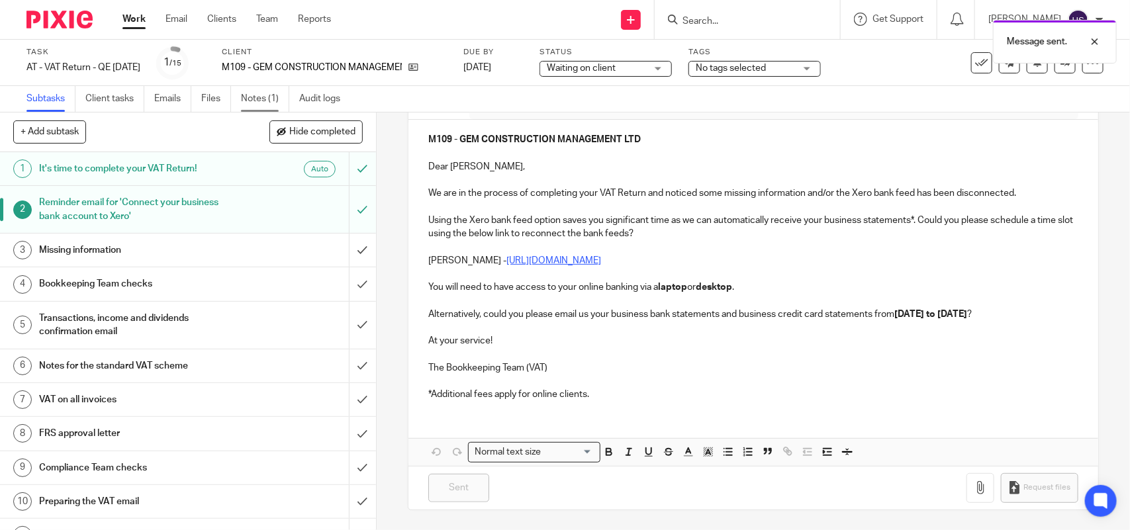
click at [257, 94] on link "Notes (1)" at bounding box center [265, 99] width 48 height 26
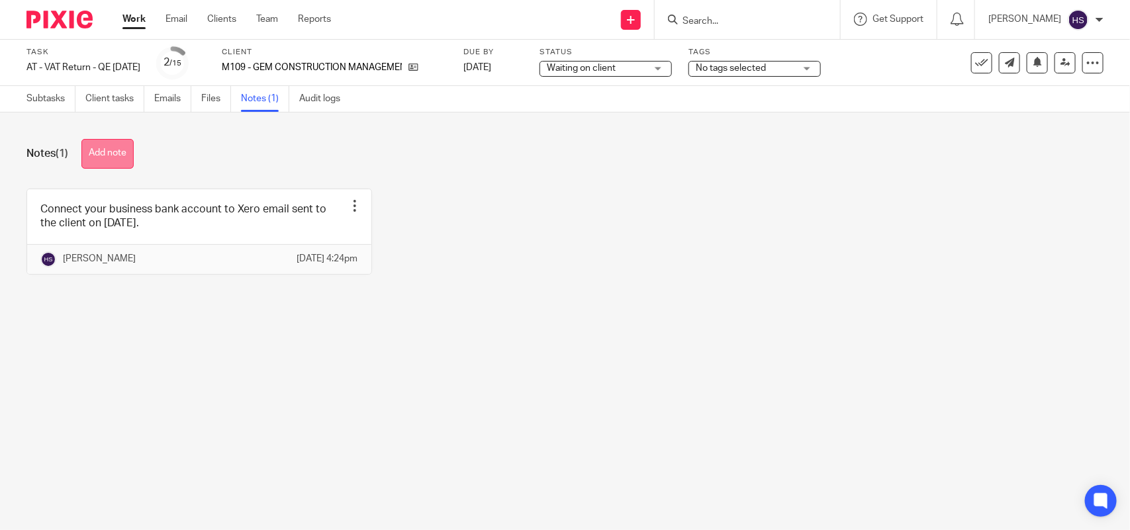
click at [109, 154] on button "Add note" at bounding box center [107, 154] width 52 height 30
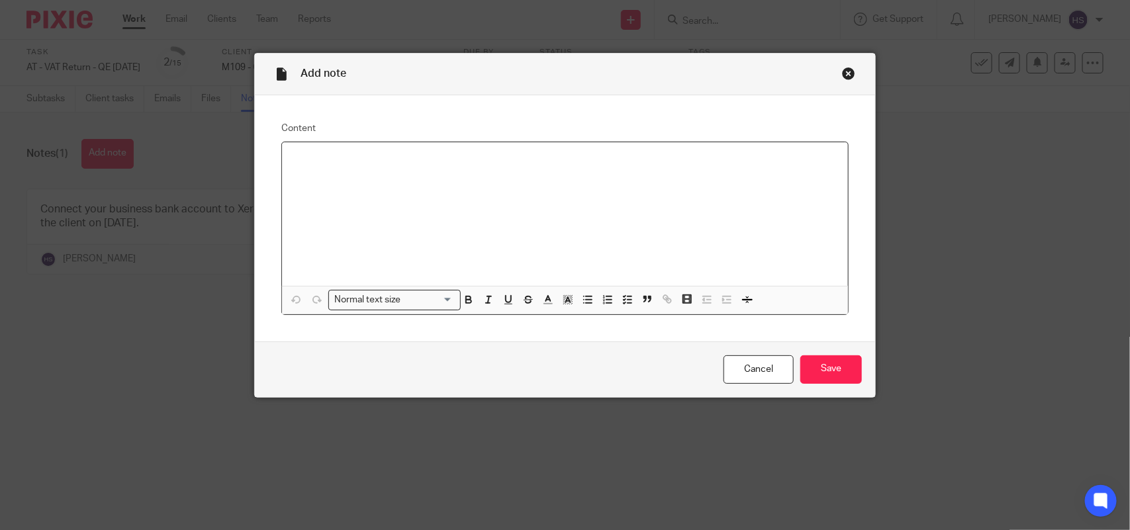
click at [312, 160] on p at bounding box center [565, 159] width 545 height 13
paste div
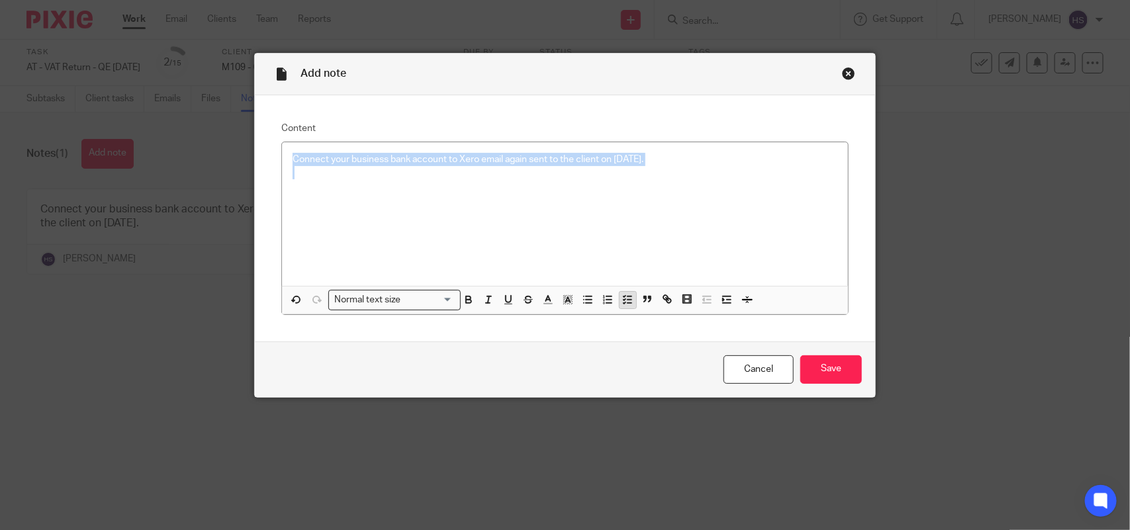
click at [627, 308] on button "button" at bounding box center [628, 300] width 17 height 17
click at [324, 176] on p at bounding box center [574, 179] width 525 height 13
click at [834, 374] on input "Save" at bounding box center [831, 369] width 62 height 28
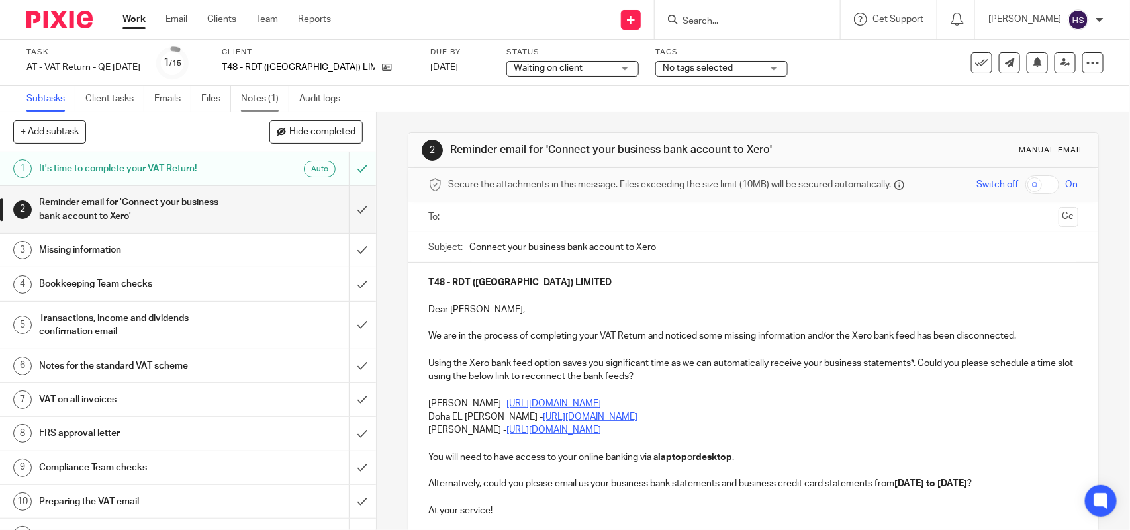
click at [265, 95] on link "Notes (1)" at bounding box center [265, 99] width 48 height 26
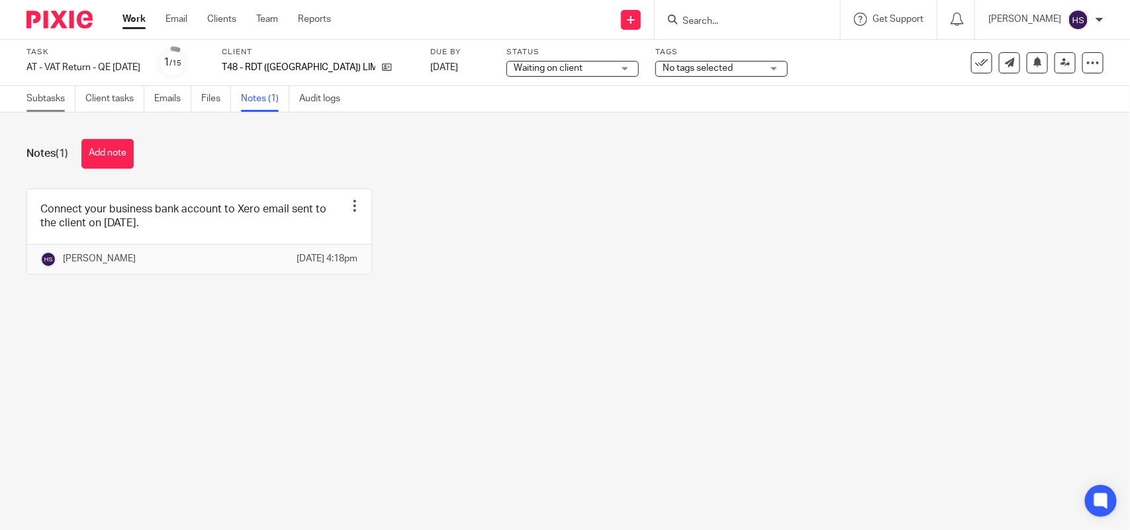
click at [60, 101] on link "Subtasks" at bounding box center [50, 99] width 49 height 26
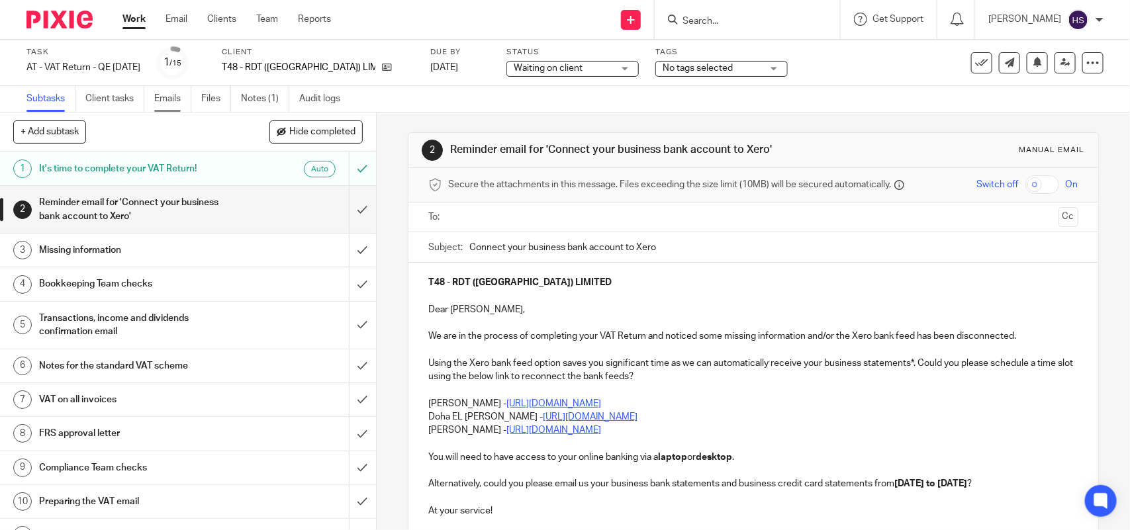
click at [165, 96] on link "Emails" at bounding box center [172, 99] width 37 height 26
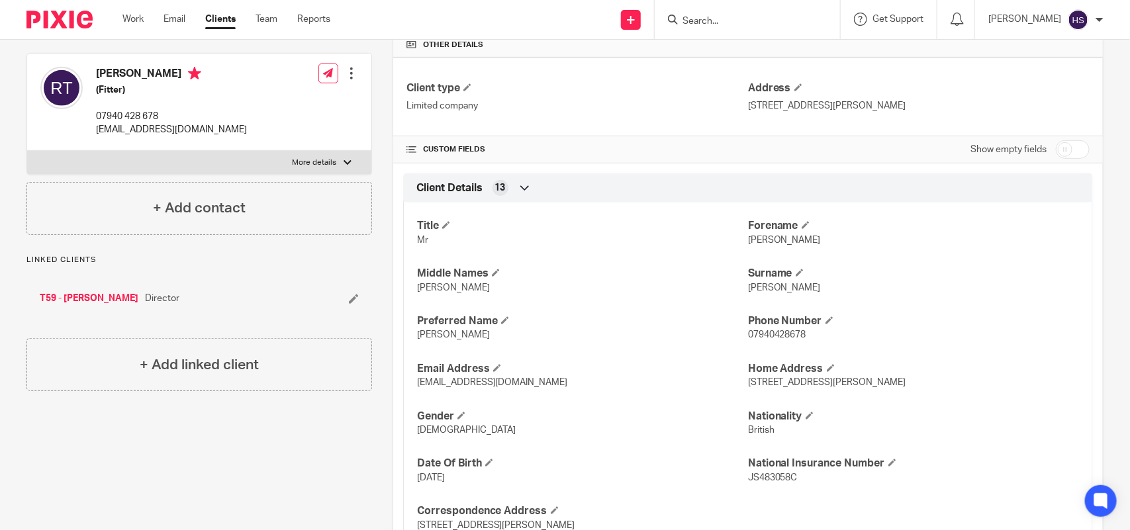
scroll to position [331, 0]
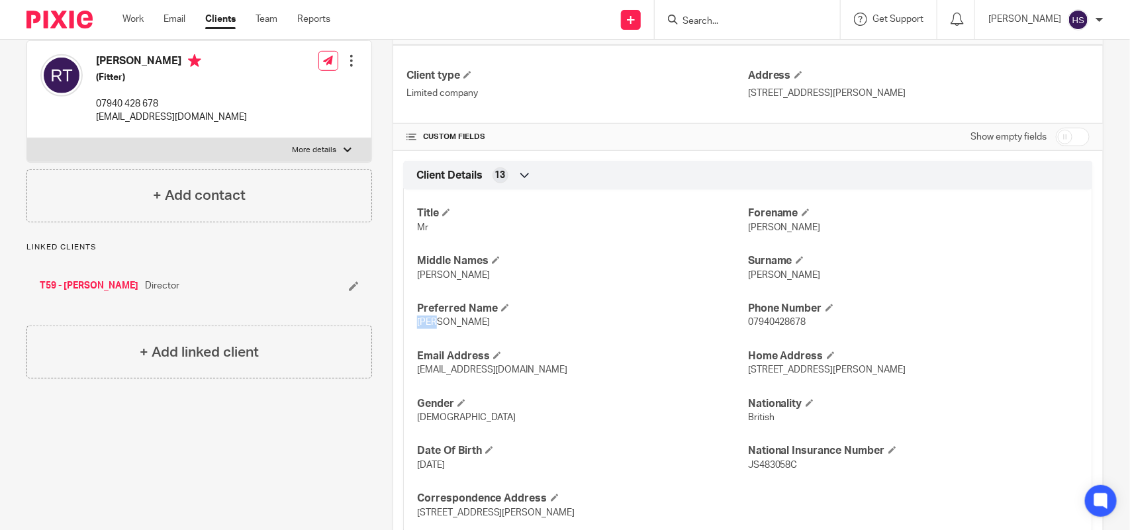
drag, startPoint x: 412, startPoint y: 322, endPoint x: 444, endPoint y: 328, distance: 32.2
click at [444, 328] on div "Title Mr Forename Russell Middle Names David Surname Thornton Preferred Name Ru…" at bounding box center [748, 358] width 690 height 357
copy span "Russ"
click at [560, 316] on h4 "Preferred Name" at bounding box center [582, 309] width 331 height 14
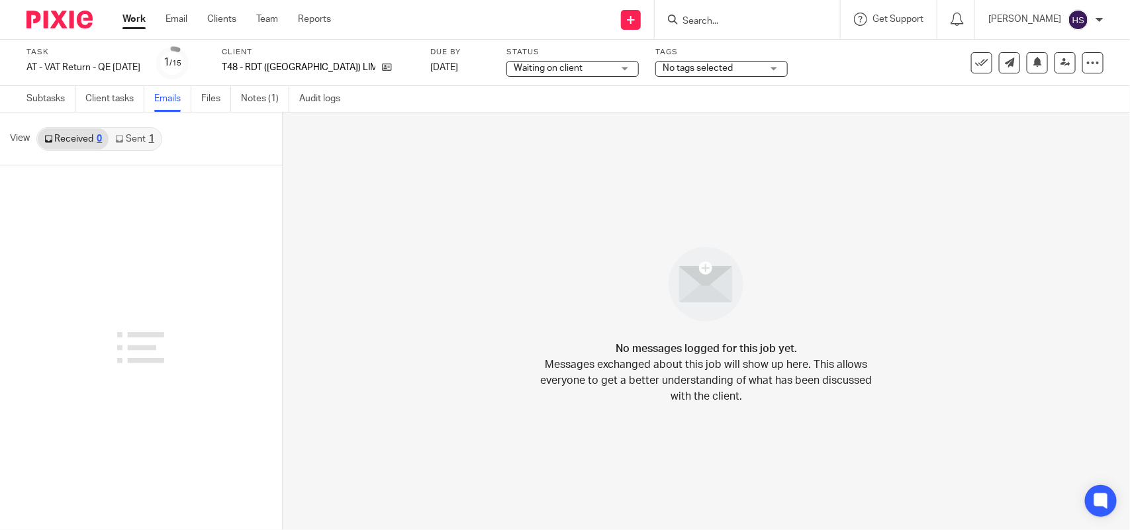
click at [143, 142] on link "Sent 1" at bounding box center [135, 138] width 52 height 21
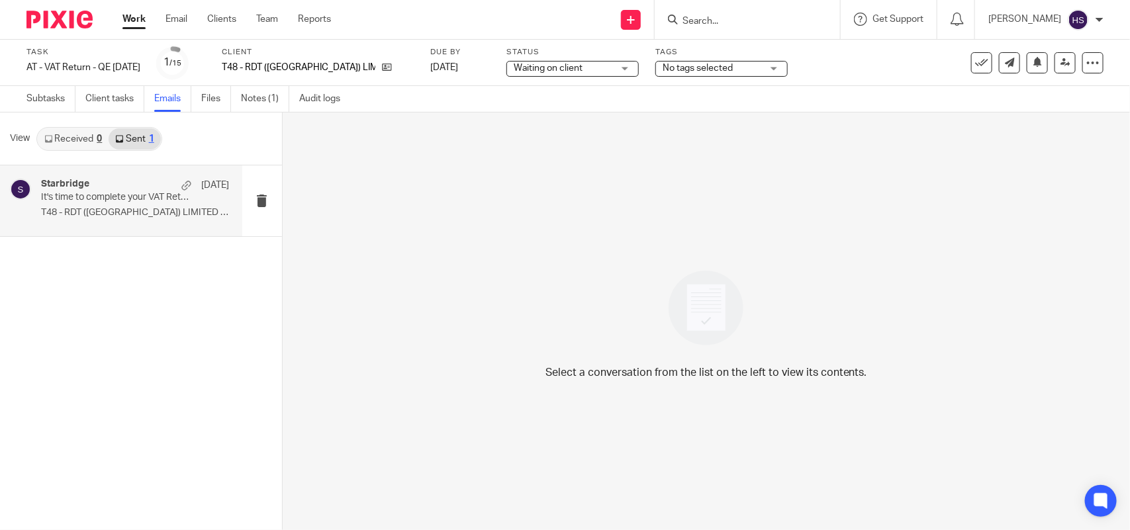
click at [122, 193] on p "It's time to complete your VAT Return!" at bounding box center [116, 197] width 150 height 11
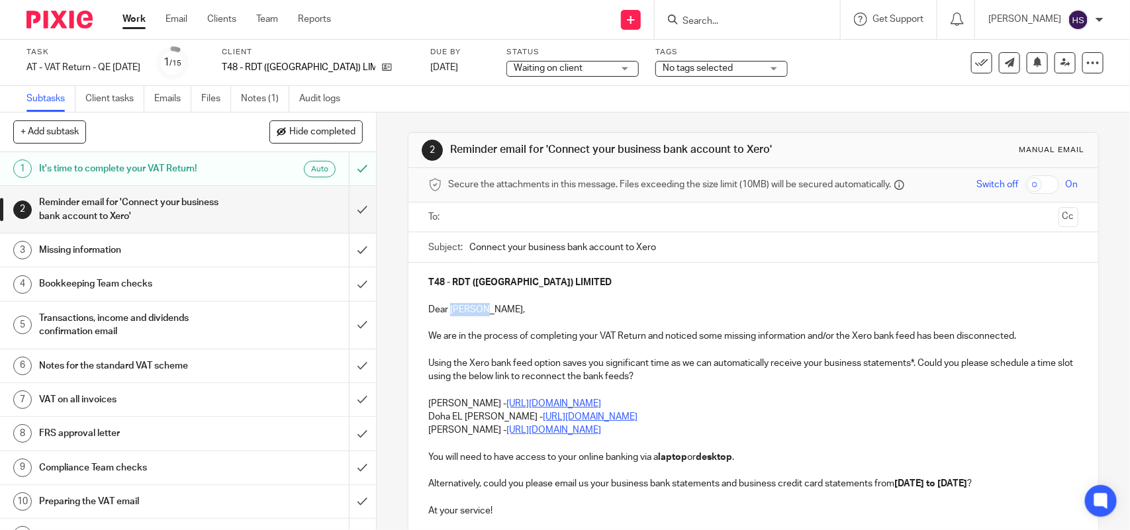
drag, startPoint x: 448, startPoint y: 308, endPoint x: 475, endPoint y: 312, distance: 27.4
click at [475, 312] on p "Dear [PERSON_NAME]," at bounding box center [752, 309] width 649 height 13
click at [254, 100] on link "Notes (1)" at bounding box center [265, 99] width 48 height 26
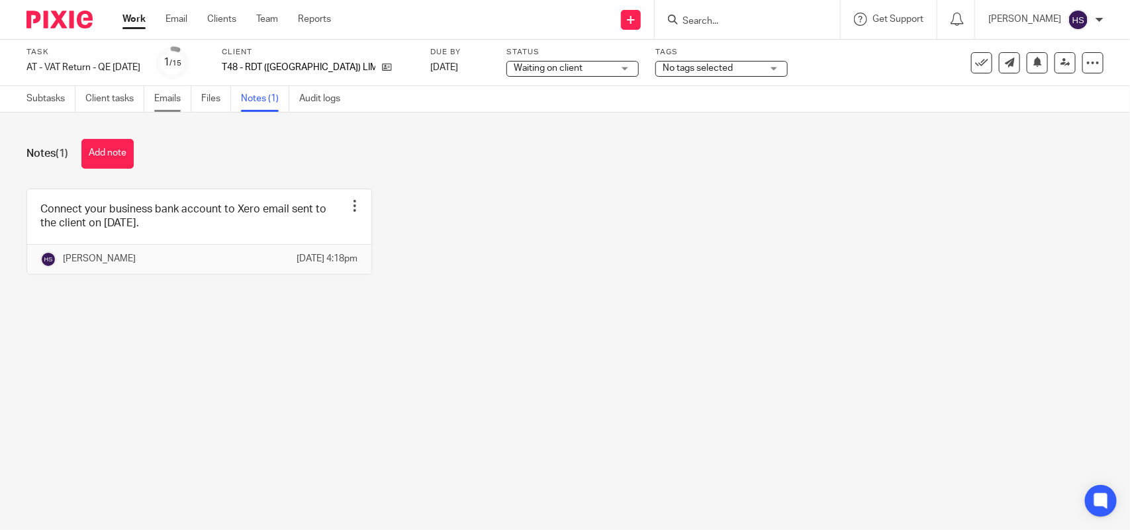
click at [174, 101] on link "Emails" at bounding box center [172, 99] width 37 height 26
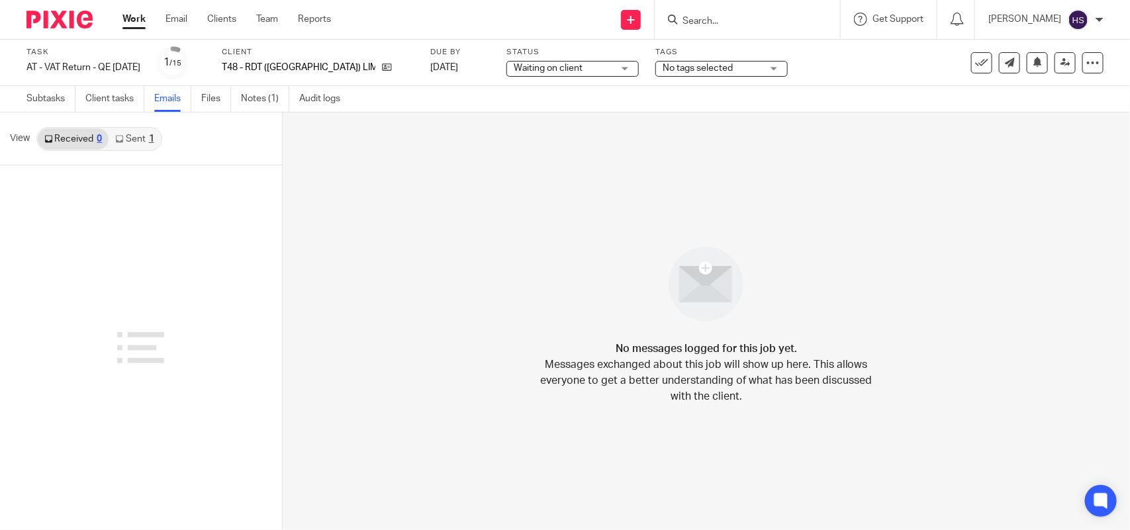
click at [133, 142] on link "Sent 1" at bounding box center [135, 138] width 52 height 21
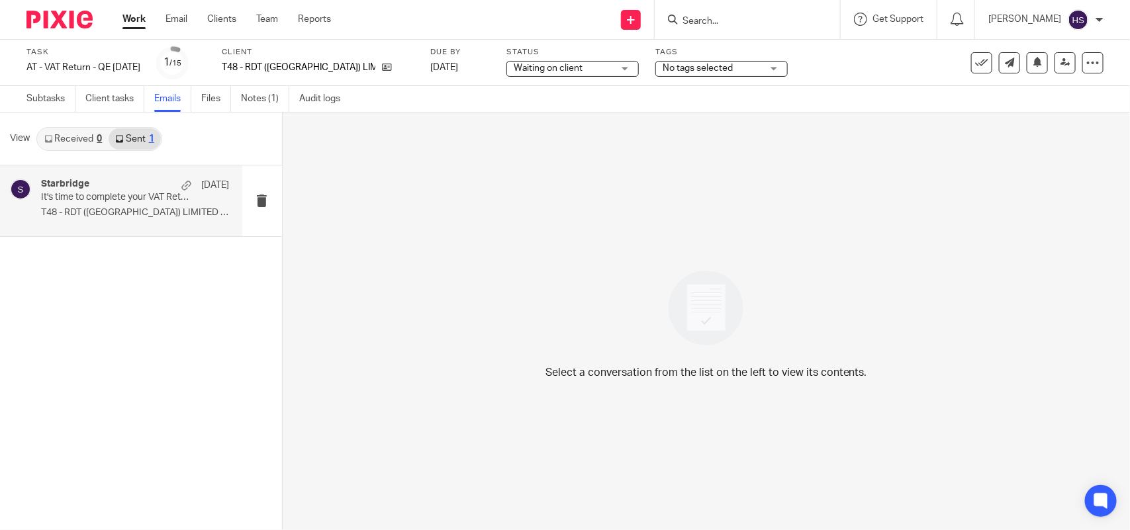
click at [118, 202] on p "It's time to complete your VAT Return!" at bounding box center [116, 197] width 150 height 11
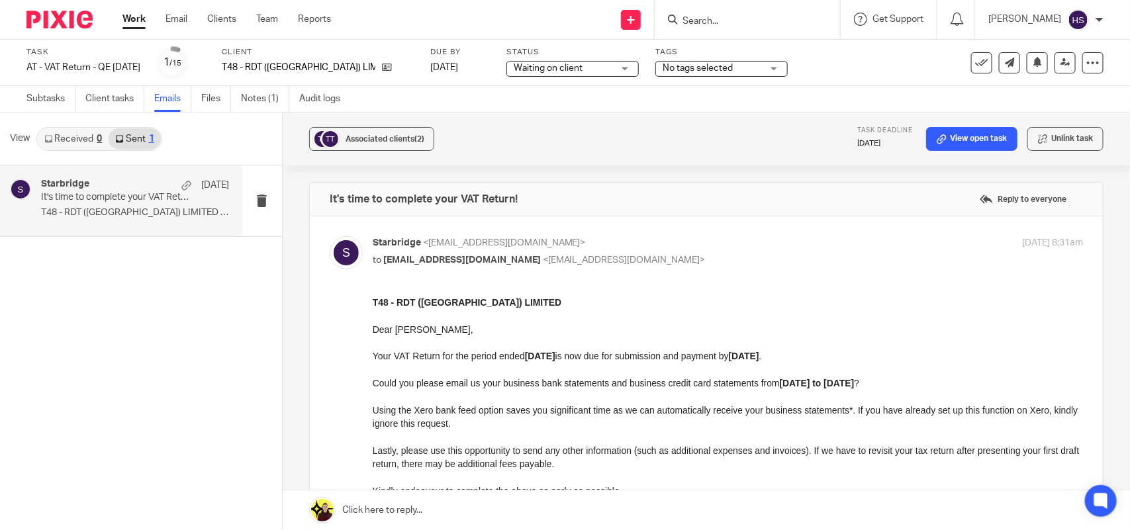
scroll to position [83, 0]
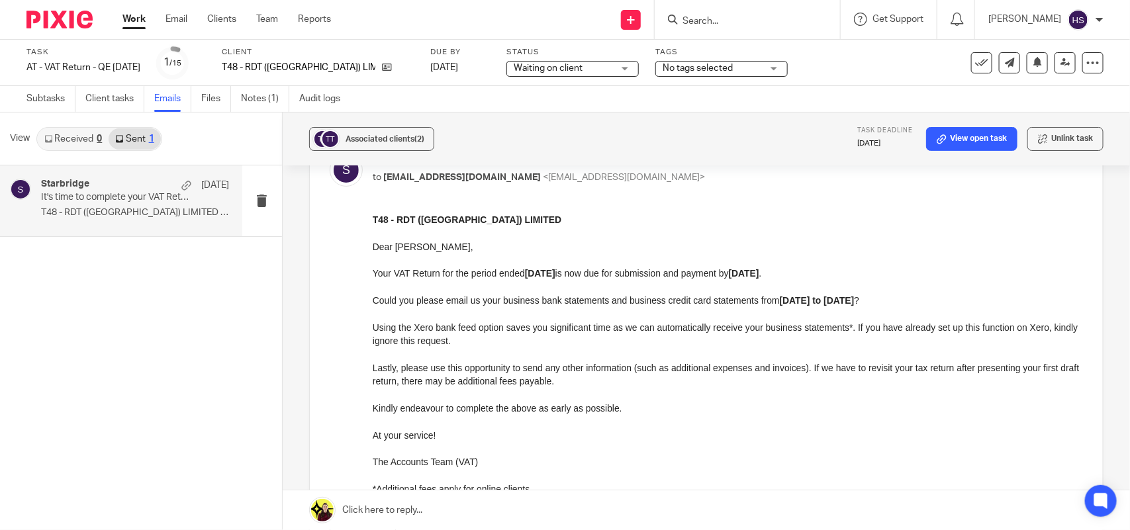
click at [66, 140] on link "Received 0" at bounding box center [73, 138] width 71 height 21
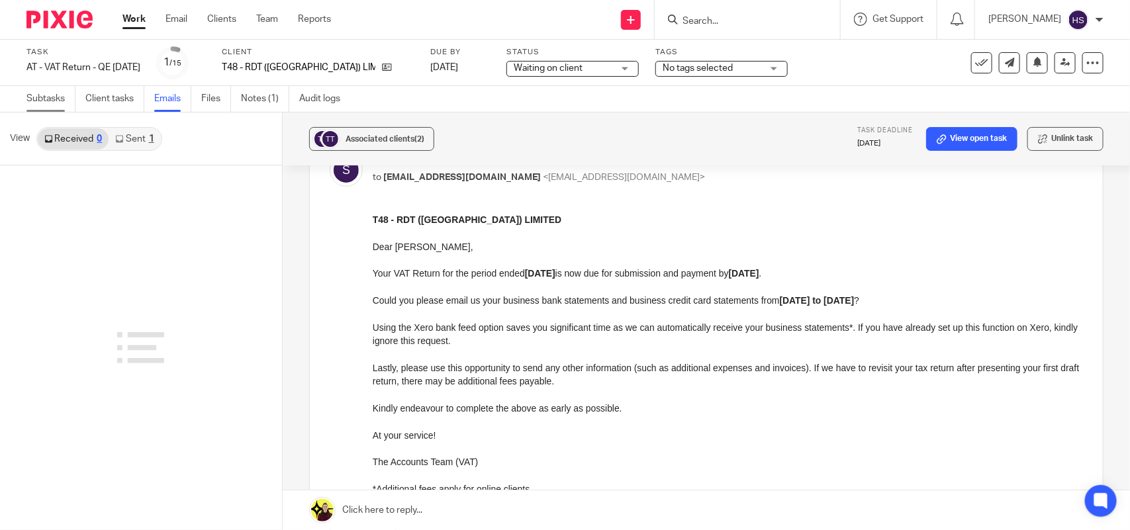
click at [38, 97] on link "Subtasks" at bounding box center [50, 99] width 49 height 26
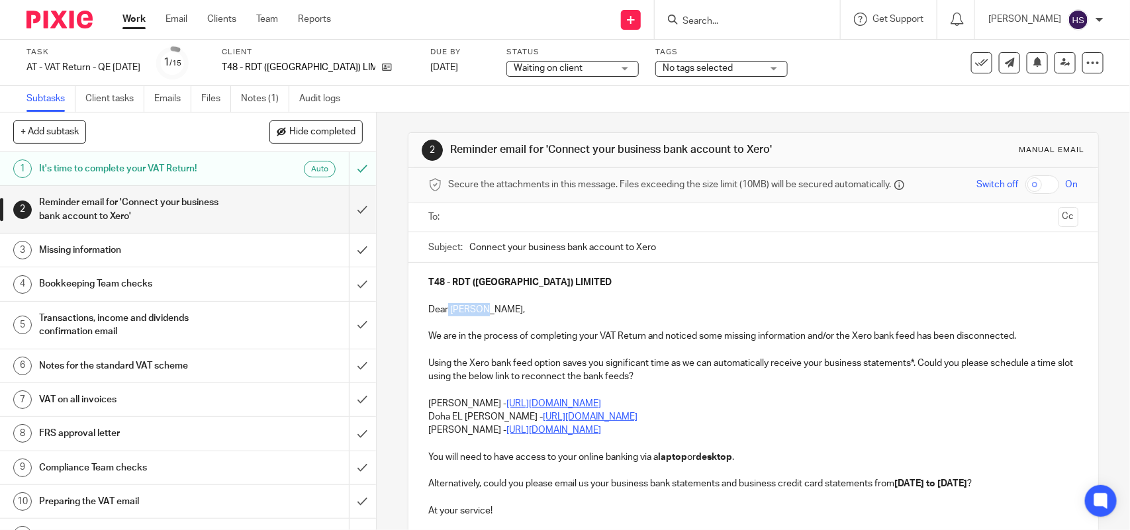
drag, startPoint x: 444, startPoint y: 309, endPoint x: 475, endPoint y: 312, distance: 30.6
click at [475, 312] on p "Dear [PERSON_NAME]," at bounding box center [752, 309] width 649 height 13
paste div
click at [471, 312] on p "DearRuss," at bounding box center [752, 309] width 649 height 13
click at [444, 311] on p "DearRuss," at bounding box center [752, 309] width 649 height 13
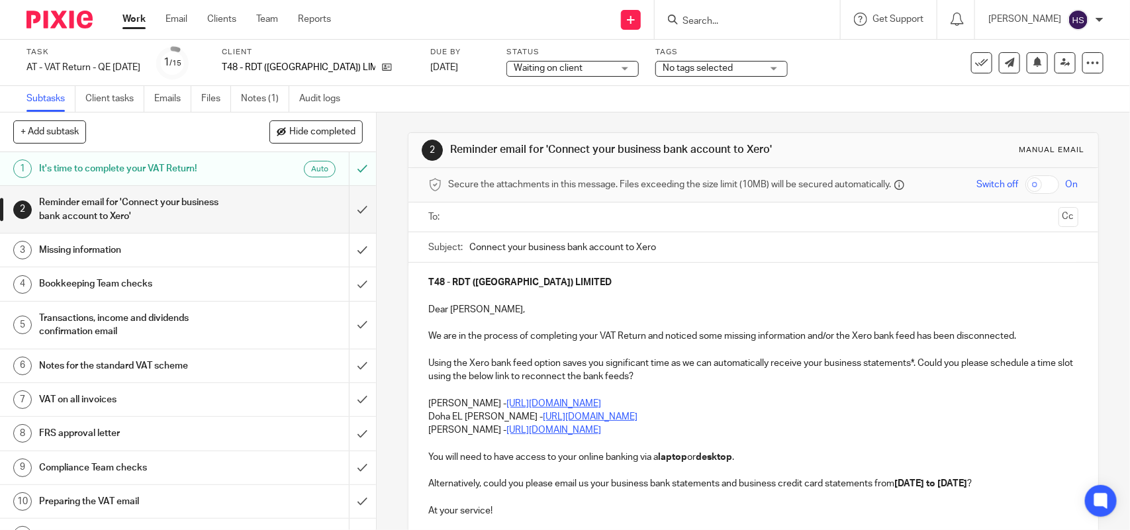
click at [483, 308] on p "Dear [PERSON_NAME]," at bounding box center [752, 309] width 649 height 13
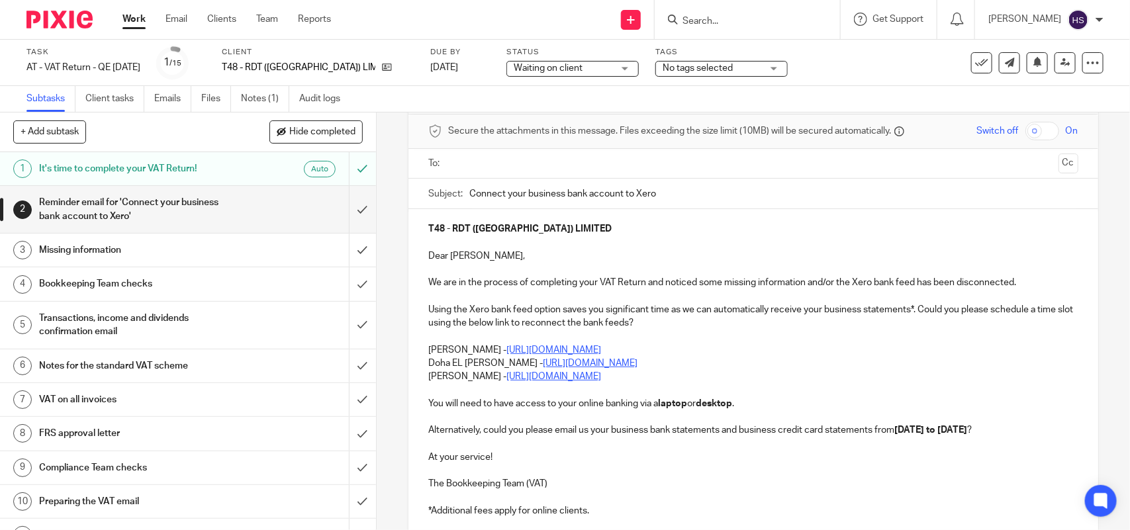
scroll to position [83, 0]
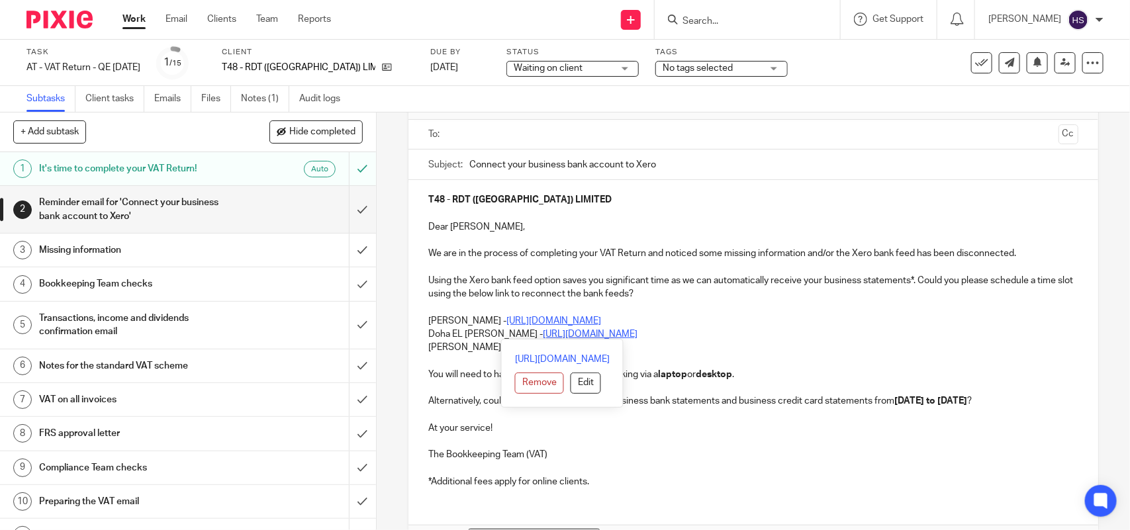
drag, startPoint x: 424, startPoint y: 319, endPoint x: 709, endPoint y: 336, distance: 285.2
click at [709, 336] on div "T48 - RDT ([GEOGRAPHIC_DATA]) LIMITED Dear [PERSON_NAME], We are in the process…" at bounding box center [752, 339] width 689 height 318
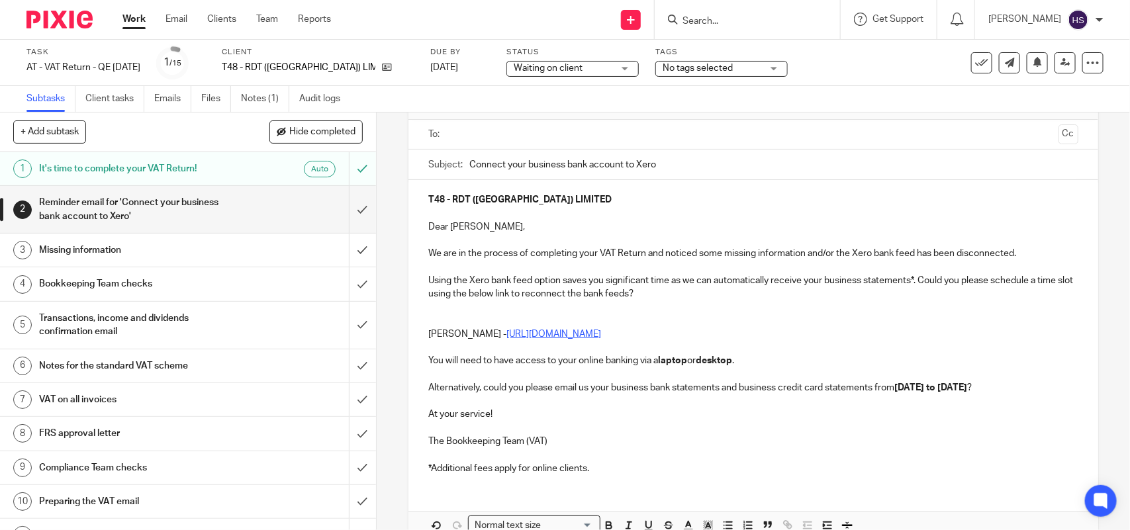
scroll to position [0, 0]
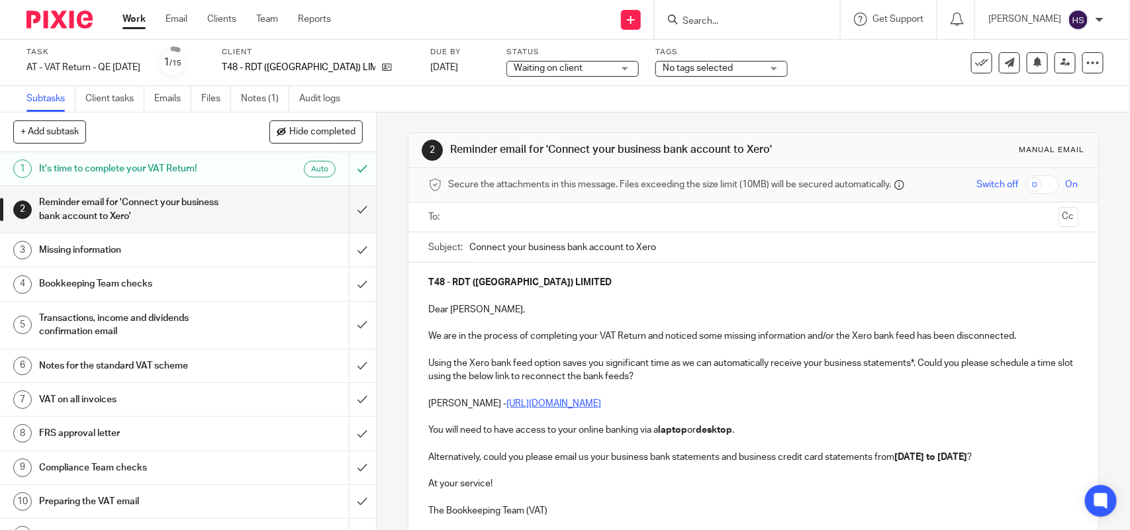
click at [696, 295] on p at bounding box center [752, 295] width 649 height 13
drag, startPoint x: 449, startPoint y: 280, endPoint x: 568, endPoint y: 288, distance: 119.4
click at [568, 288] on p "T48 - RDT ([GEOGRAPHIC_DATA]) LIMITED" at bounding box center [752, 282] width 649 height 13
copy strong "RDT ([GEOGRAPHIC_DATA]) LIMITED"
click at [686, 252] on input "Connect your business bank account to Xero" at bounding box center [773, 247] width 608 height 30
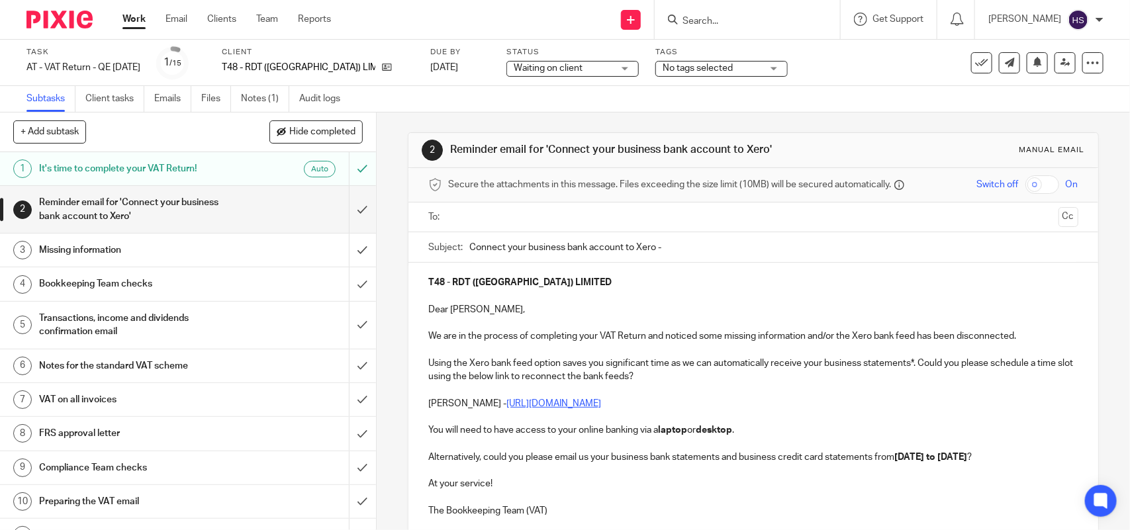
paste input "RDT ([GEOGRAPHIC_DATA]) LIMITED"
type input "Connect your business bank account to Xero - RDT ([GEOGRAPHIC_DATA]) LIMITED."
click at [590, 287] on p "T48 - RDT ([GEOGRAPHIC_DATA]) LIMITED" at bounding box center [752, 282] width 649 height 13
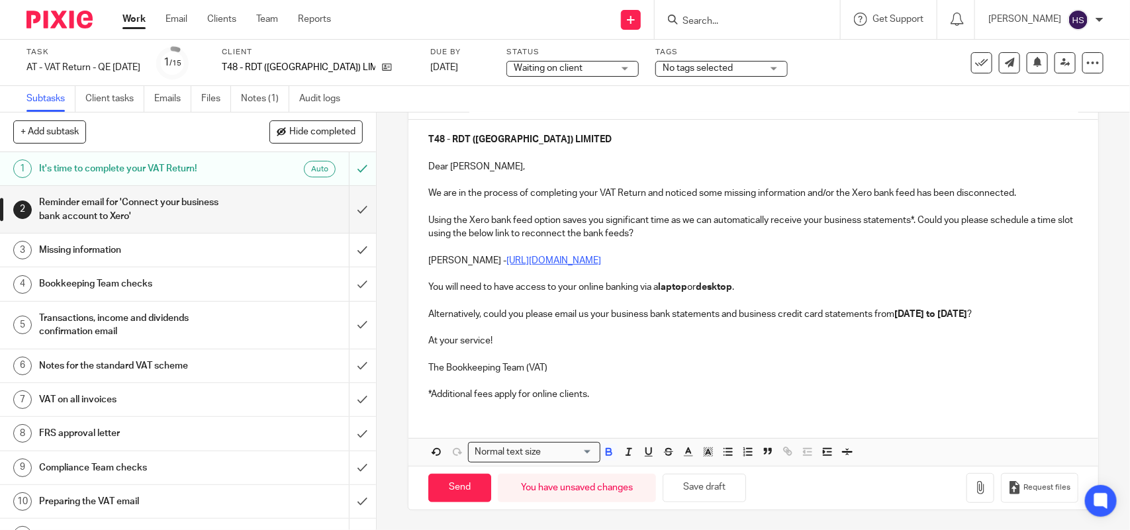
scroll to position [158, 0]
click at [716, 492] on button "Save draft" at bounding box center [704, 488] width 83 height 28
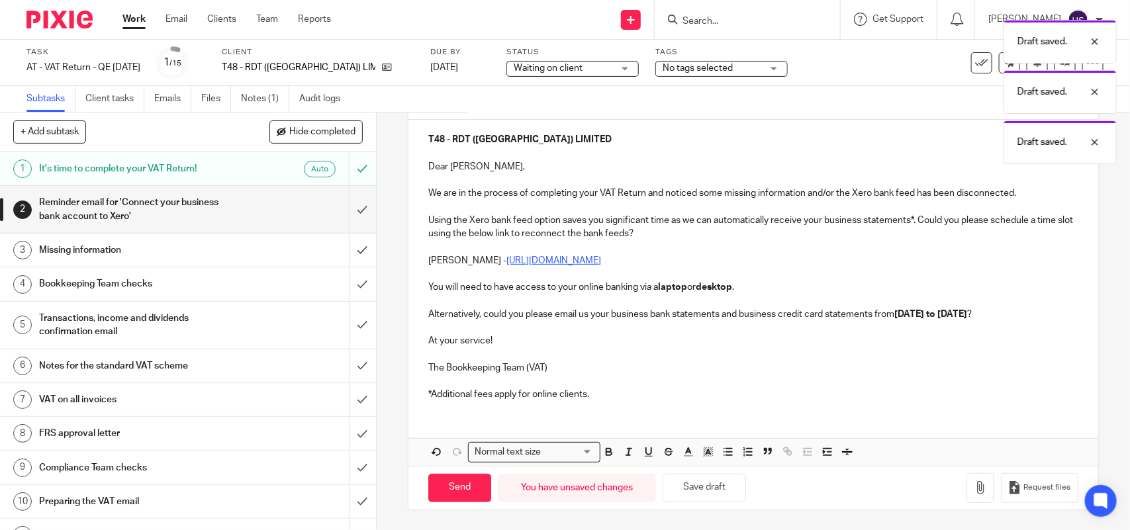
click at [553, 361] on p "The Bookkeeping Team (VAT)" at bounding box center [752, 367] width 649 height 13
click at [589, 395] on p "*Additional fees apply for online clients." at bounding box center [752, 394] width 649 height 13
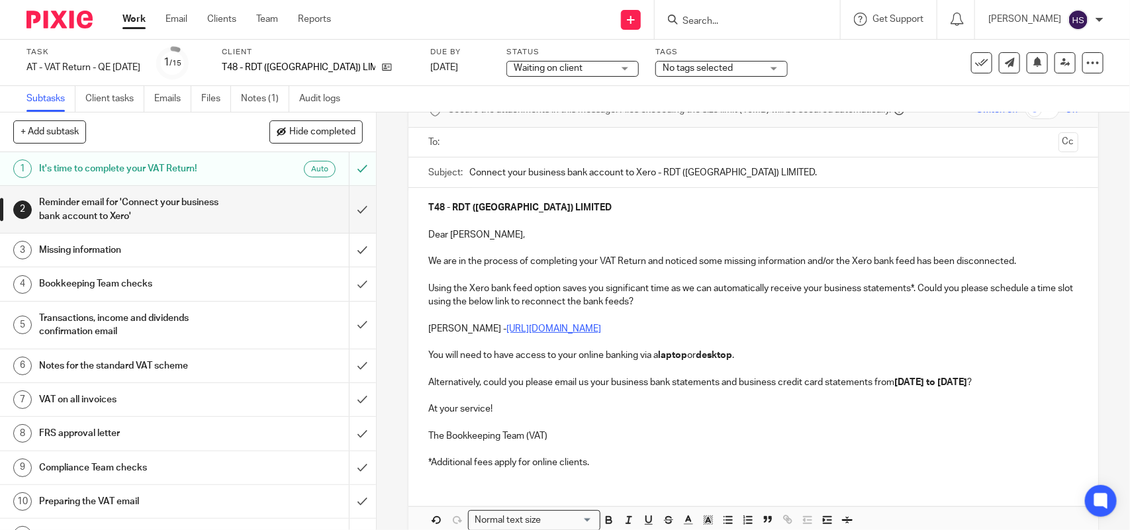
scroll to position [0, 0]
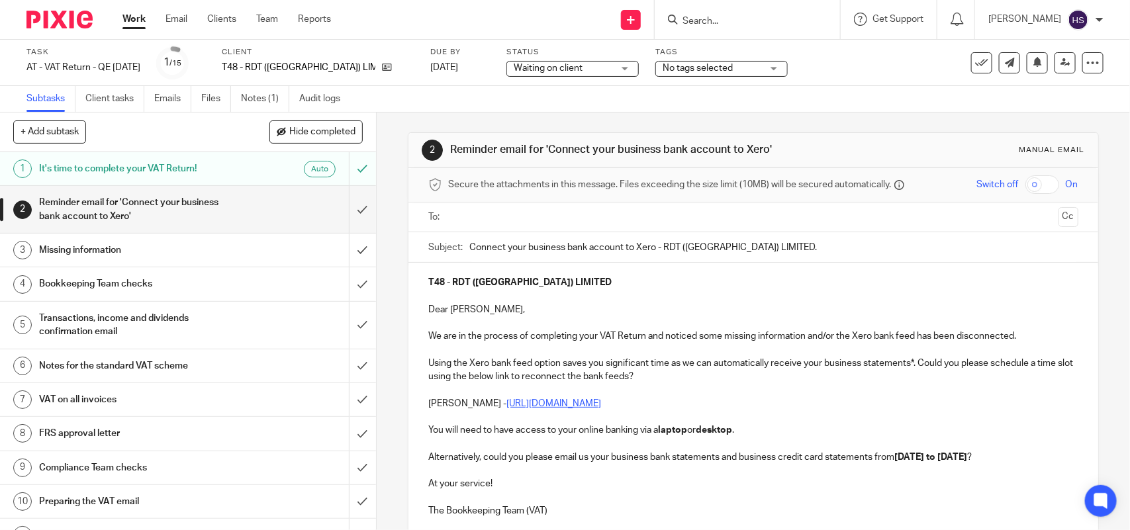
click at [453, 216] on input "text" at bounding box center [753, 217] width 600 height 15
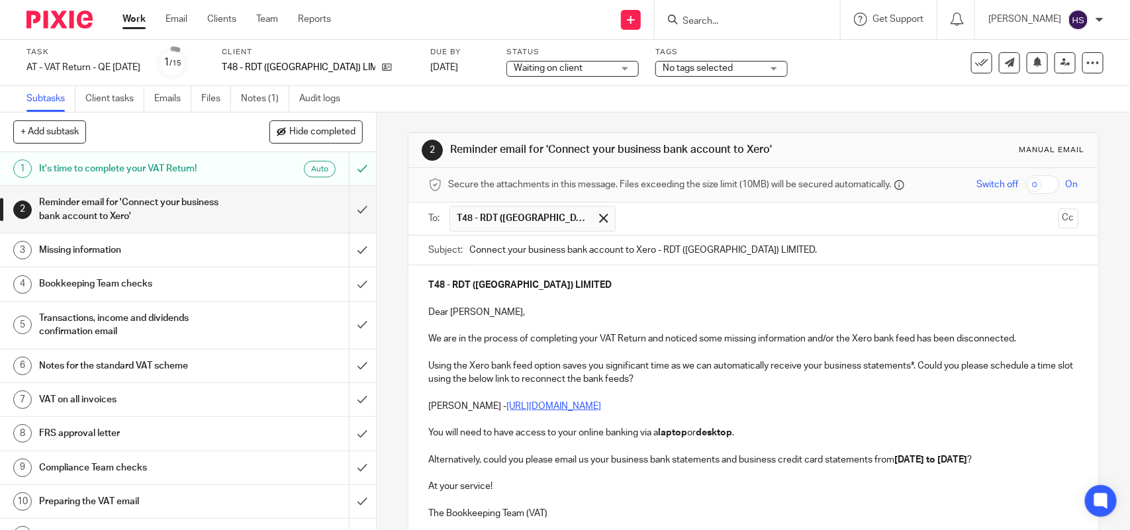
click at [790, 255] on input "Connect your business bank account to Xero - RDT (SCOTLAND) LIMITED." at bounding box center [773, 251] width 608 height 30
click at [472, 318] on p "Dear Russ," at bounding box center [752, 312] width 649 height 13
click at [1017, 342] on p "We are in the process of completing your VAT Return and noticed some missing in…" at bounding box center [752, 338] width 649 height 13
click at [677, 384] on p "Using the Xero bank feed option saves you significant time as we can automatica…" at bounding box center [752, 372] width 649 height 27
click at [483, 308] on p "Dear Russ," at bounding box center [752, 312] width 649 height 13
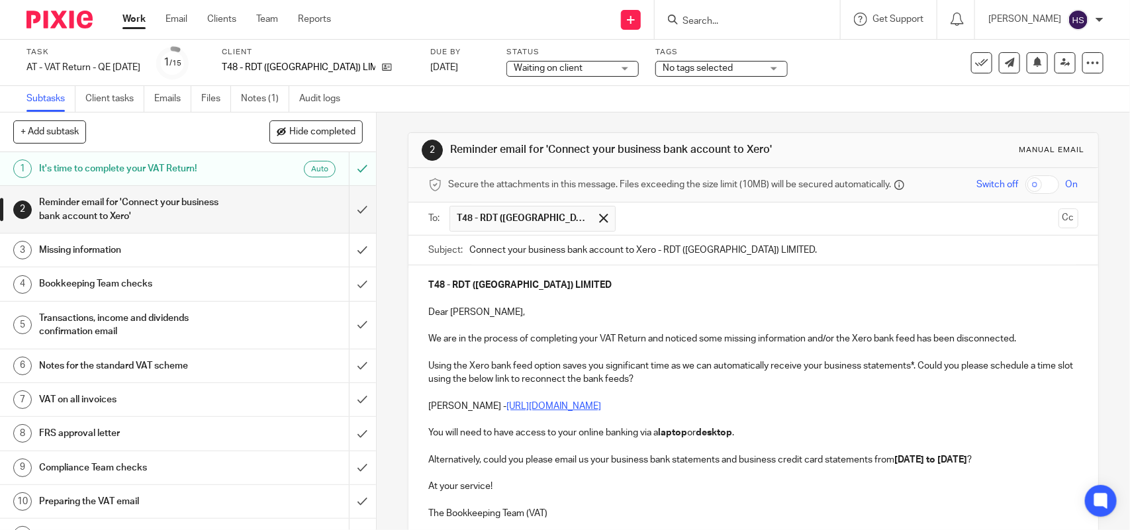
click at [672, 385] on p "Using the Xero bank feed option saves you significant time as we can automatica…" at bounding box center [752, 372] width 649 height 27
drag, startPoint x: 650, startPoint y: 412, endPoint x: 659, endPoint y: 414, distance: 9.5
click at [651, 412] on p "Bobo Lee - https://calendly.com/meetwithbobolee/call" at bounding box center [752, 406] width 649 height 13
click at [743, 436] on p "You will need to have access to your online banking via a laptop or desktop ." at bounding box center [752, 432] width 649 height 13
click at [458, 467] on p "Alternatively, could you please email us your business bank statements and busi…" at bounding box center [752, 459] width 649 height 13
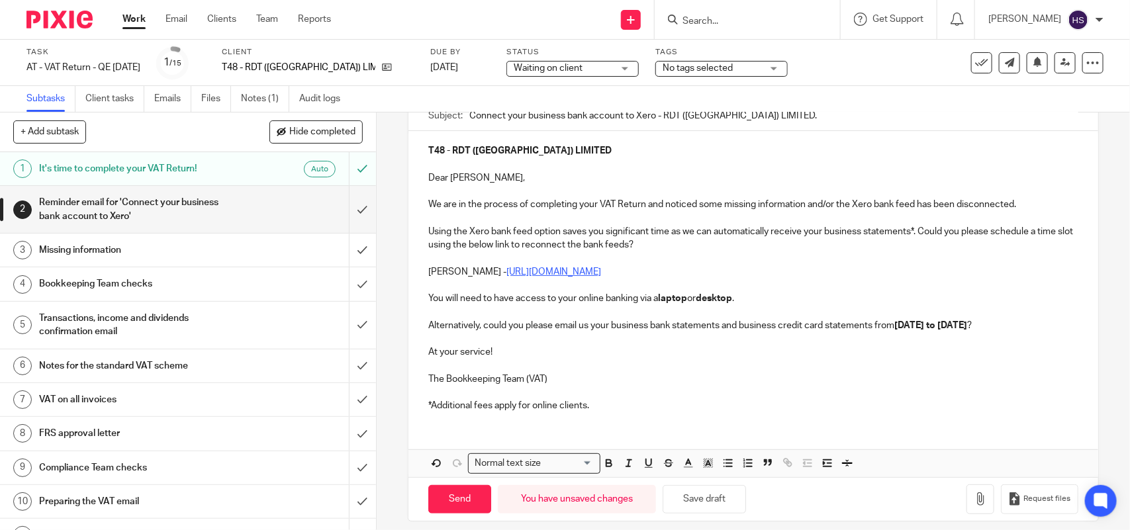
scroll to position [161, 0]
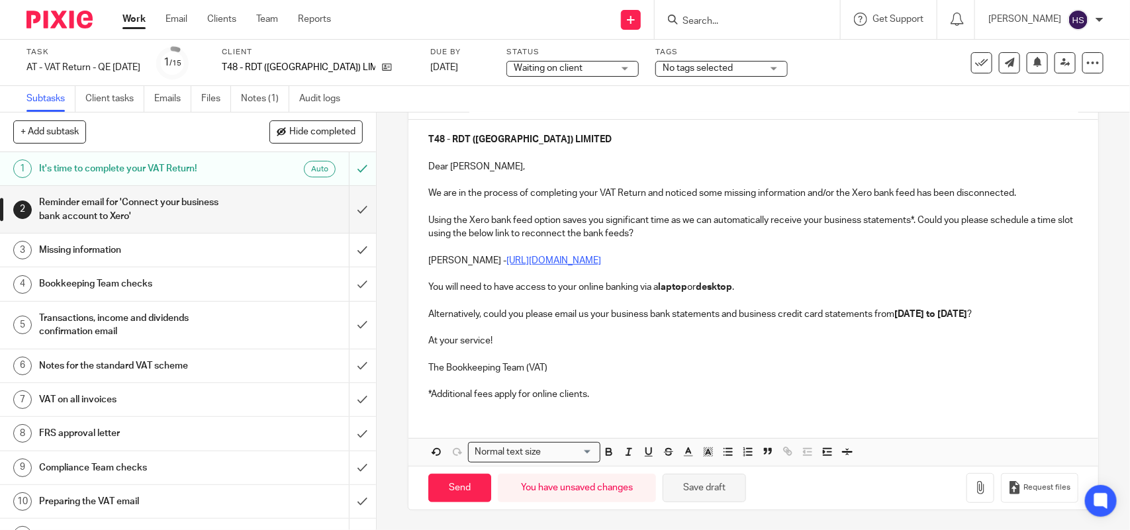
click at [710, 491] on button "Save draft" at bounding box center [704, 488] width 83 height 28
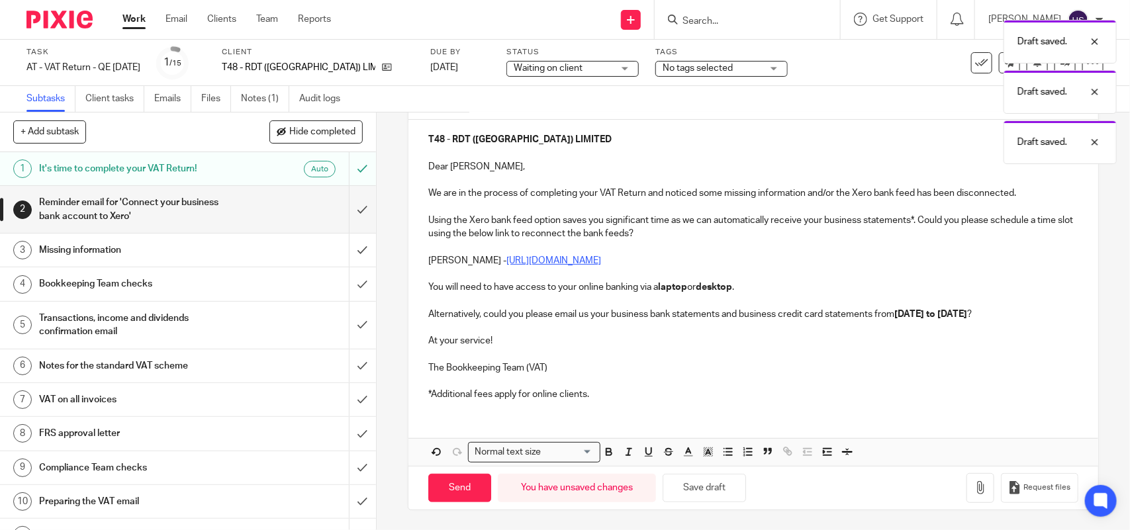
click at [596, 395] on p "*Additional fees apply for online clients." at bounding box center [752, 394] width 649 height 13
click at [548, 365] on p "The Bookkeeping Team (VAT)" at bounding box center [752, 367] width 649 height 13
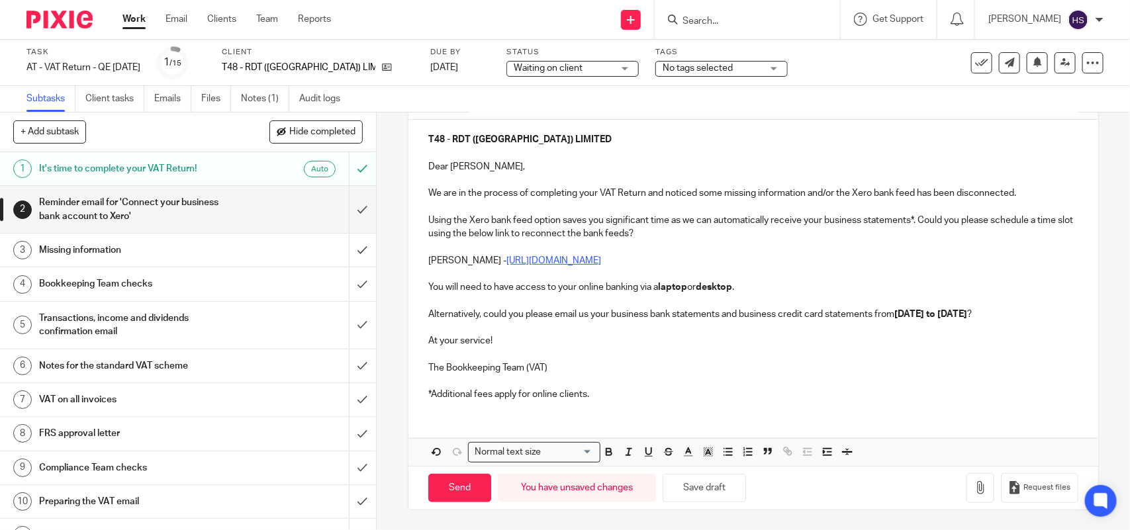
click at [493, 336] on p "At your service!" at bounding box center [752, 340] width 649 height 13
click at [742, 281] on p "You will need to have access to your online banking via a laptop or desktop ." at bounding box center [752, 287] width 649 height 13
click at [601, 256] on u "[URL][DOMAIN_NAME]" at bounding box center [553, 260] width 95 height 9
click at [670, 220] on p "Using the Xero bank feed option saves you significant time as we can automatica…" at bounding box center [752, 227] width 649 height 27
click at [1020, 187] on p "We are in the process of completing your VAT Return and noticed some missing in…" at bounding box center [752, 193] width 649 height 13
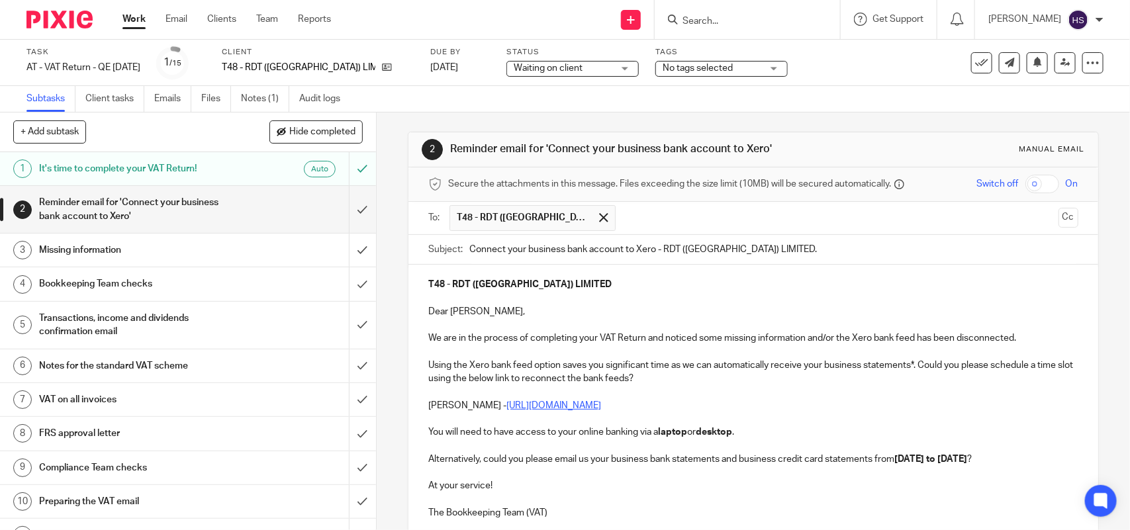
scroll to position [0, 0]
click at [669, 379] on p "Using the Xero bank feed option saves you significant time as we can automatica…" at bounding box center [752, 372] width 649 height 27
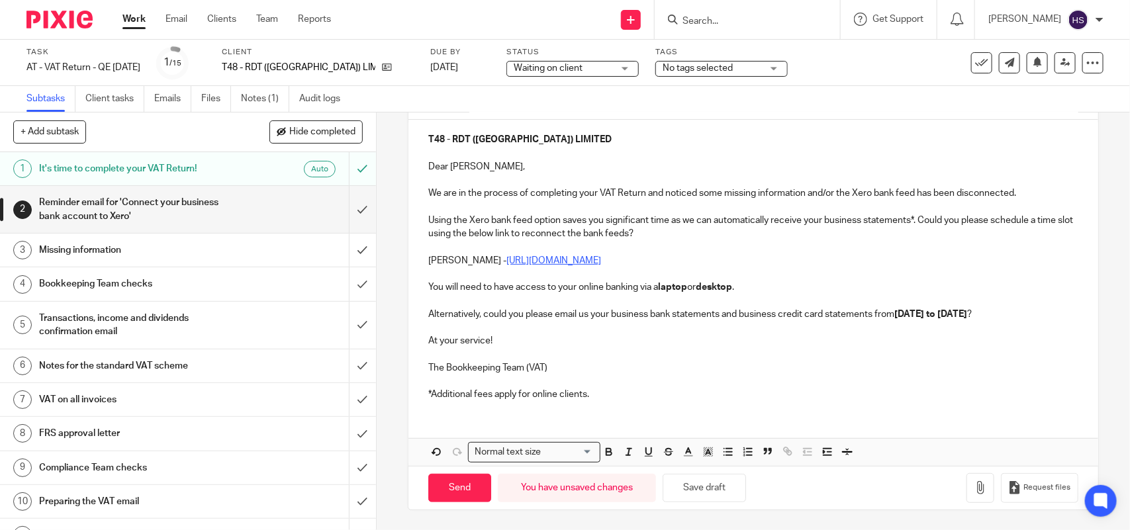
scroll to position [161, 0]
click at [549, 365] on p "The Bookkeeping Team (VAT)" at bounding box center [752, 367] width 649 height 13
click at [594, 395] on p "*Additional fees apply for online clients." at bounding box center [752, 394] width 649 height 13
click at [700, 491] on button "Save draft" at bounding box center [704, 488] width 83 height 28
drag, startPoint x: 700, startPoint y: 491, endPoint x: 686, endPoint y: 460, distance: 34.4
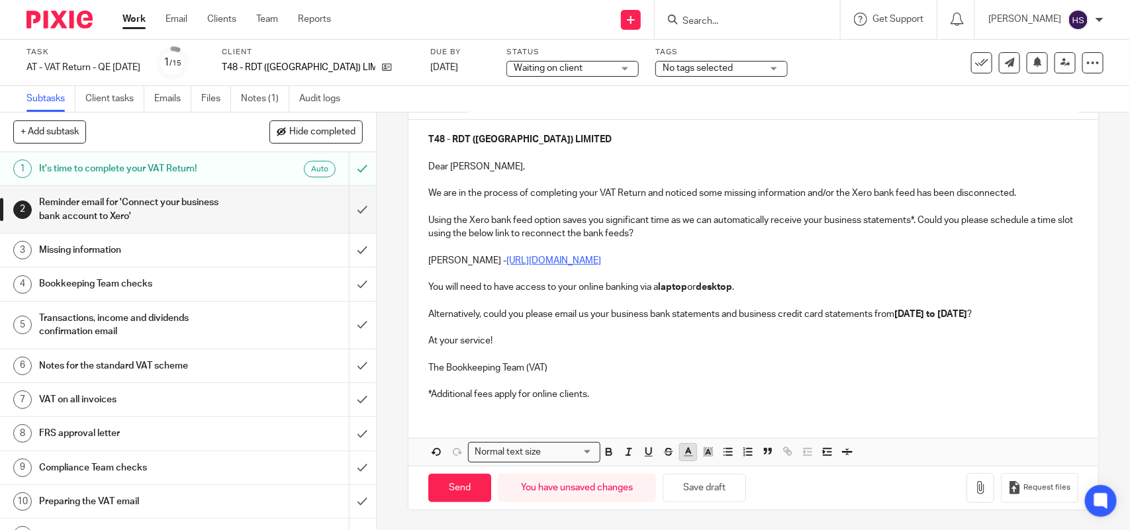
click at [700, 492] on button "Save draft" at bounding box center [704, 488] width 83 height 28
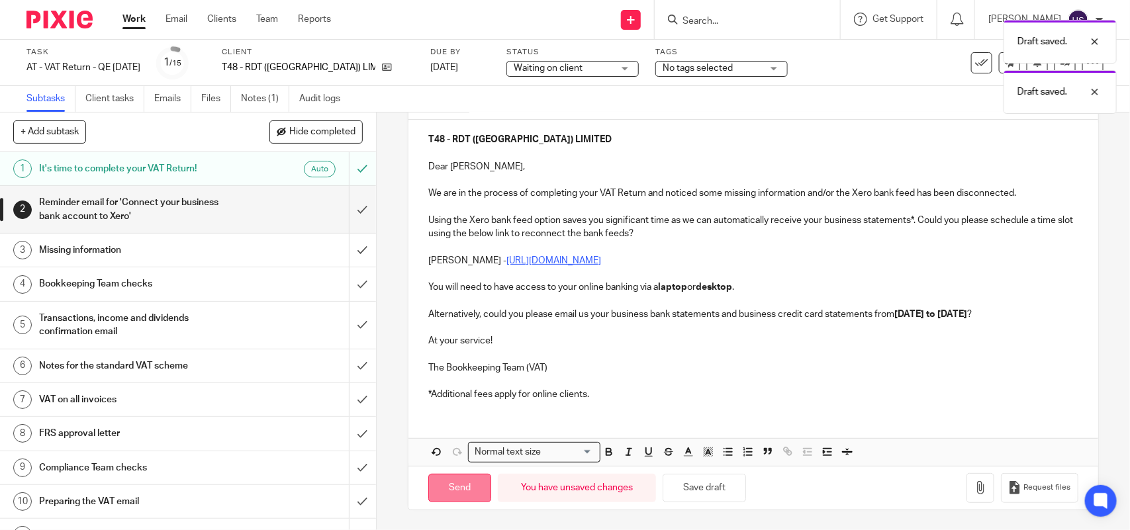
click at [452, 483] on input "Send" at bounding box center [459, 488] width 63 height 28
type input "Sent"
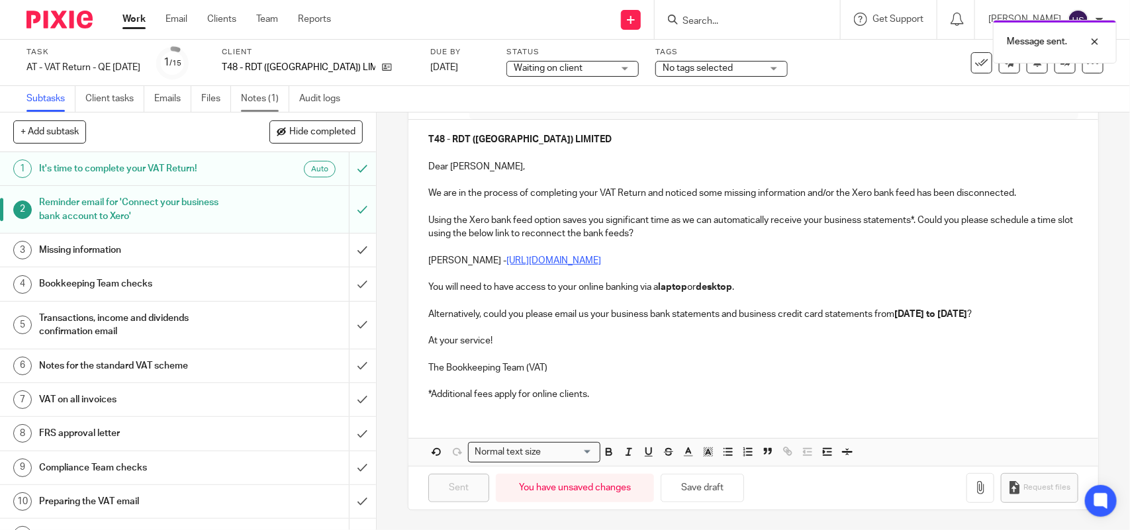
click at [267, 97] on link "Notes (1)" at bounding box center [265, 99] width 48 height 26
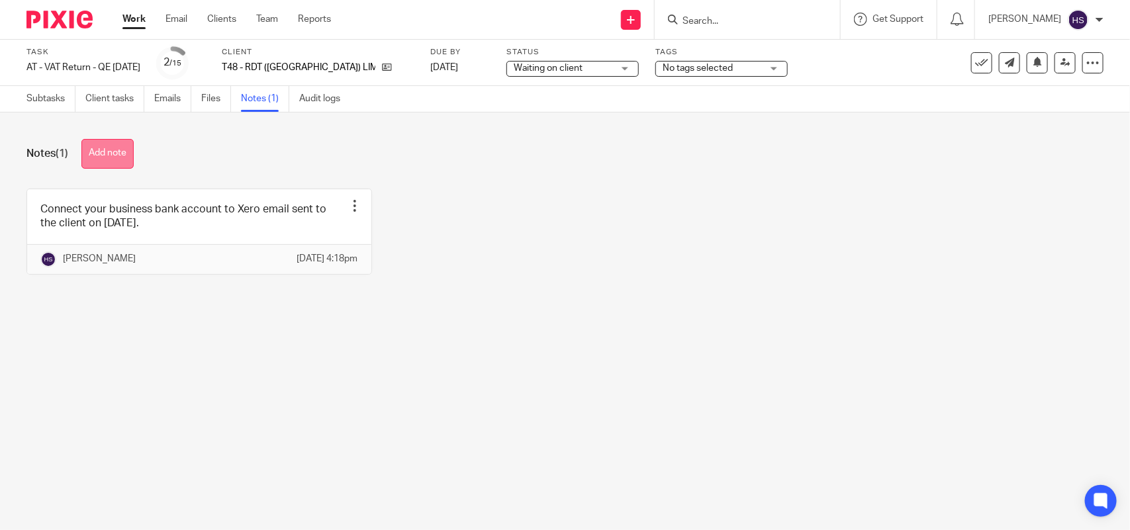
click at [101, 164] on button "Add note" at bounding box center [107, 154] width 52 height 30
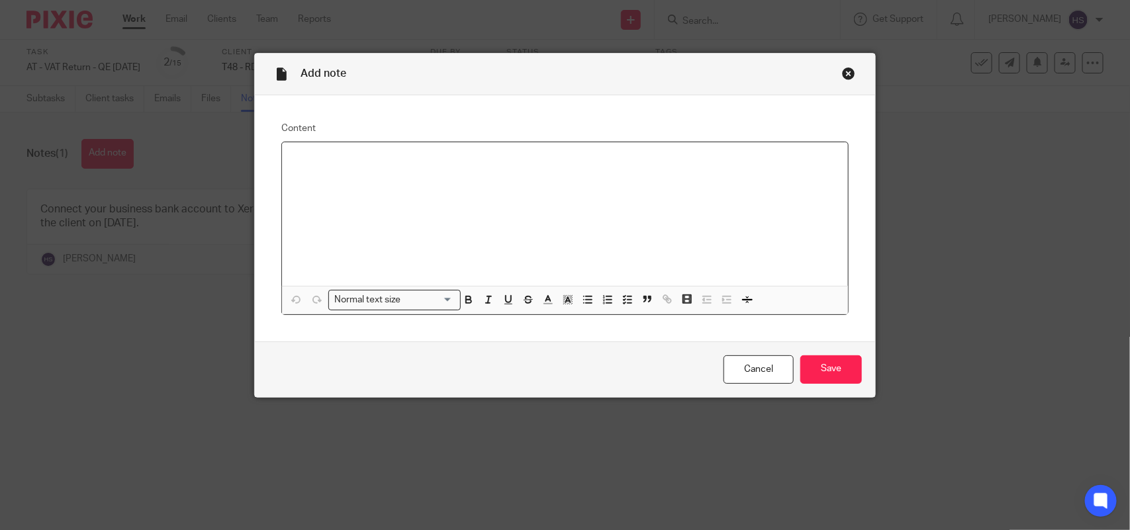
click at [842, 73] on div "Close this dialog window" at bounding box center [848, 73] width 13 height 13
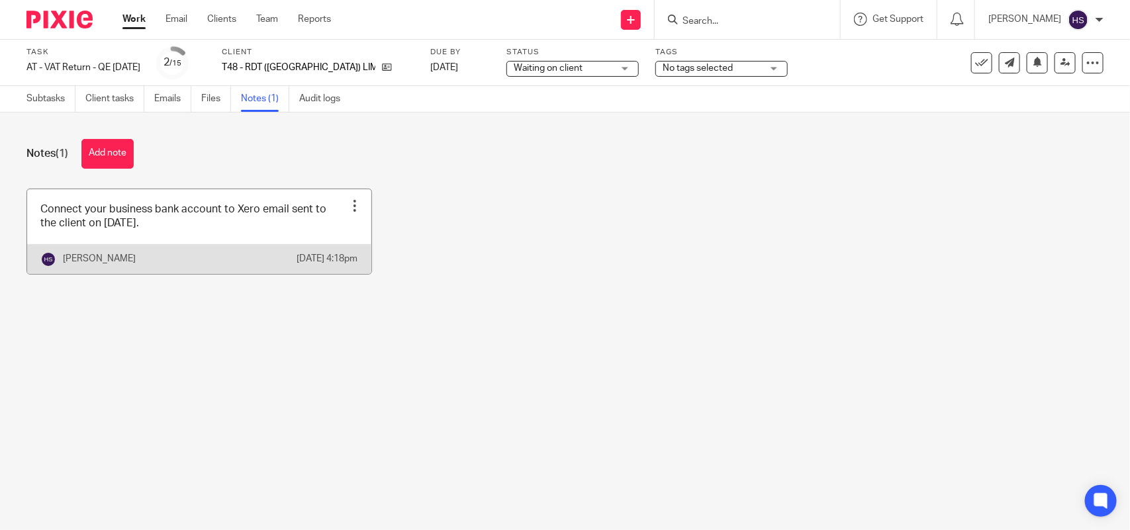
click at [111, 230] on link at bounding box center [199, 231] width 344 height 85
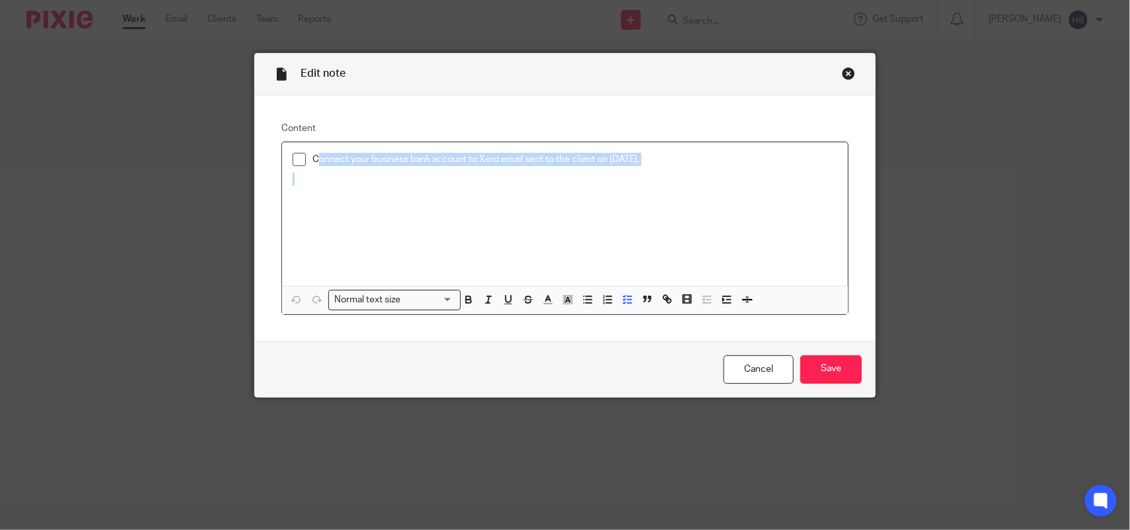
drag, startPoint x: 310, startPoint y: 159, endPoint x: 606, endPoint y: 183, distance: 297.5
click at [606, 183] on div "Connect your business bank account to Xero email sent to the client on [DATE]." at bounding box center [565, 214] width 566 height 144
click at [623, 181] on p at bounding box center [565, 179] width 545 height 13
click at [845, 77] on div "Close this dialog window" at bounding box center [848, 73] width 13 height 13
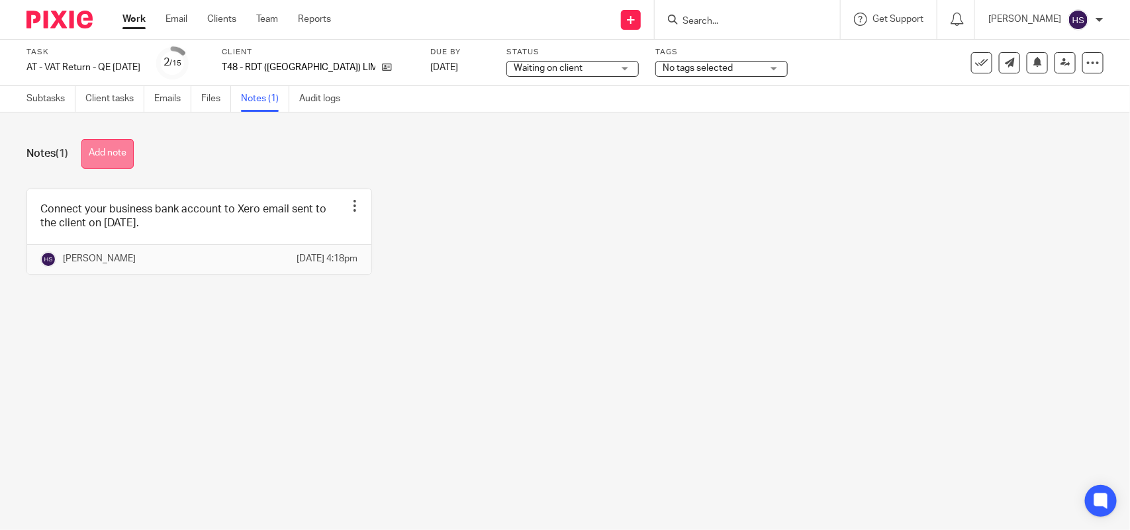
click at [88, 151] on button "Add note" at bounding box center [107, 154] width 52 height 30
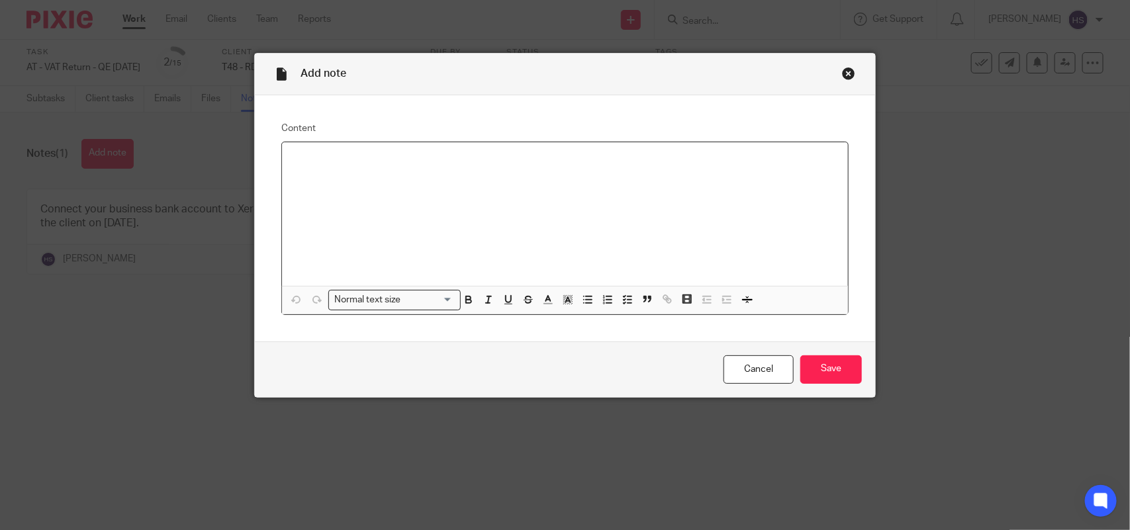
click at [299, 164] on p at bounding box center [565, 159] width 545 height 13
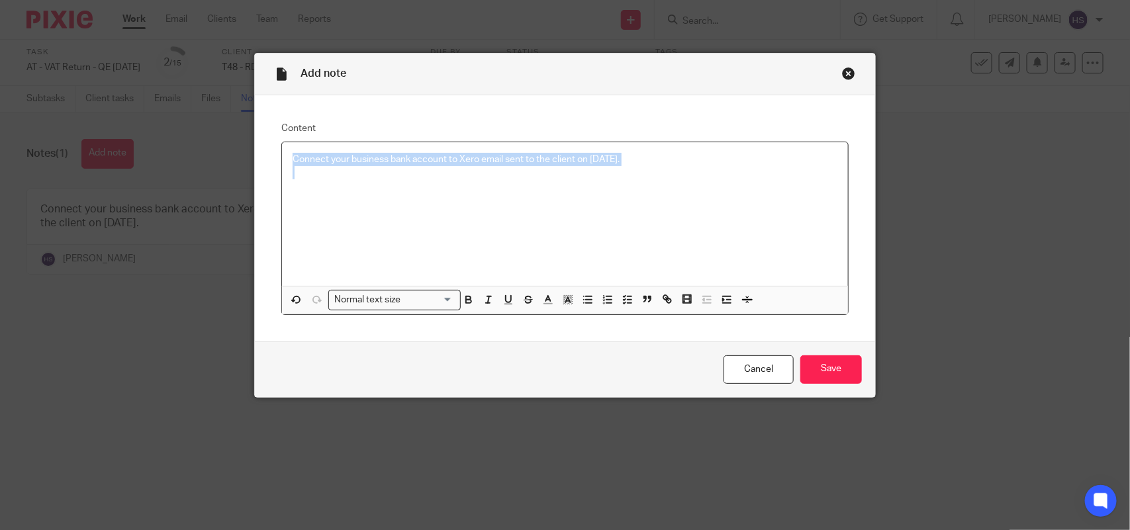
drag, startPoint x: 287, startPoint y: 159, endPoint x: 637, endPoint y: 180, distance: 351.5
click at [637, 180] on div "Connect your business bank account to Xero email sent to the client on [DATE]." at bounding box center [565, 214] width 566 height 144
click at [622, 296] on icon "button" at bounding box center [628, 300] width 12 height 12
click at [315, 187] on div at bounding box center [574, 183] width 525 height 20
click at [698, 164] on p "Connect your business bank account to Xero email again sent to the client on [D…" at bounding box center [574, 159] width 525 height 13
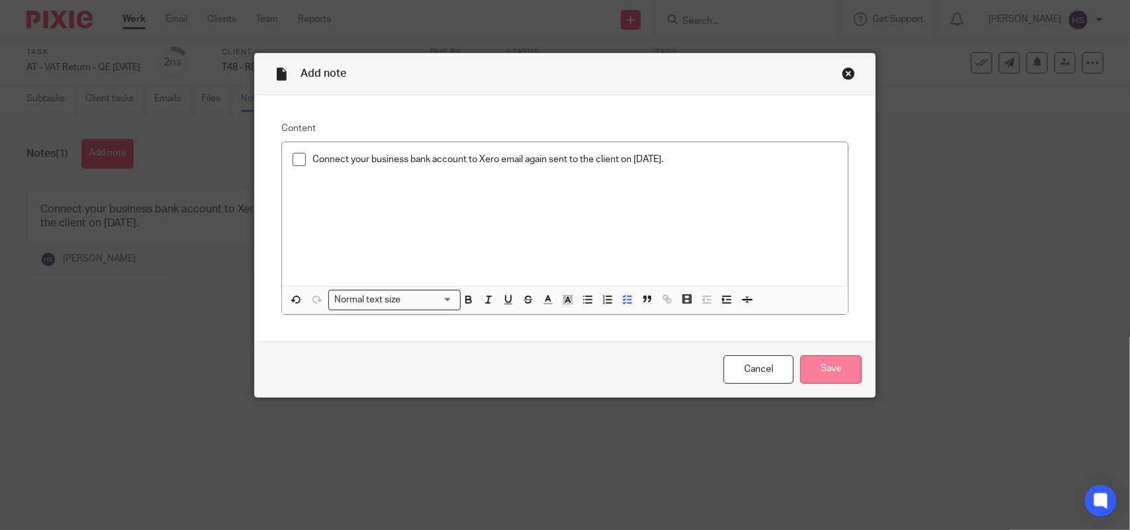
click at [818, 366] on input "Save" at bounding box center [831, 369] width 62 height 28
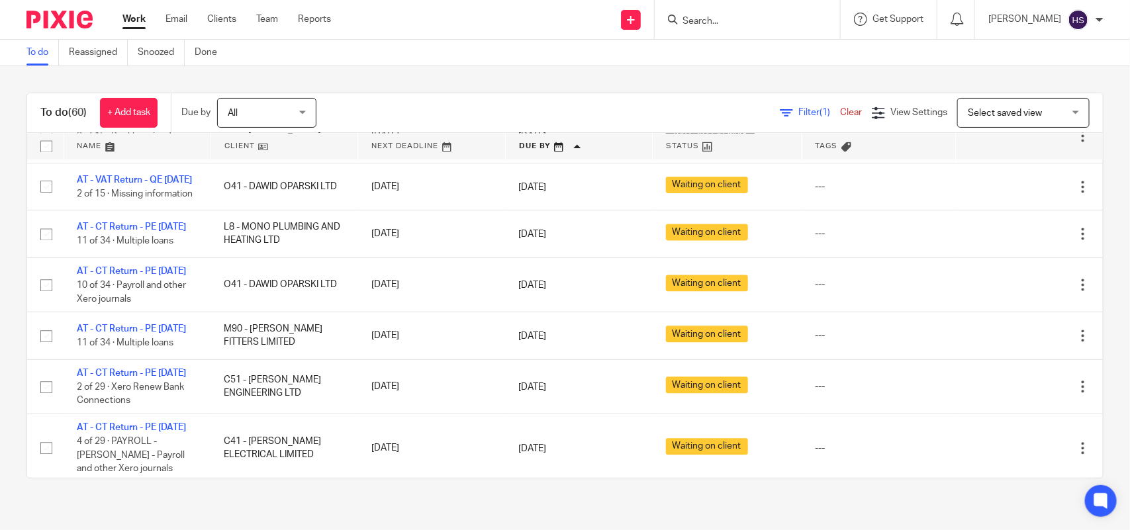
scroll to position [1241, 0]
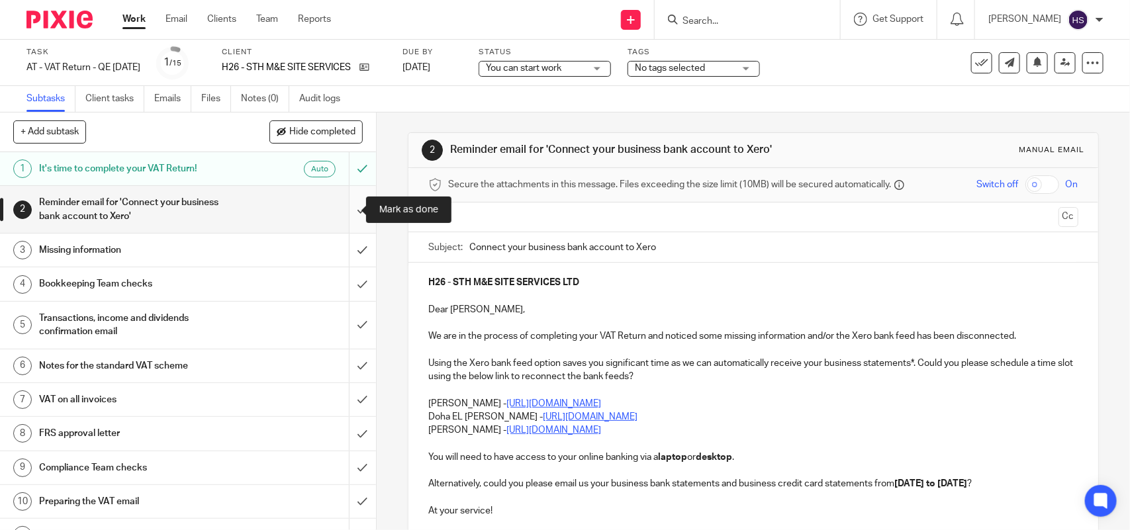
click at [346, 209] on input "submit" at bounding box center [188, 209] width 376 height 47
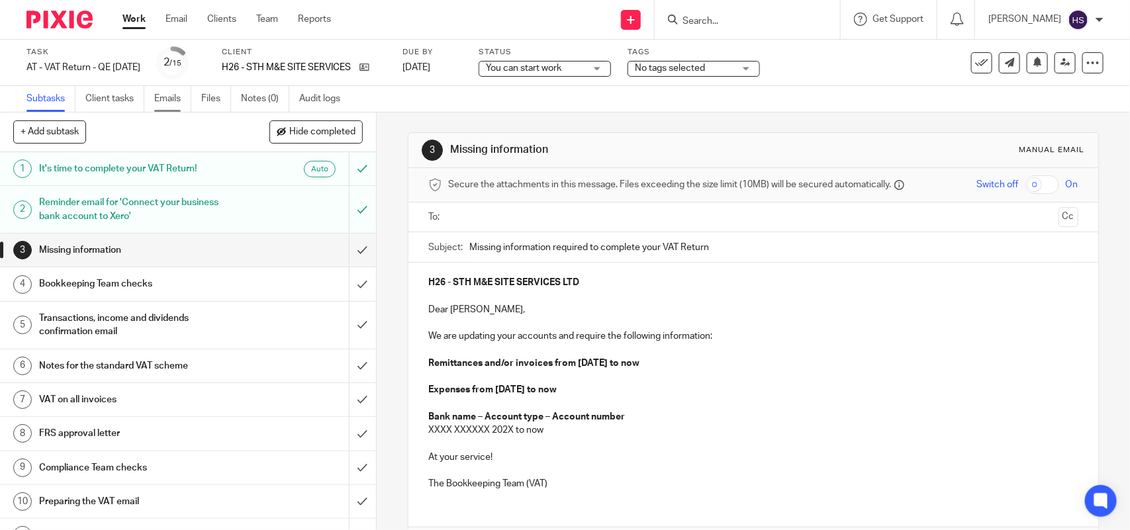
click at [161, 96] on link "Emails" at bounding box center [172, 99] width 37 height 26
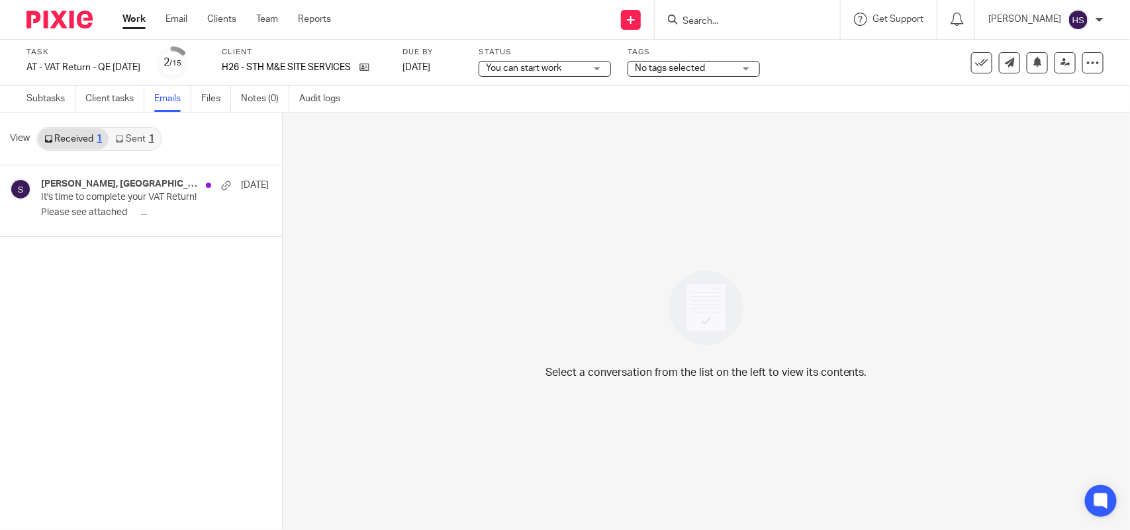
click at [134, 142] on link "Sent 1" at bounding box center [135, 138] width 52 height 21
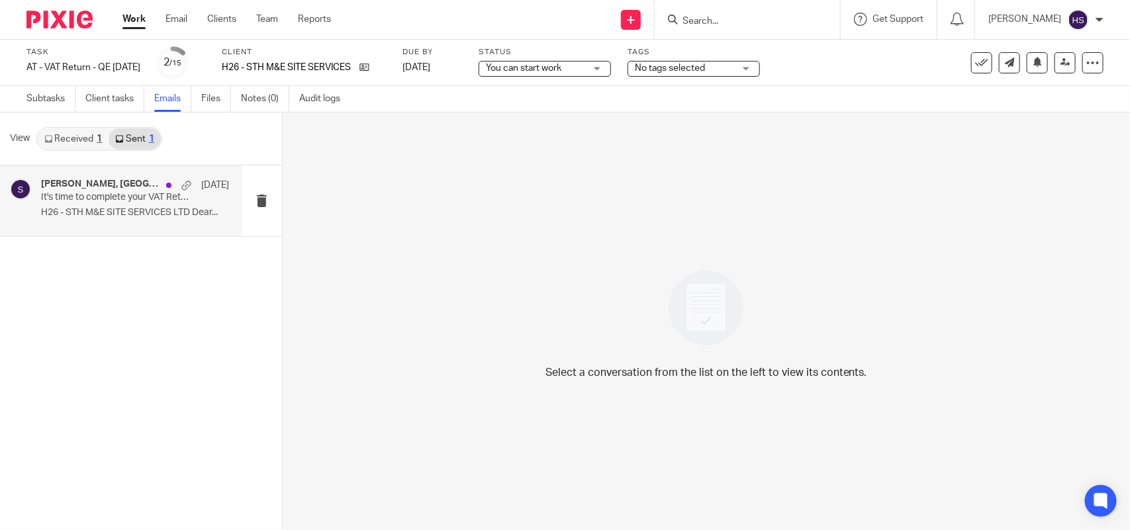
click at [124, 199] on p "It's time to complete your VAT Return!" at bounding box center [116, 197] width 150 height 11
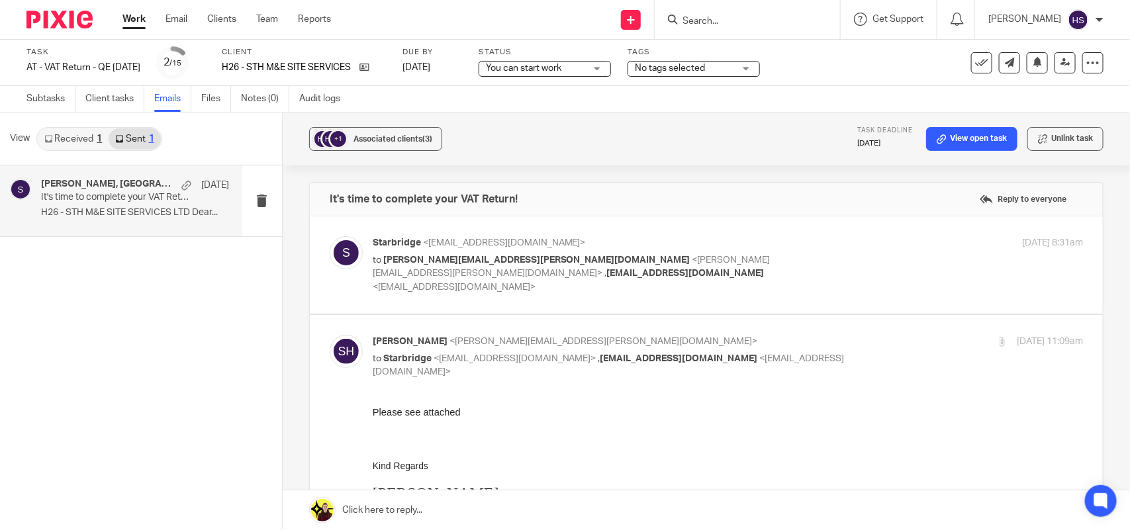
click at [763, 283] on label at bounding box center [706, 264] width 793 height 97
click at [330, 236] on input "checkbox" at bounding box center [329, 236] width 1 height 1
checkbox input "true"
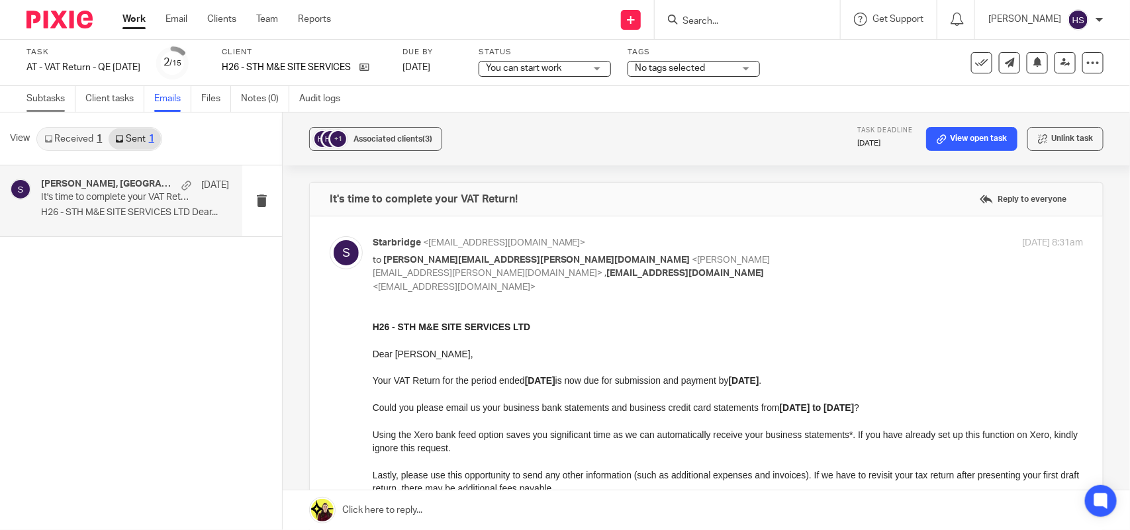
click at [50, 97] on link "Subtasks" at bounding box center [50, 99] width 49 height 26
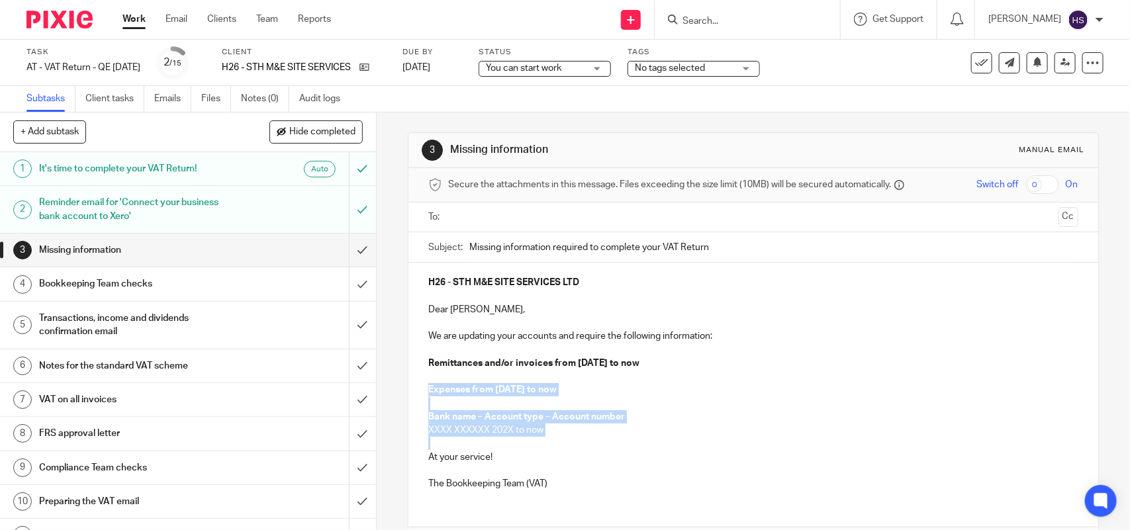
drag, startPoint x: 425, startPoint y: 389, endPoint x: 556, endPoint y: 439, distance: 140.2
click at [556, 439] on div "H26 - STH M&E SITE SERVICES LTD Dear [PERSON_NAME], We are updating your accoun…" at bounding box center [752, 382] width 689 height 238
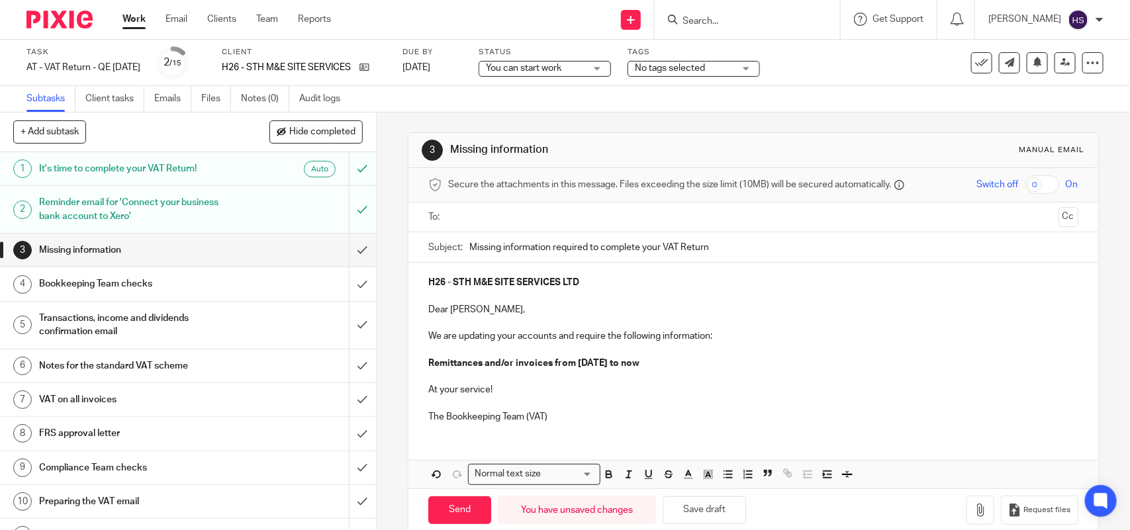
click at [498, 308] on p "Dear [PERSON_NAME]," at bounding box center [752, 309] width 649 height 13
click at [723, 342] on p "We are updating your accounts and require the following information:" at bounding box center [752, 336] width 649 height 13
click at [677, 368] on p "Remittances and/or invoices from [DATE] to now" at bounding box center [752, 363] width 649 height 13
click at [729, 339] on p "We are updating your accounts and require the following information:" at bounding box center [752, 336] width 649 height 13
click at [495, 308] on p "Dear [PERSON_NAME]," at bounding box center [752, 309] width 649 height 13
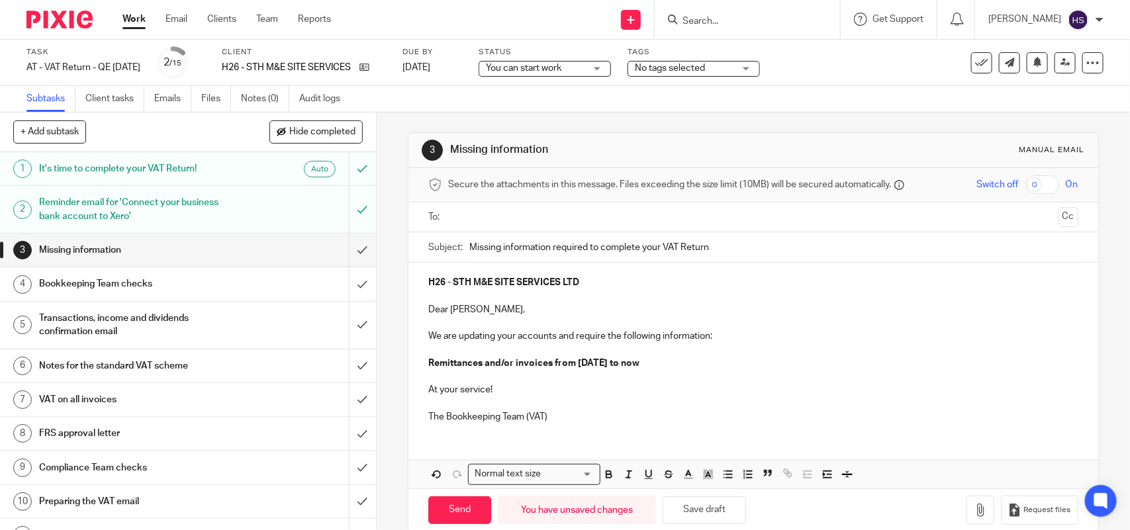
click at [723, 340] on p "We are updating your accounts and require the following information:" at bounding box center [752, 336] width 649 height 13
click at [482, 224] on input "text" at bounding box center [753, 217] width 600 height 15
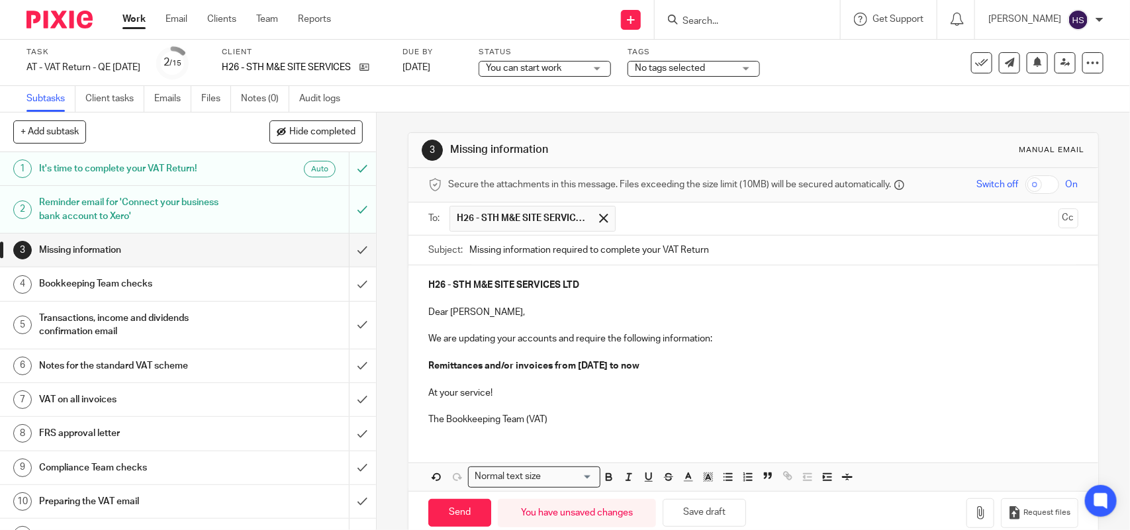
click at [561, 421] on p "The Bookkeeping Team (VAT)" at bounding box center [752, 419] width 649 height 13
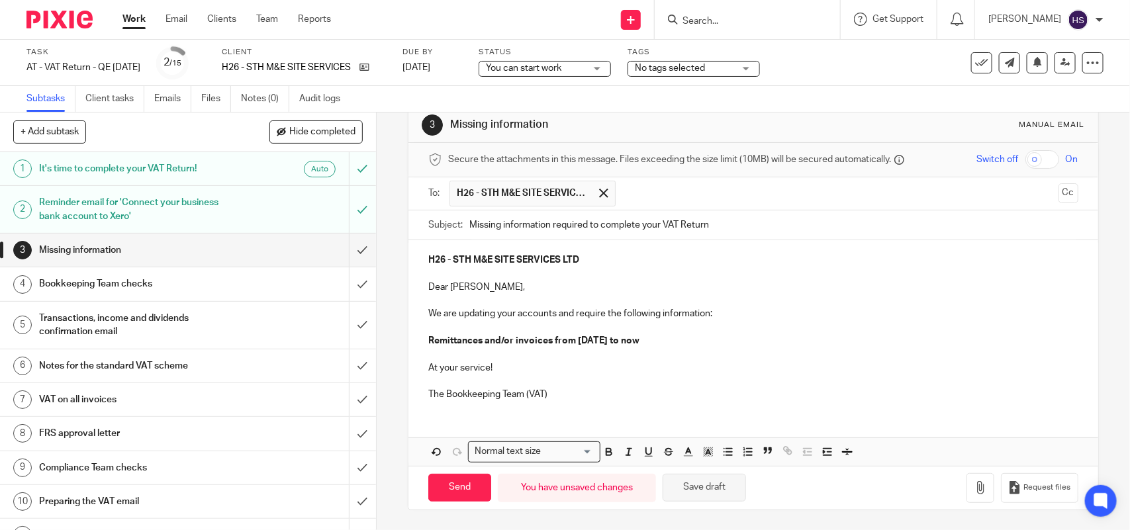
click at [706, 490] on button "Save draft" at bounding box center [704, 488] width 83 height 28
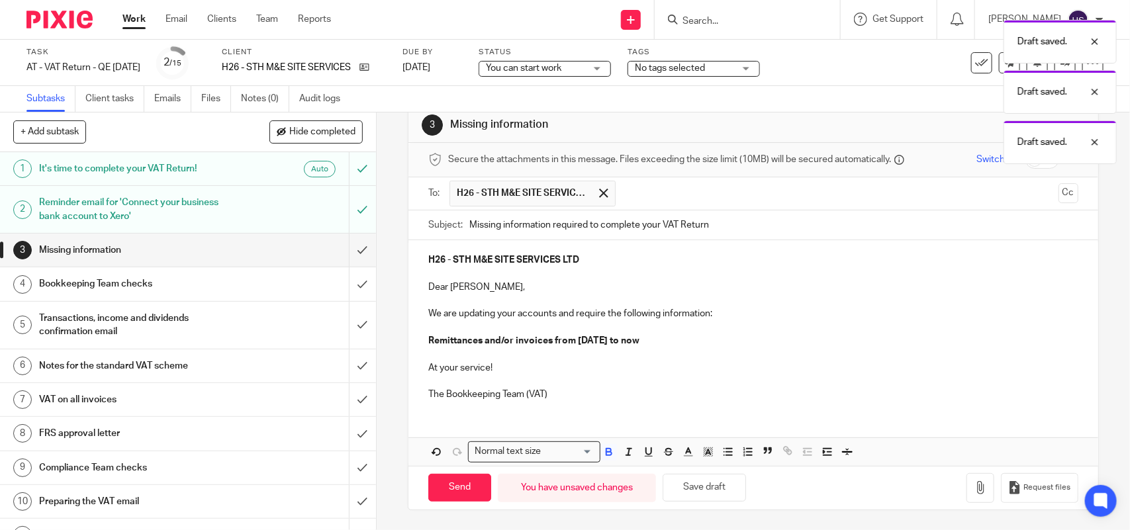
click at [686, 334] on p "Remittances and/or invoices from 01st June 2025 to now" at bounding box center [752, 340] width 649 height 13
click at [444, 491] on input "Send" at bounding box center [459, 488] width 63 height 28
type input "Sent"
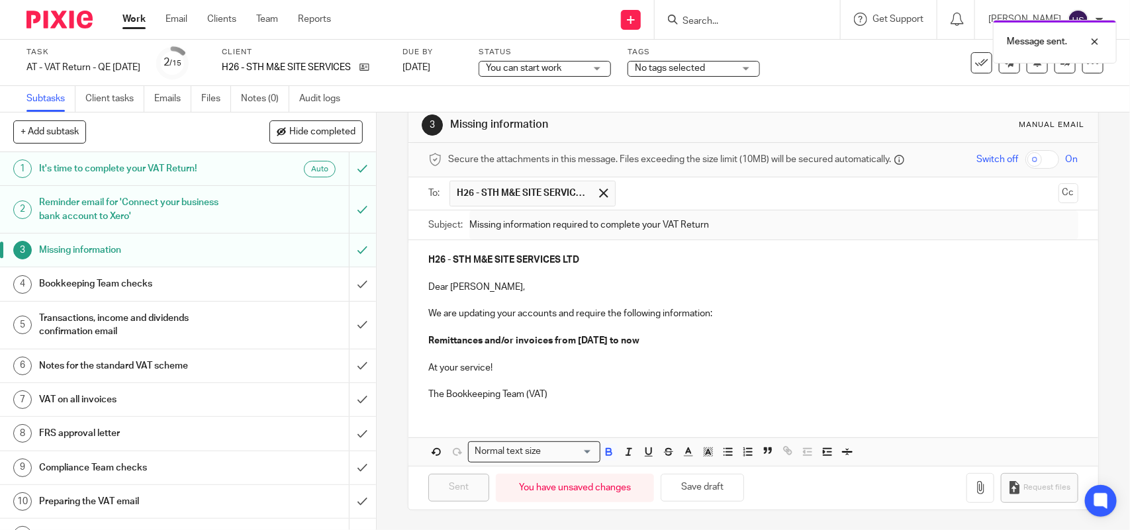
click at [611, 68] on div "You can start work You can start work" at bounding box center [545, 69] width 132 height 16
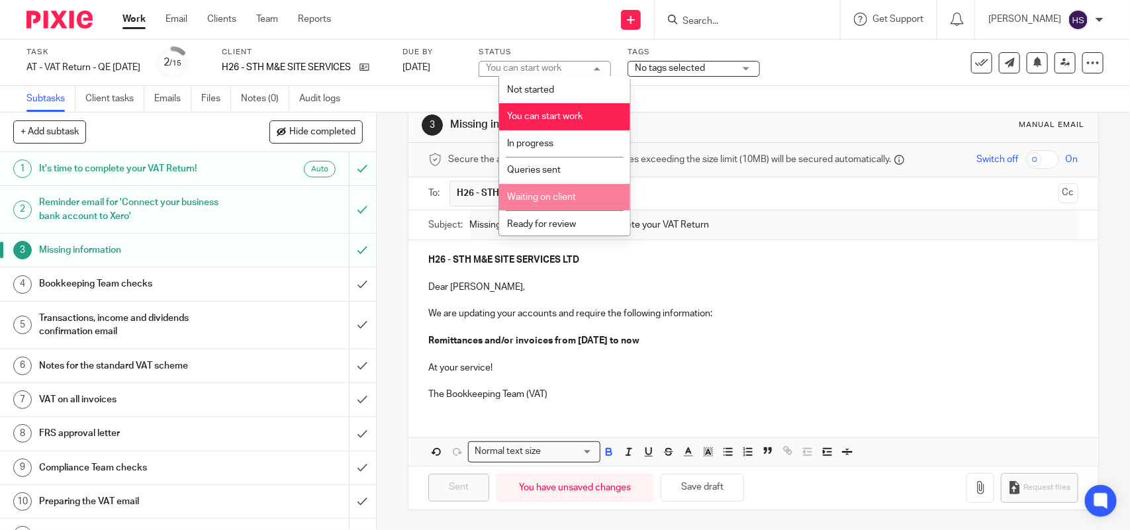
click at [574, 193] on span "Waiting on client" at bounding box center [542, 197] width 69 height 9
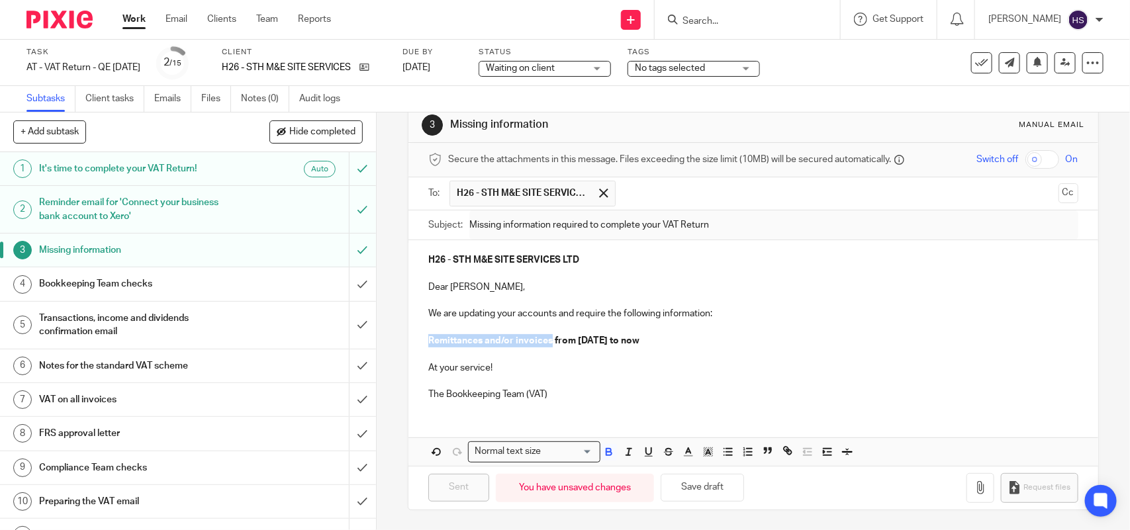
drag, startPoint x: 426, startPoint y: 340, endPoint x: 547, endPoint y: 338, distance: 121.8
click at [547, 338] on strong "Remittances and/or invoices from 01st June 2025 to now" at bounding box center [533, 340] width 211 height 9
copy strong "Remittances and/or invoices"
click at [175, 93] on link "Emails" at bounding box center [172, 99] width 37 height 26
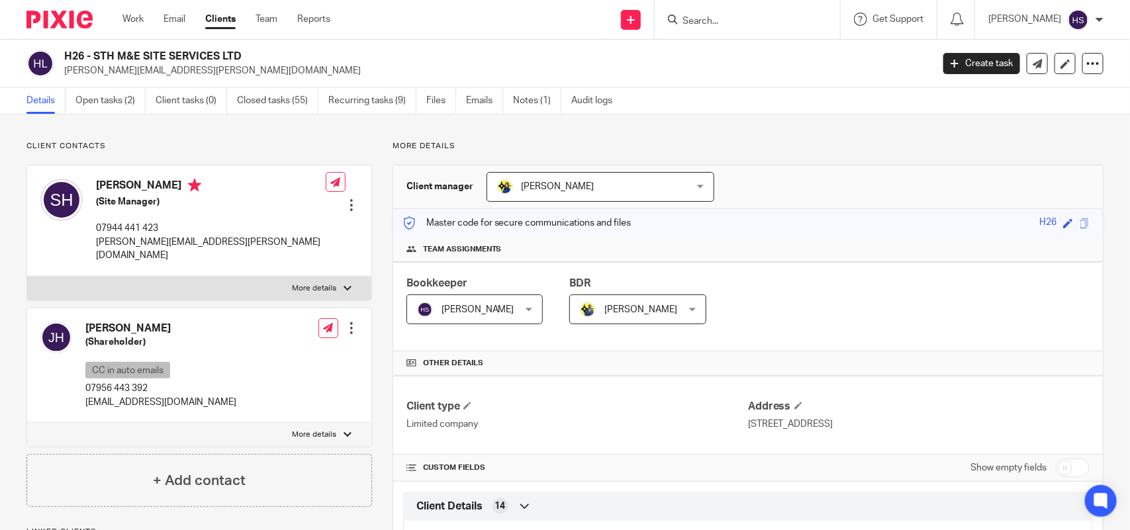
scroll to position [414, 0]
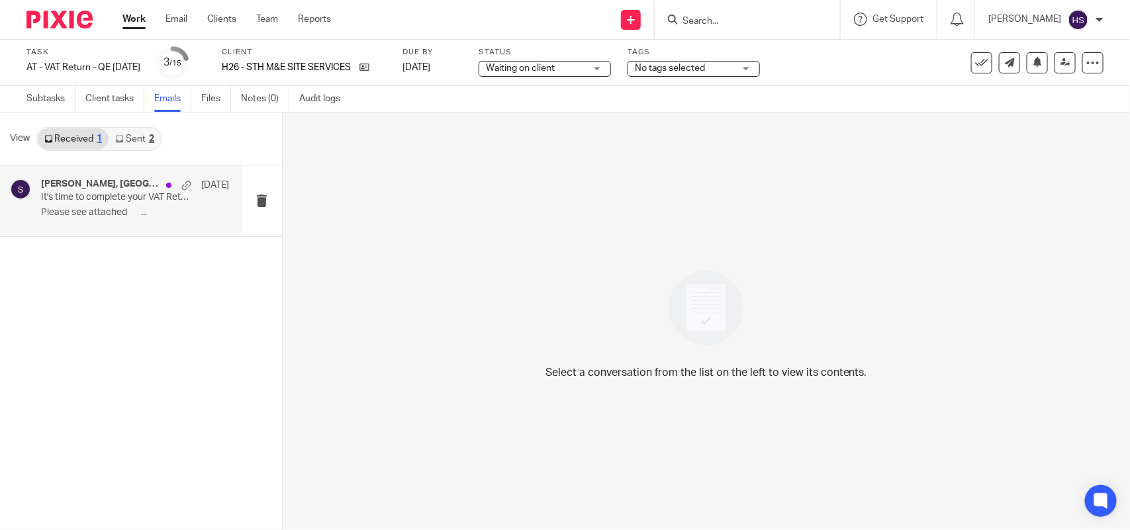
click at [133, 186] on h4 "[PERSON_NAME], [GEOGRAPHIC_DATA]" at bounding box center [100, 184] width 118 height 11
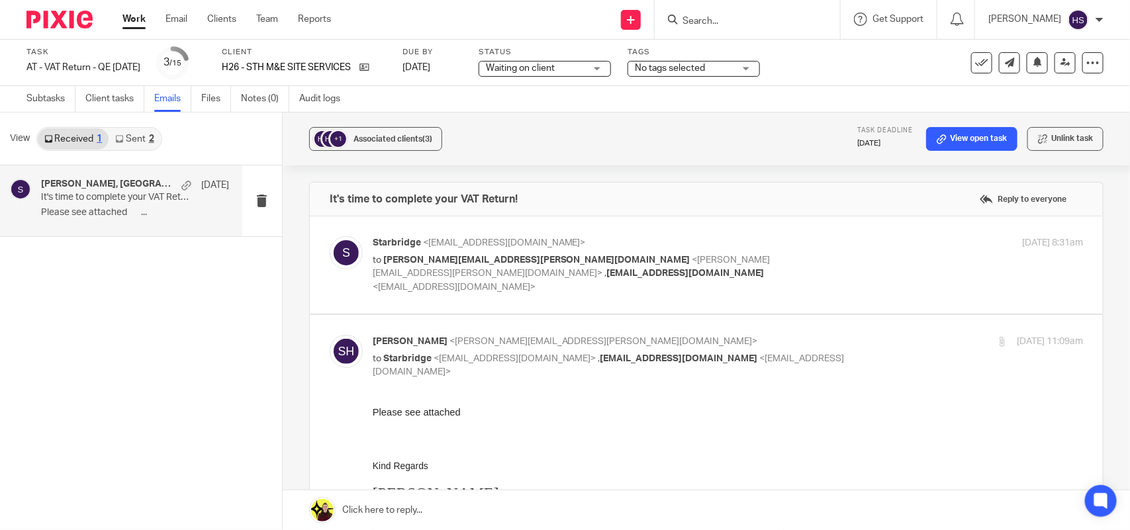
click at [138, 126] on div "View Received 1 Sent 2" at bounding box center [141, 139] width 282 height 53
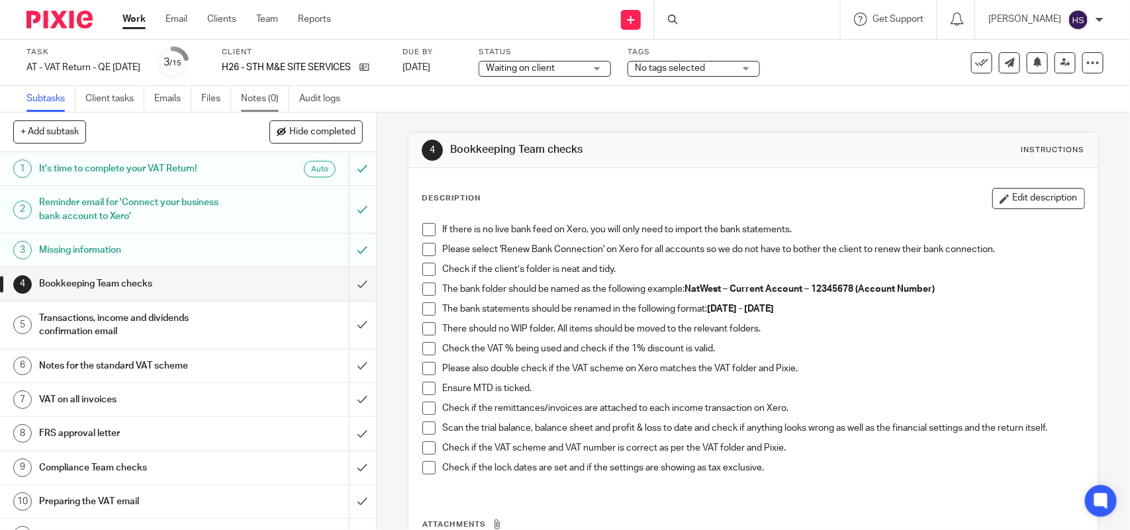
click at [265, 97] on link "Notes (0)" at bounding box center [265, 99] width 48 height 26
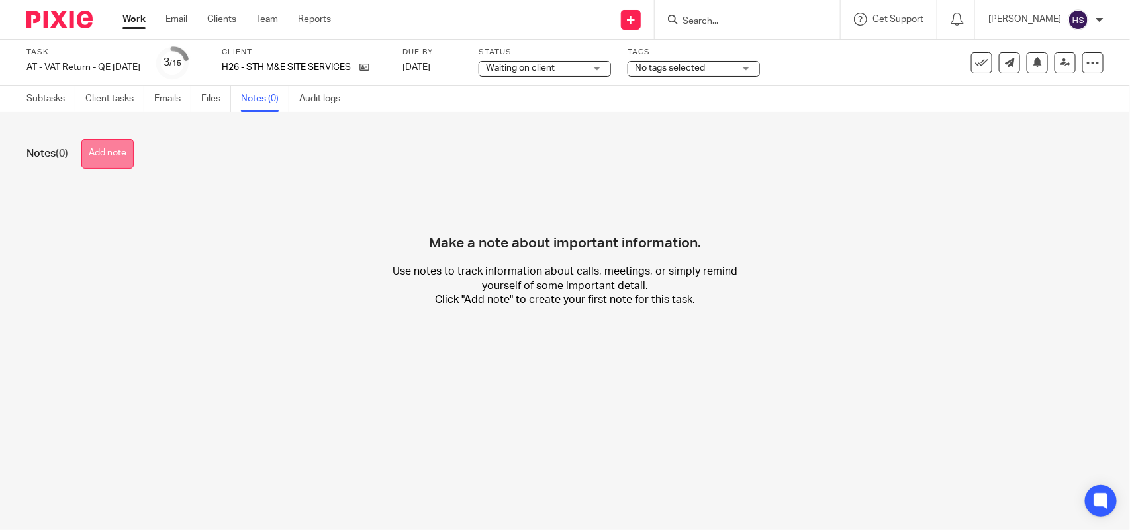
click at [103, 151] on button "Add note" at bounding box center [107, 154] width 52 height 30
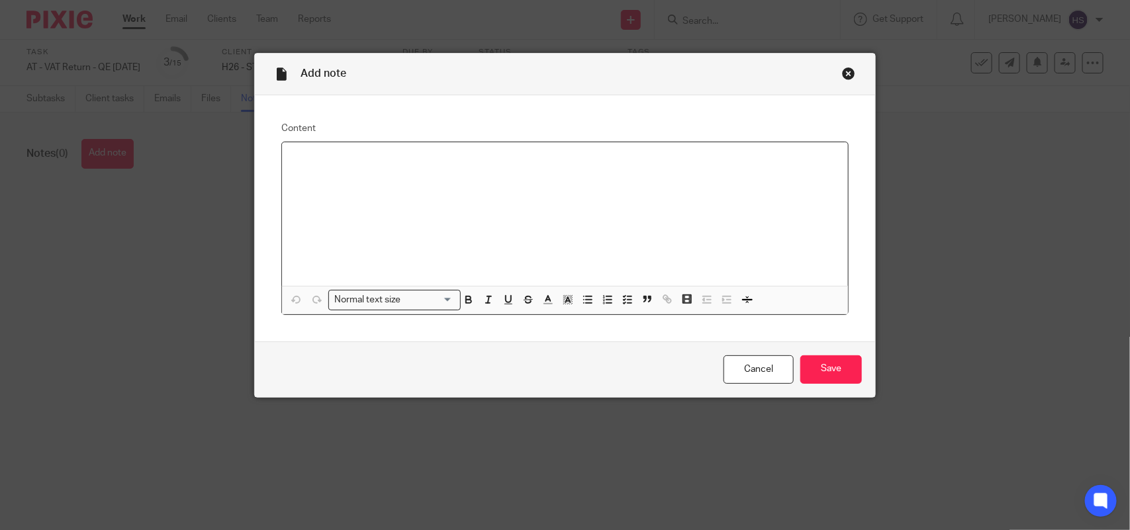
click at [324, 167] on div at bounding box center [565, 214] width 566 height 144
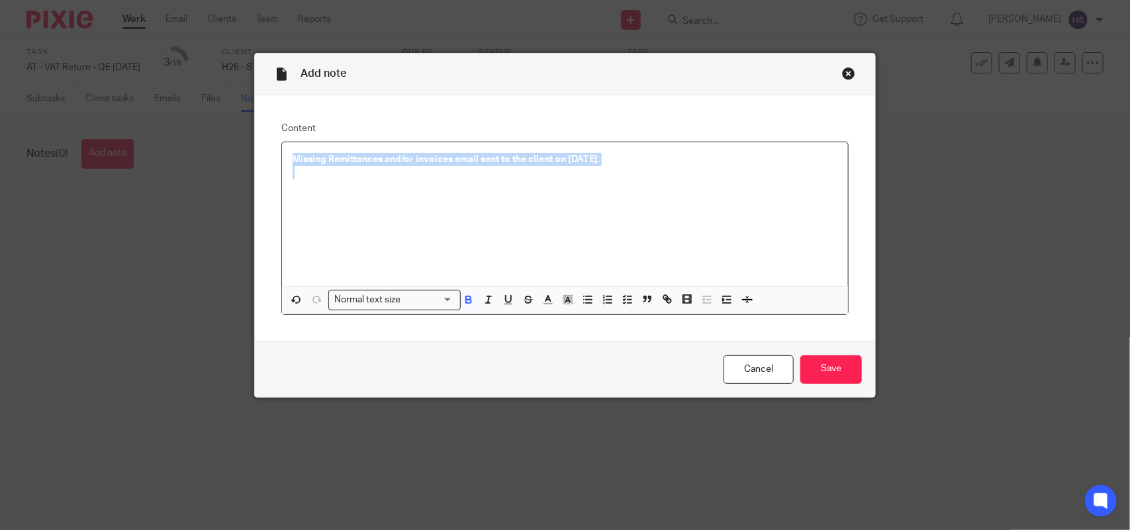
drag, startPoint x: 283, startPoint y: 159, endPoint x: 762, endPoint y: 169, distance: 479.4
click at [762, 169] on div "Missing Remittances and/or invoices email sent to the client on [DATE]." at bounding box center [565, 214] width 566 height 144
click at [467, 297] on icon "button" at bounding box center [469, 298] width 5 height 3
click at [622, 300] on icon "button" at bounding box center [628, 300] width 12 height 12
click at [319, 184] on p at bounding box center [574, 179] width 525 height 13
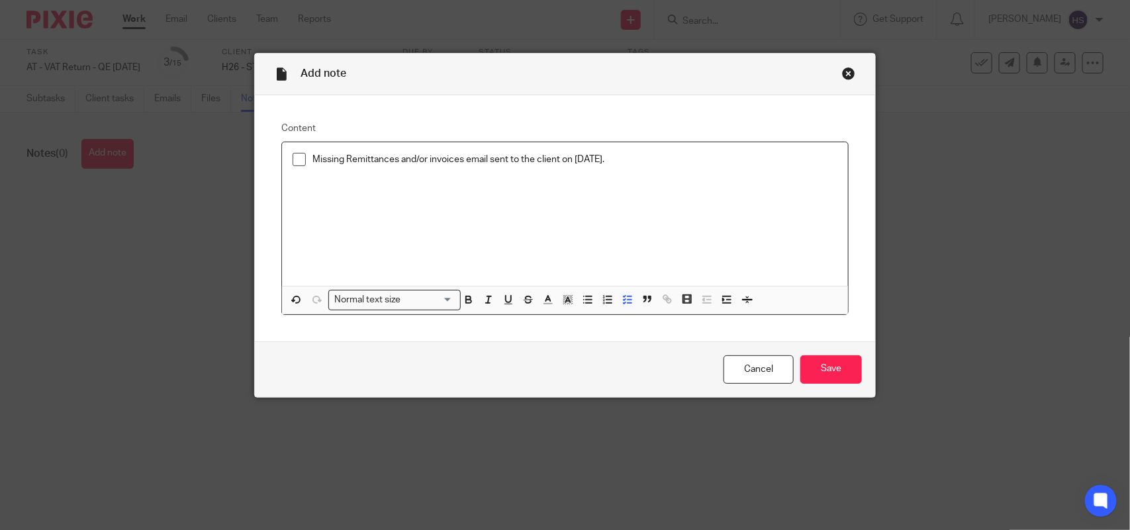
click at [639, 160] on p "Missing Remittances and/or invoices email sent to the client on 17.09.2025." at bounding box center [574, 159] width 525 height 13
click at [813, 365] on input "Save" at bounding box center [831, 369] width 62 height 28
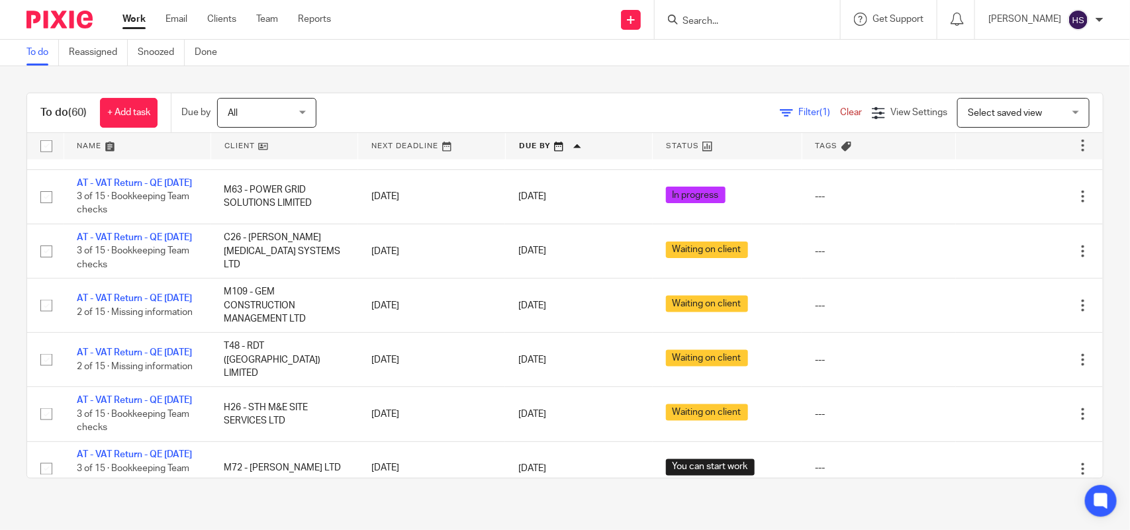
scroll to position [662, 0]
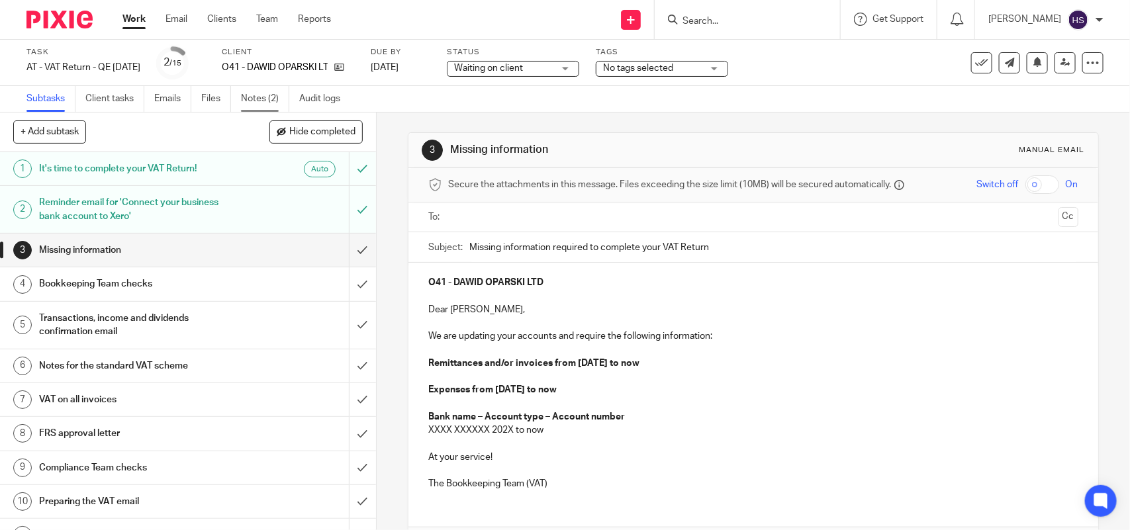
click at [272, 96] on link "Notes (2)" at bounding box center [265, 99] width 48 height 26
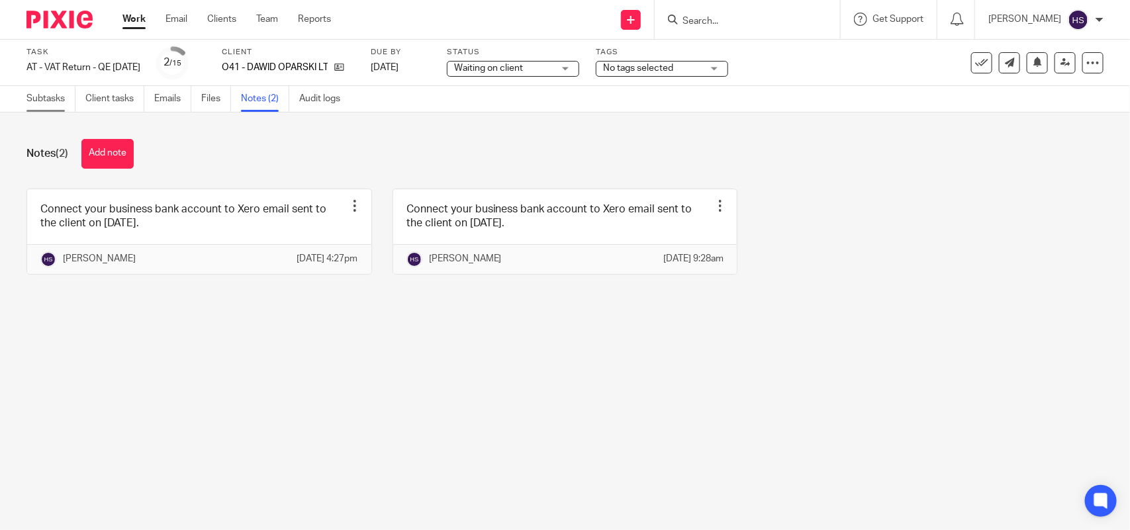
click at [54, 107] on link "Subtasks" at bounding box center [50, 99] width 49 height 26
